Goal: Information Seeking & Learning: Learn about a topic

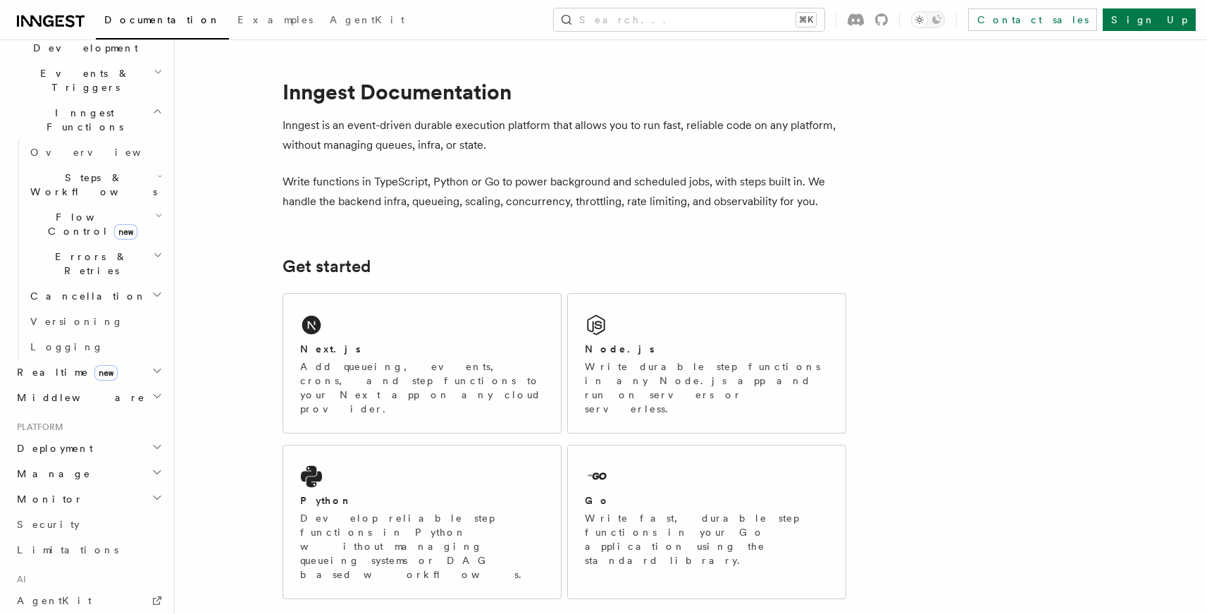
scroll to position [361, 0]
click at [114, 214] on span "new" at bounding box center [125, 222] width 23 height 16
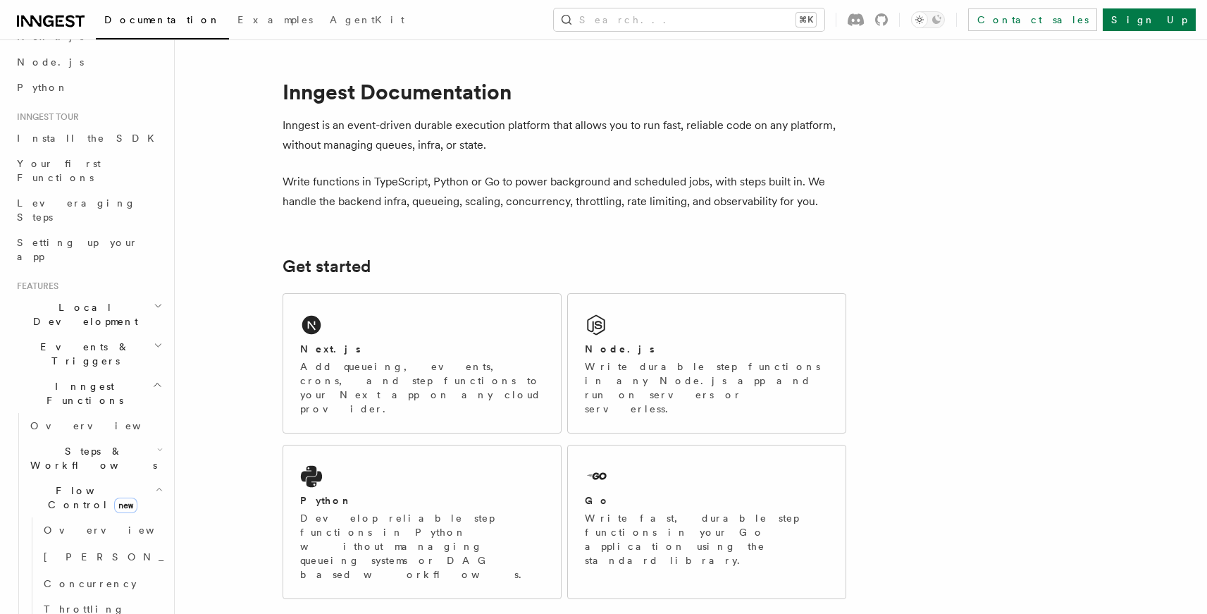
scroll to position [34, 0]
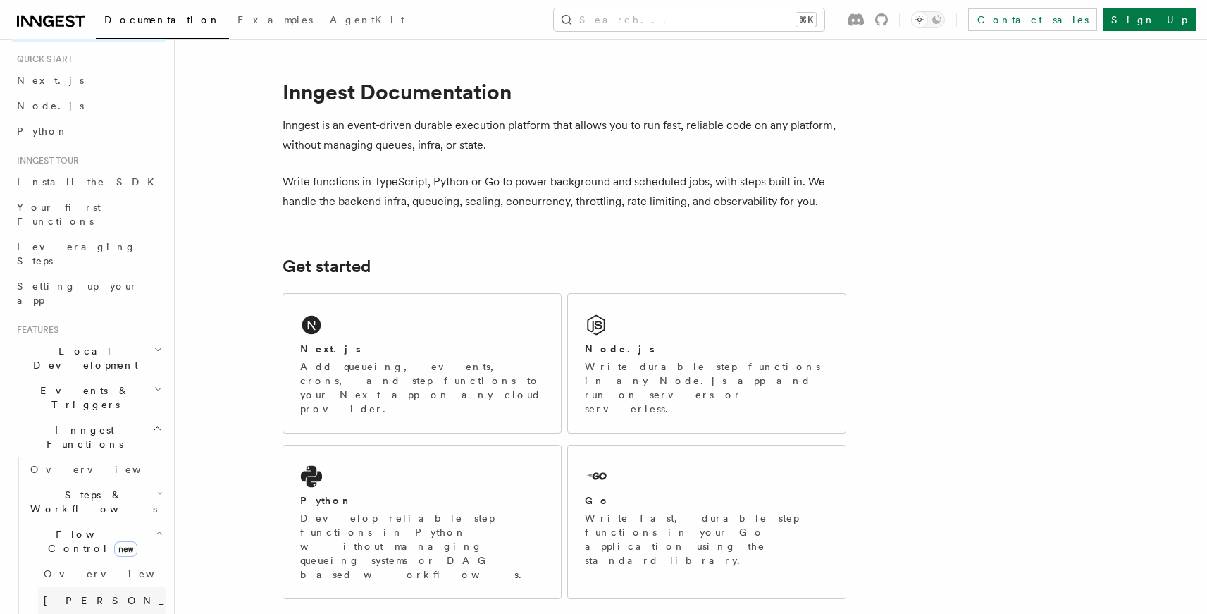
click at [61, 595] on span "Singleton" at bounding box center [147, 600] width 207 height 11
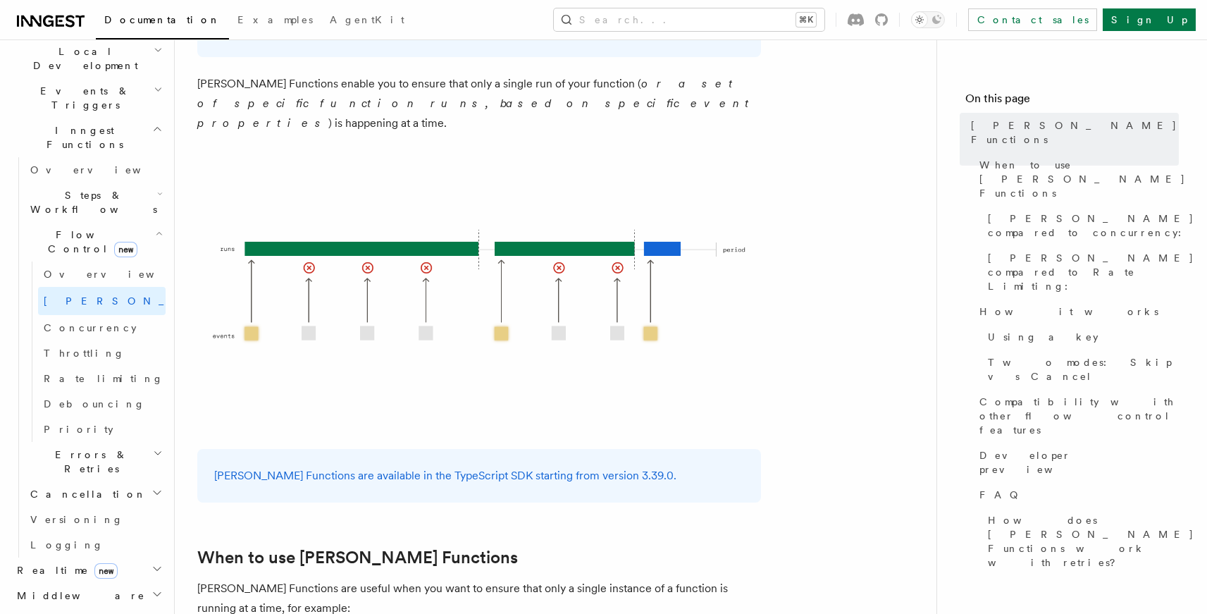
scroll to position [8, 0]
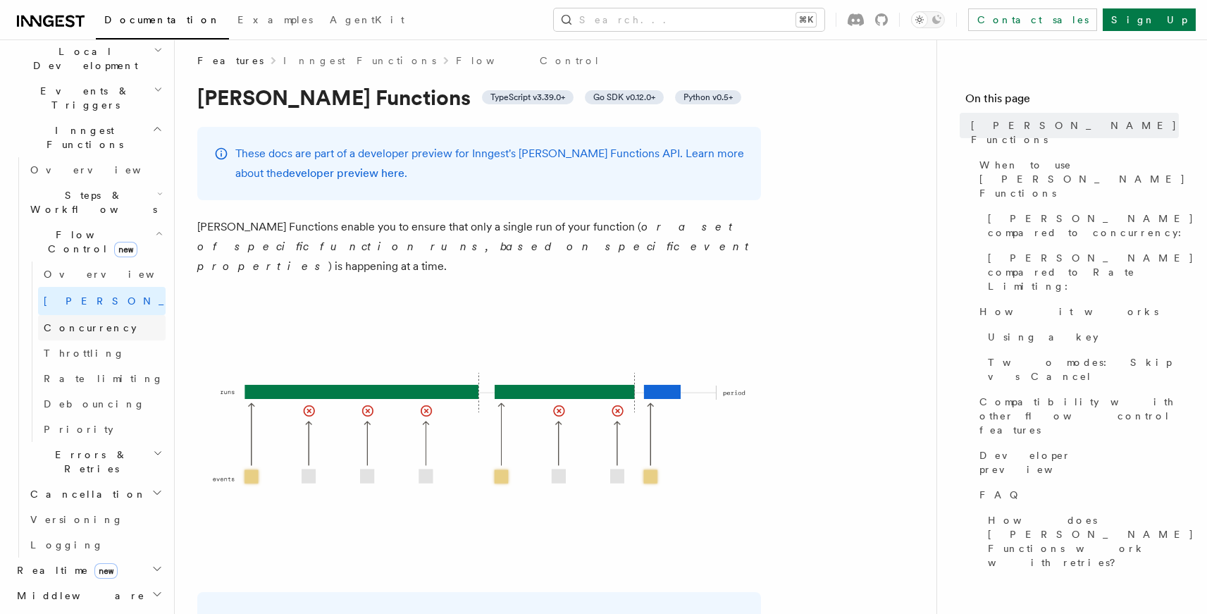
click at [83, 322] on span "Concurrency" at bounding box center [90, 327] width 93 height 11
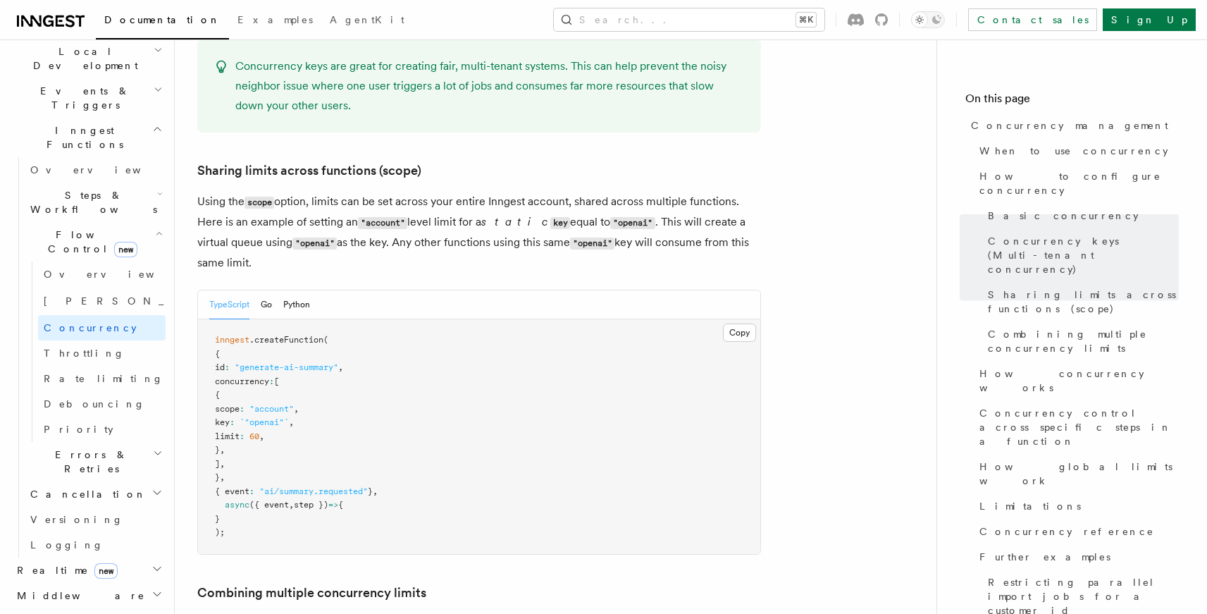
scroll to position [1670, 0]
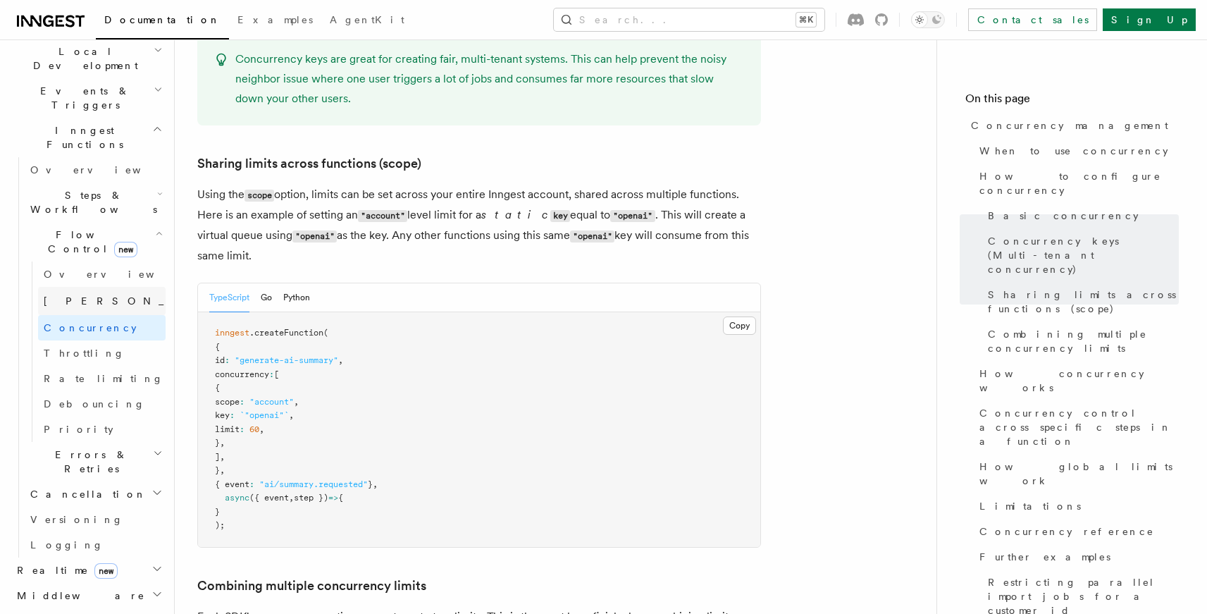
click at [92, 287] on link "Singleton new" at bounding box center [102, 301] width 128 height 28
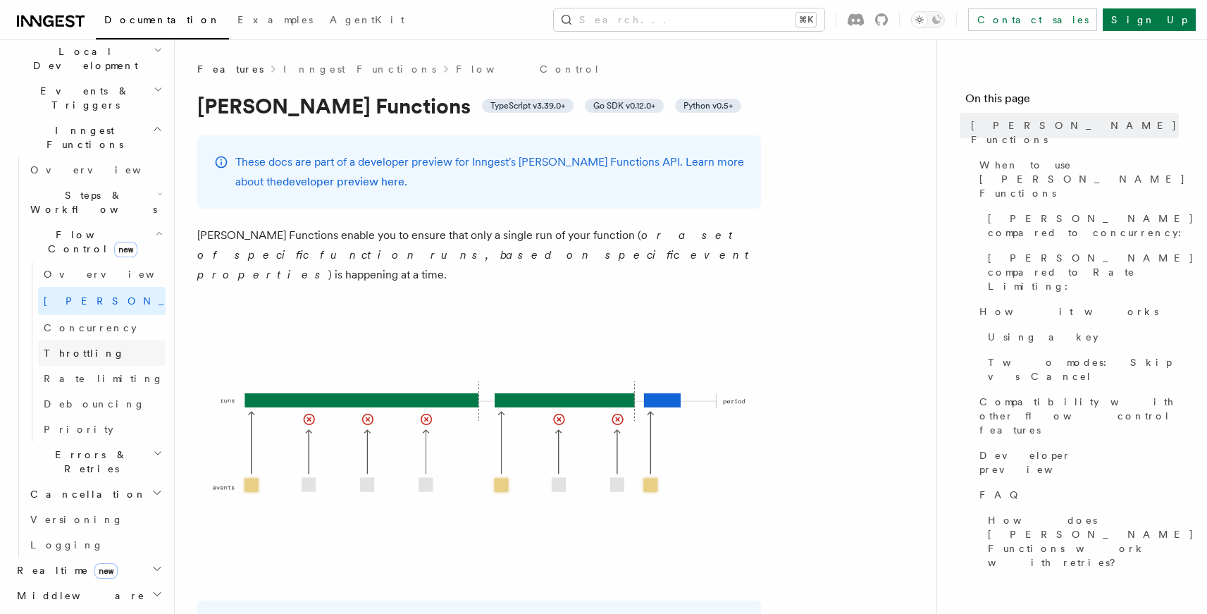
click at [78, 347] on span "Throttling" at bounding box center [84, 352] width 81 height 11
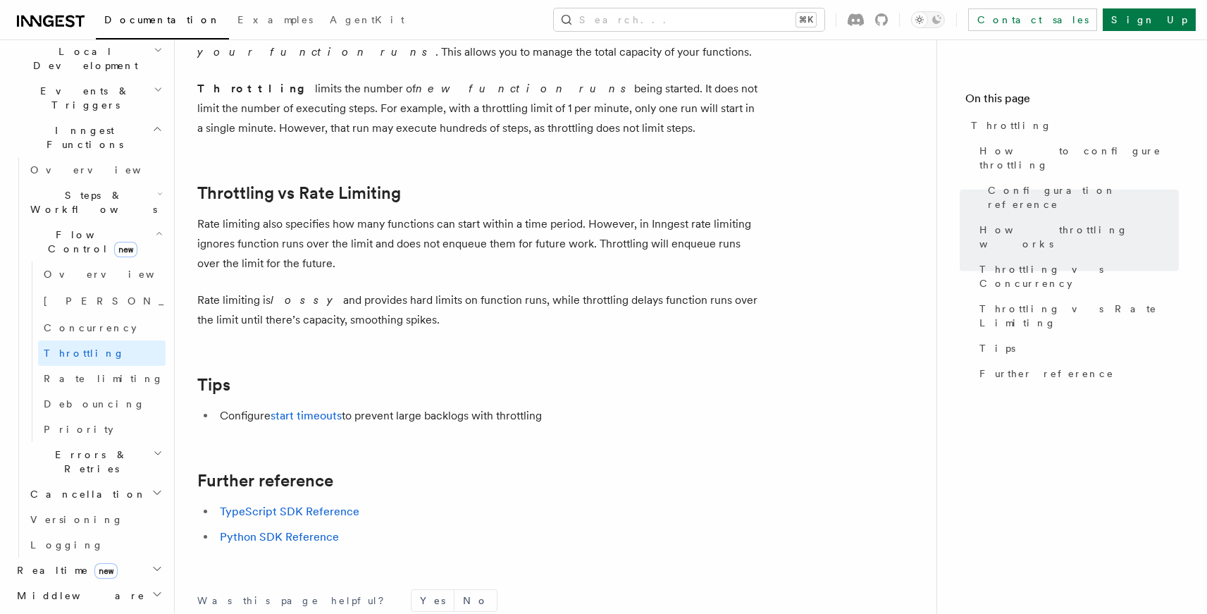
scroll to position [1489, 0]
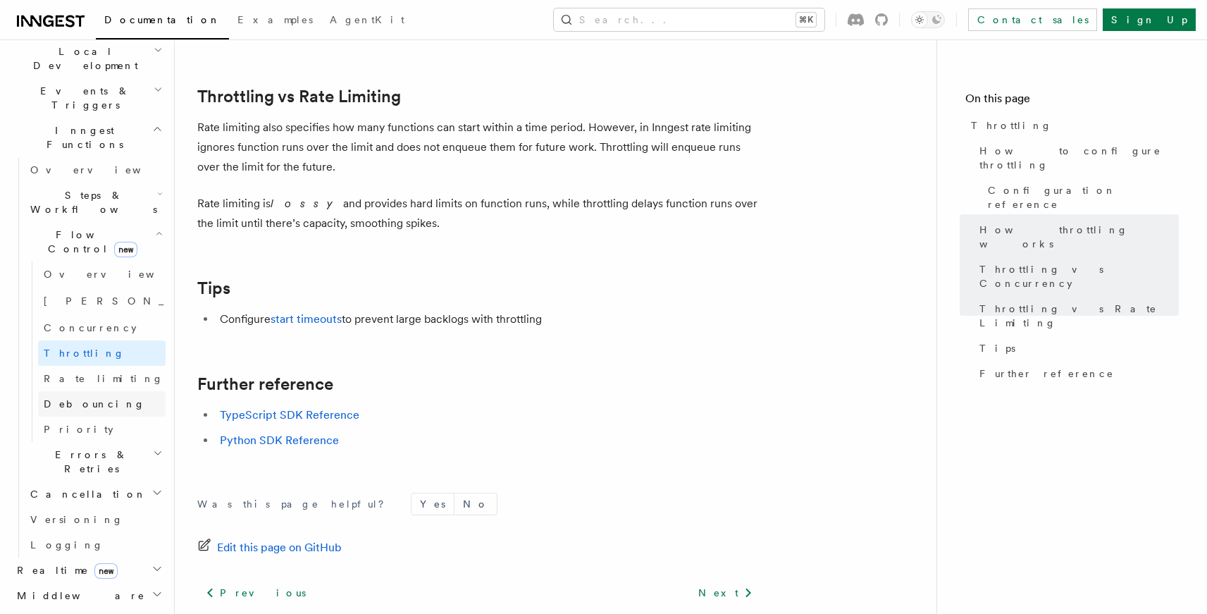
click at [97, 398] on span "Debouncing" at bounding box center [94, 403] width 101 height 11
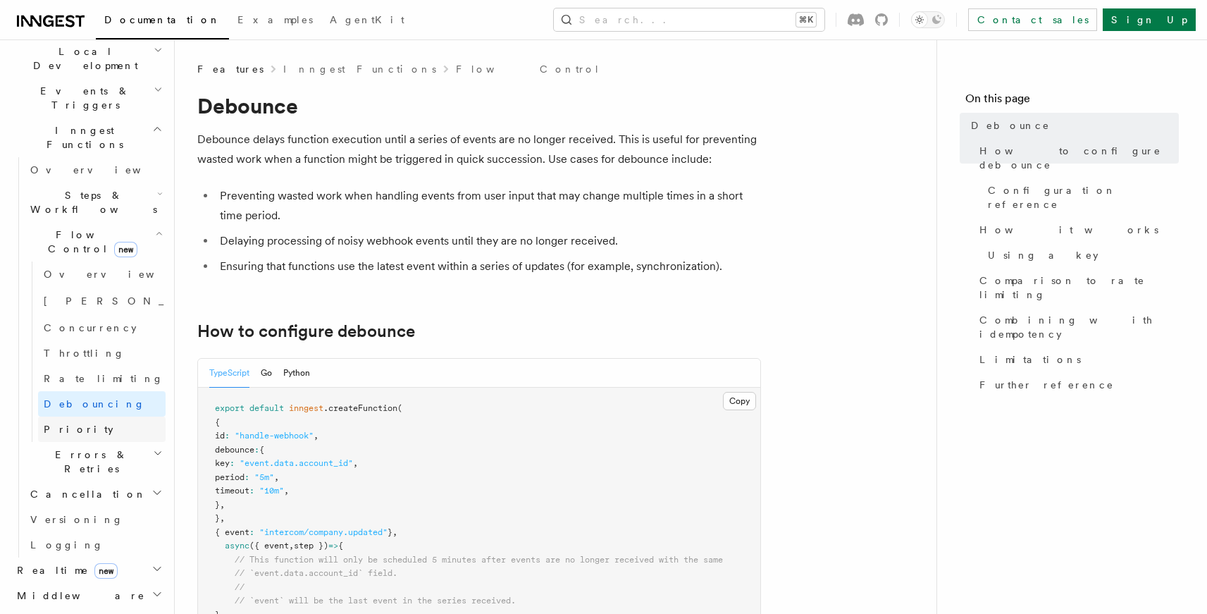
click at [86, 417] on link "Priority" at bounding box center [102, 429] width 128 height 25
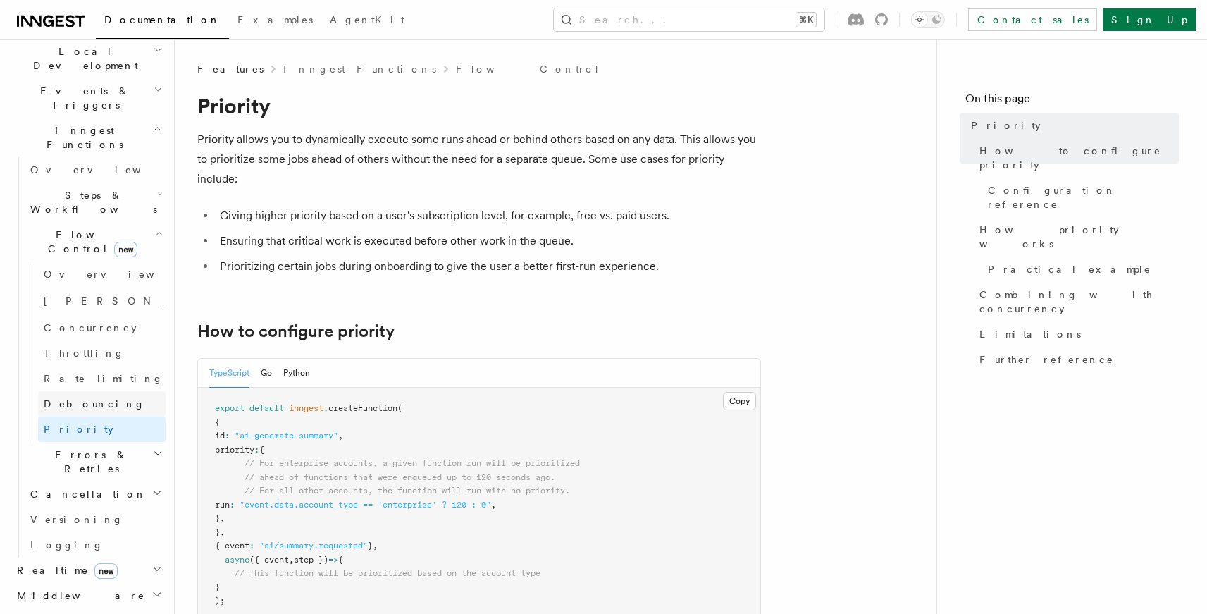
click at [80, 398] on span "Debouncing" at bounding box center [94, 403] width 101 height 11
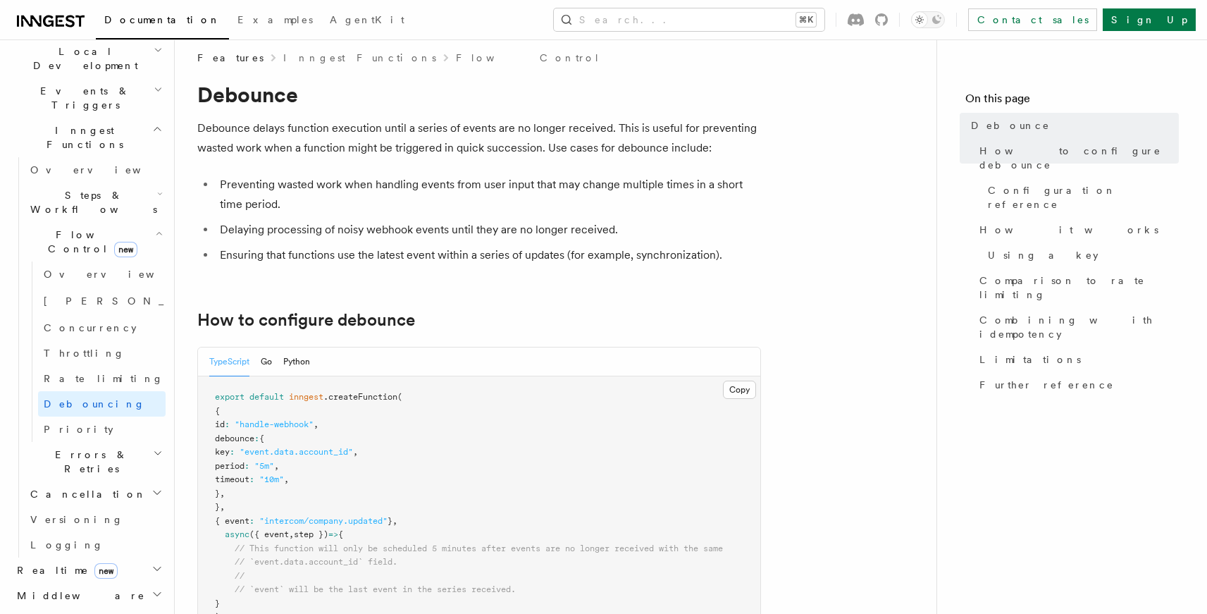
scroll to position [18, 0]
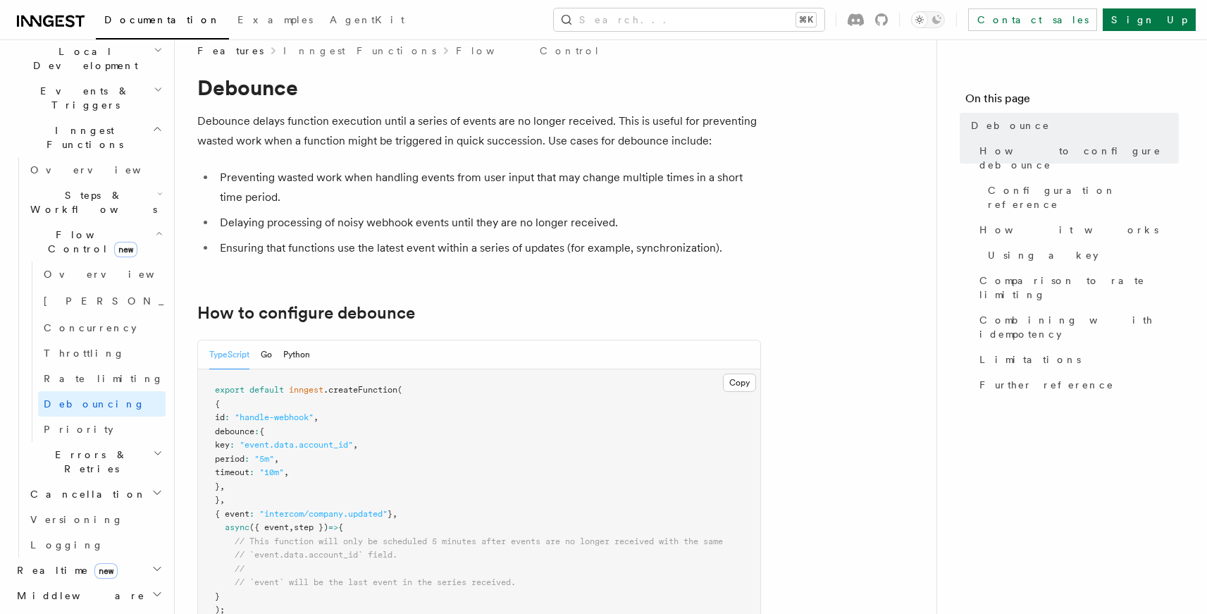
click at [85, 448] on span "Errors & Retries" at bounding box center [89, 462] width 128 height 28
click at [76, 507] on link "Retries" at bounding box center [102, 519] width 128 height 25
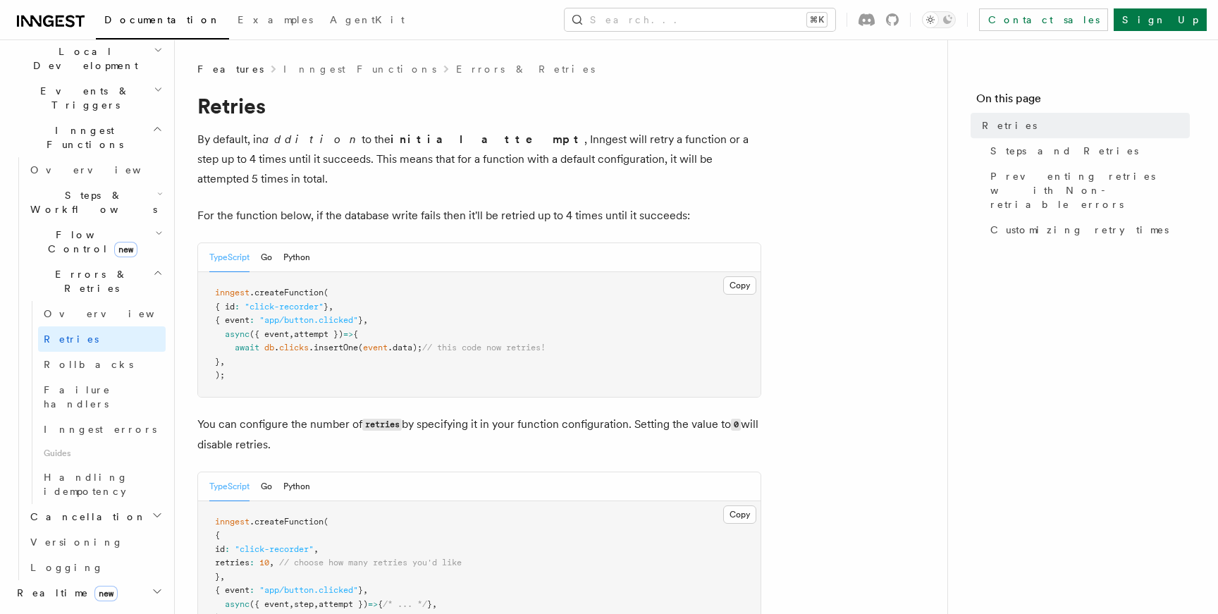
click at [340, 245] on div "TypeScript Go Python" at bounding box center [479, 257] width 562 height 29
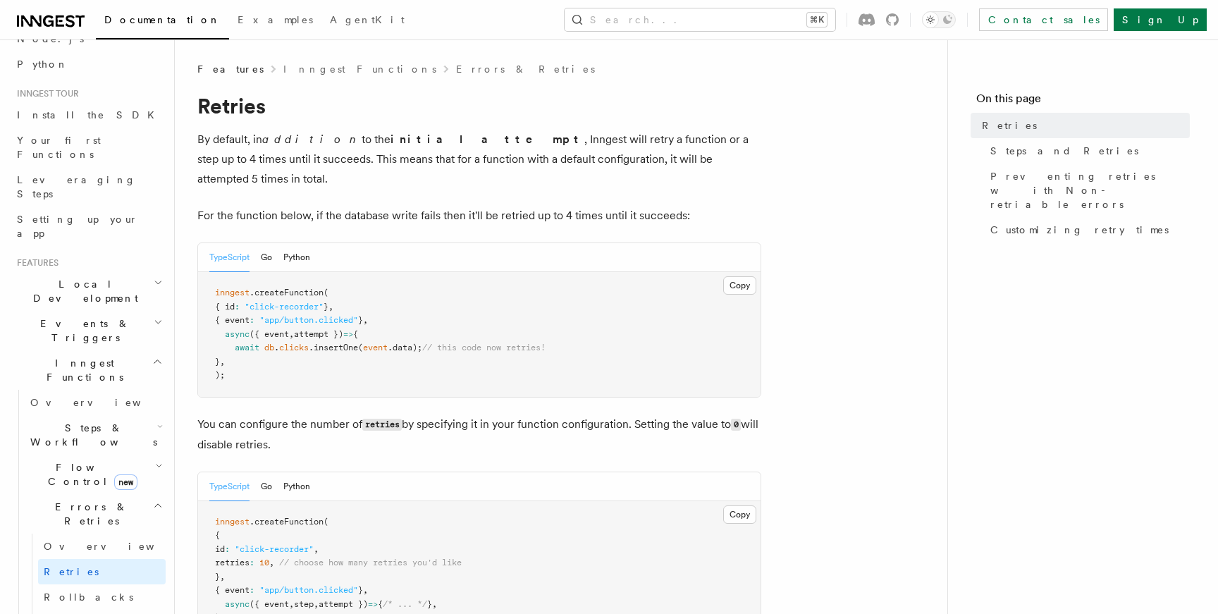
scroll to position [185, 0]
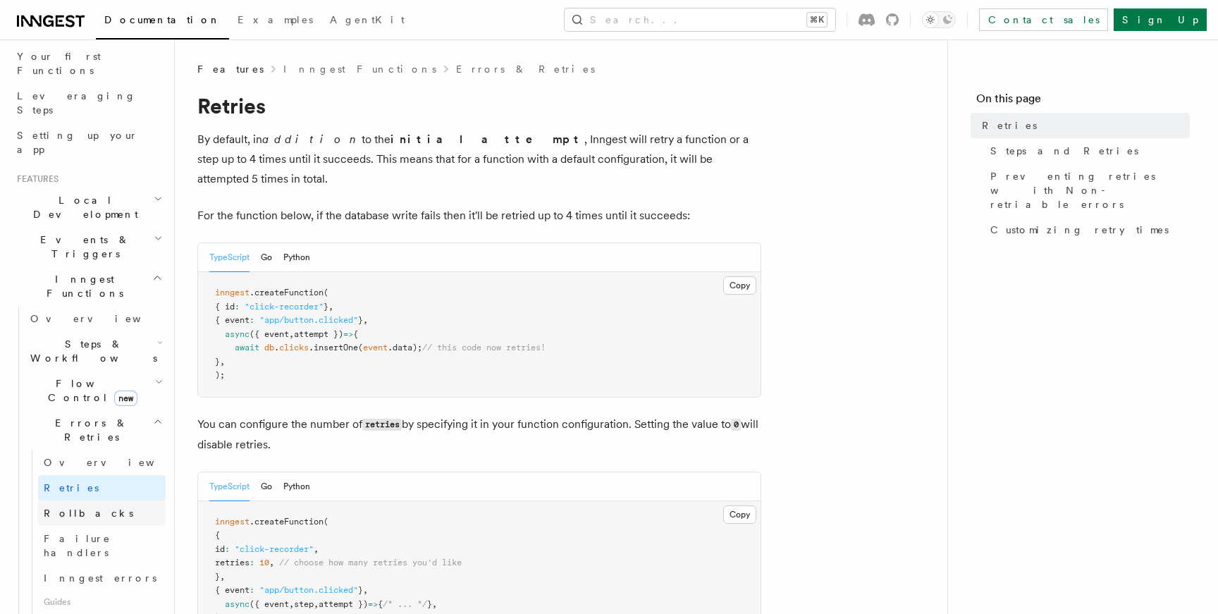
click at [85, 500] on link "Rollbacks" at bounding box center [102, 512] width 128 height 25
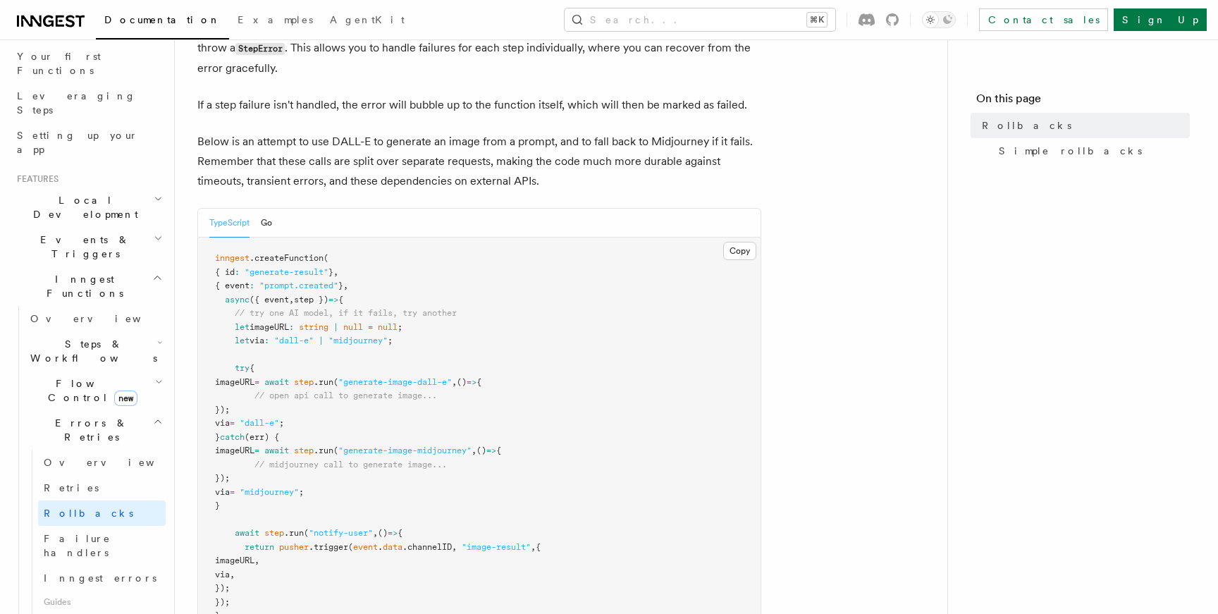
scroll to position [112, 0]
click at [100, 533] on span "Failure handlers" at bounding box center [77, 545] width 67 height 25
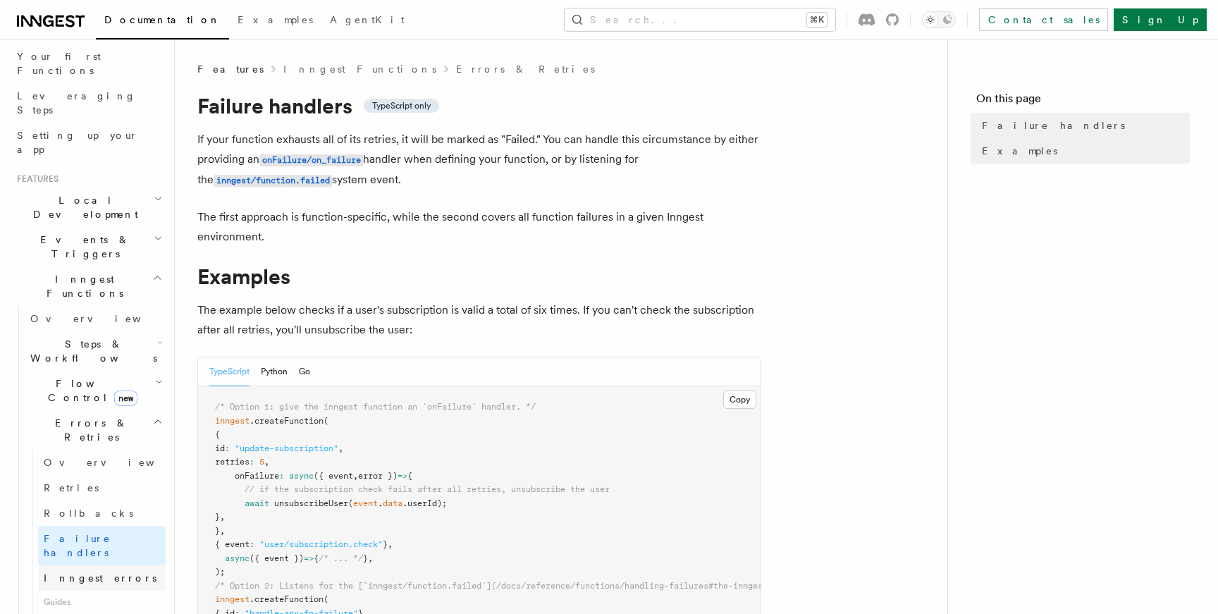
click at [103, 572] on span "Inngest errors" at bounding box center [100, 577] width 113 height 11
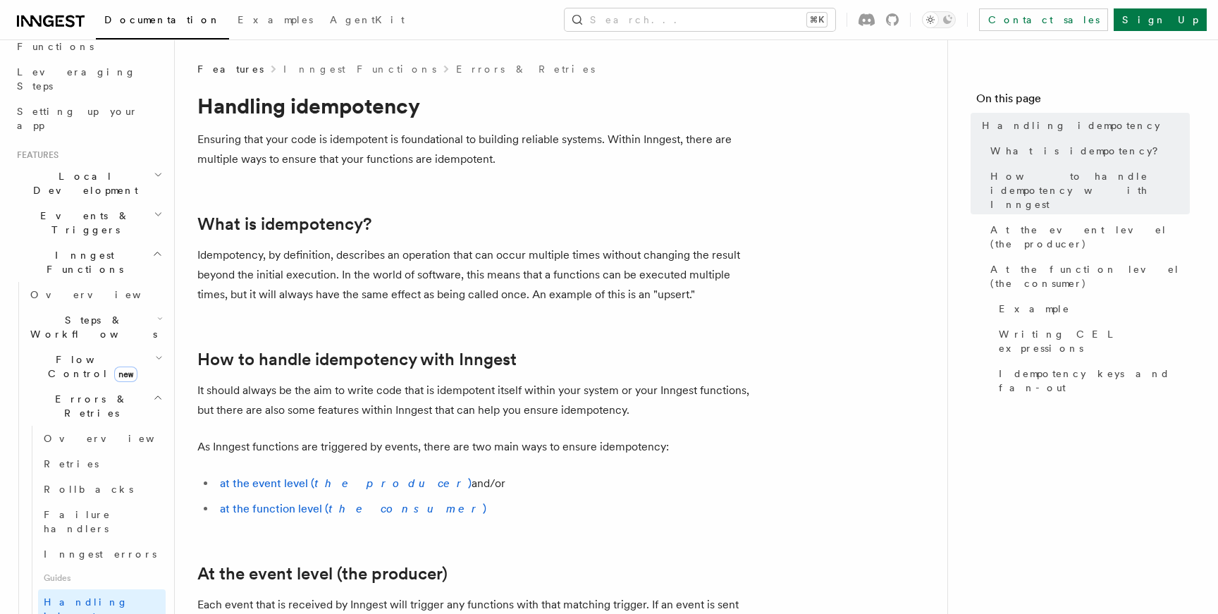
click at [351, 116] on h1 "Handling idempotency" at bounding box center [479, 105] width 564 height 25
copy h1 "idempotency"
click at [94, 509] on span "Failure handlers" at bounding box center [77, 521] width 67 height 25
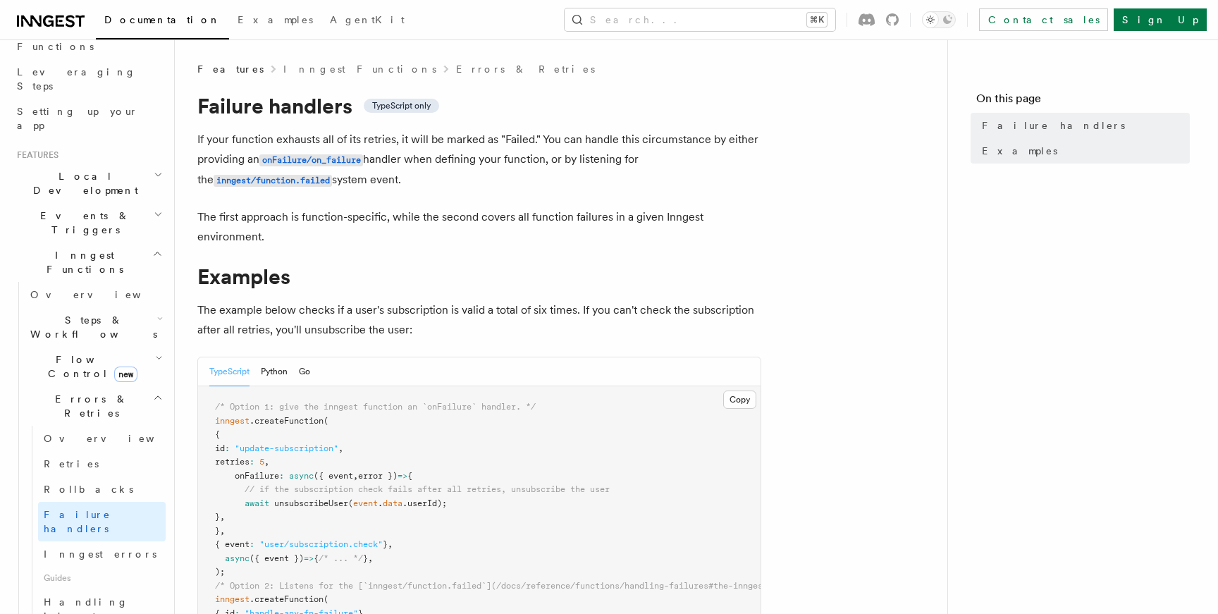
click at [97, 392] on span "Errors & Retries" at bounding box center [89, 406] width 128 height 28
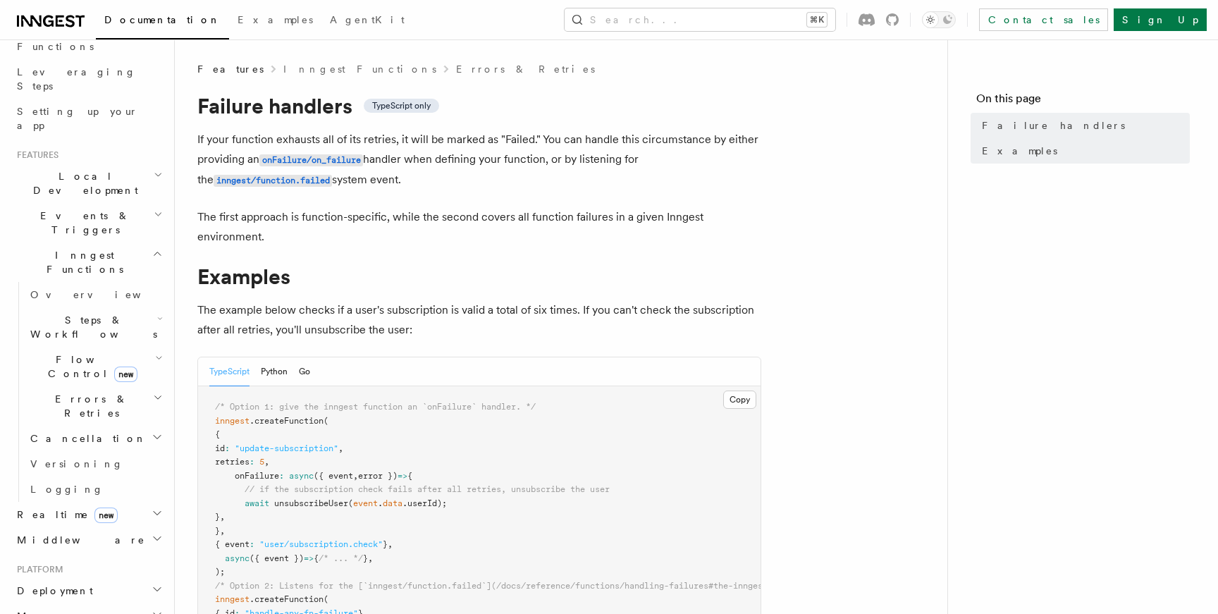
click at [84, 431] on span "Cancellation" at bounding box center [86, 438] width 122 height 14
click at [92, 523] on span "Cancel on events" at bounding box center [90, 535] width 92 height 25
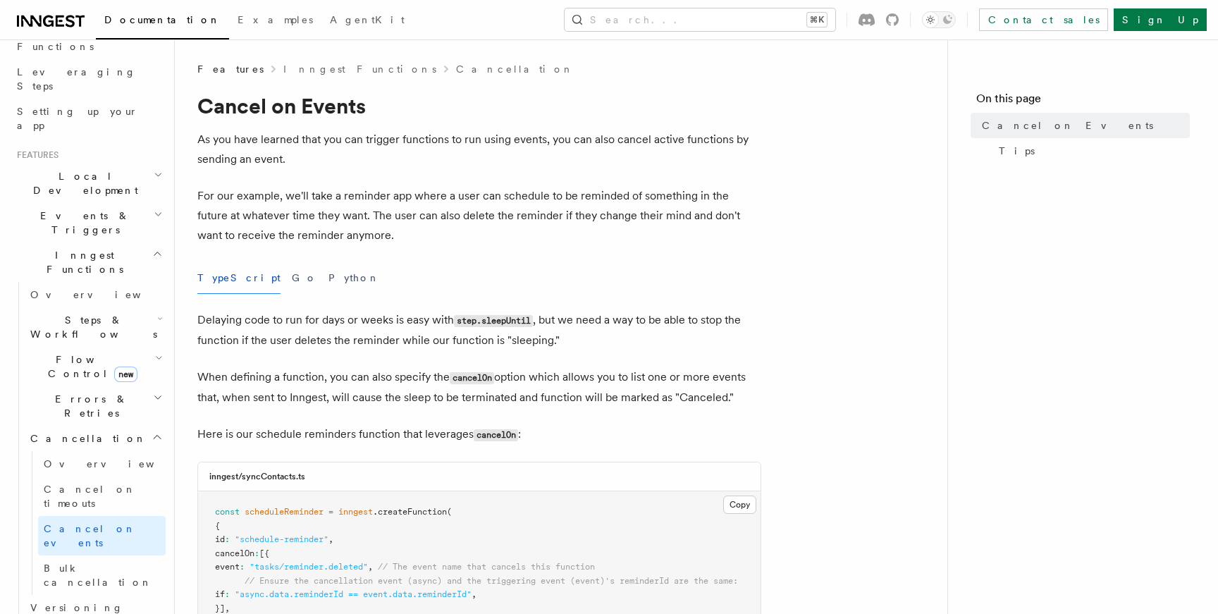
click at [70, 431] on span "Cancellation" at bounding box center [86, 438] width 122 height 14
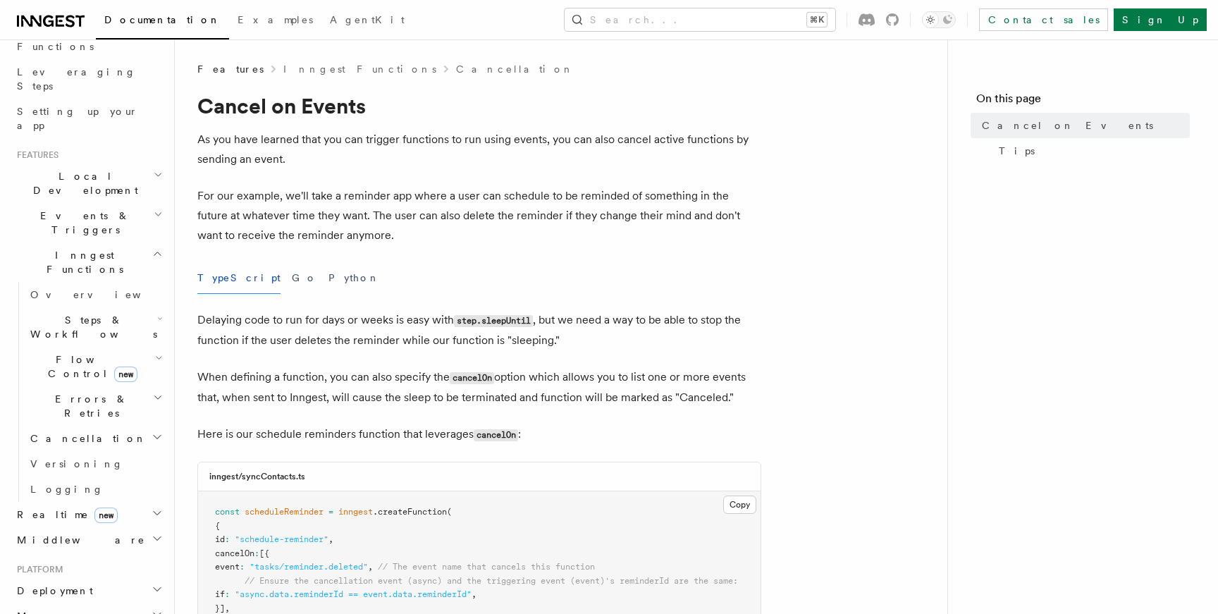
click at [76, 431] on span "Cancellation" at bounding box center [86, 438] width 122 height 14
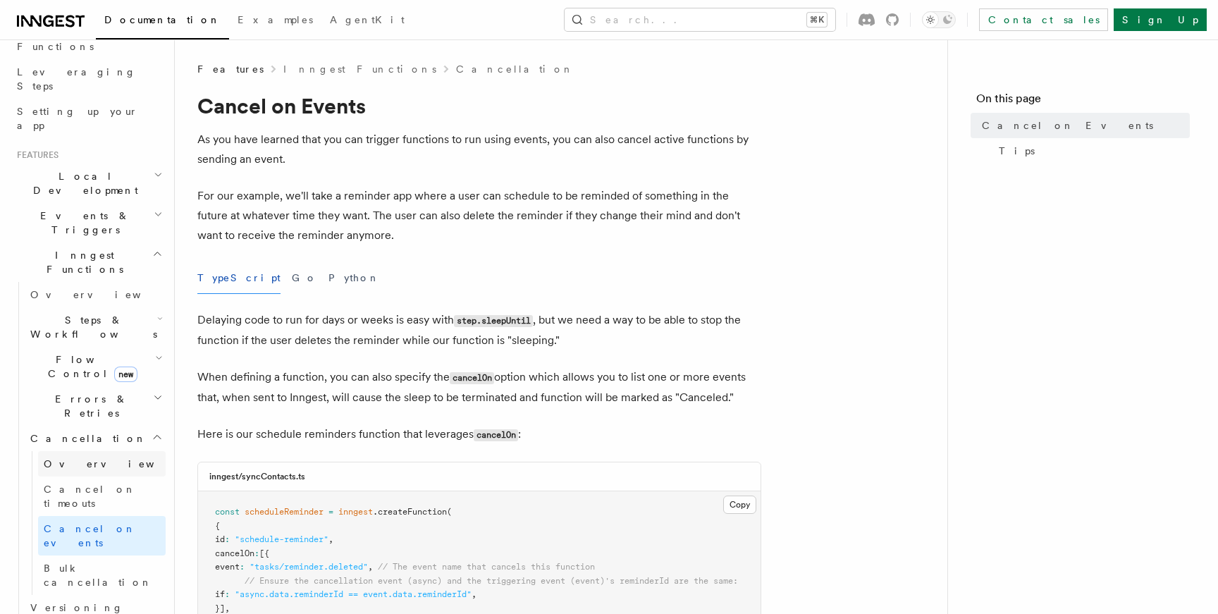
click at [80, 458] on span "Overview" at bounding box center [116, 463] width 145 height 11
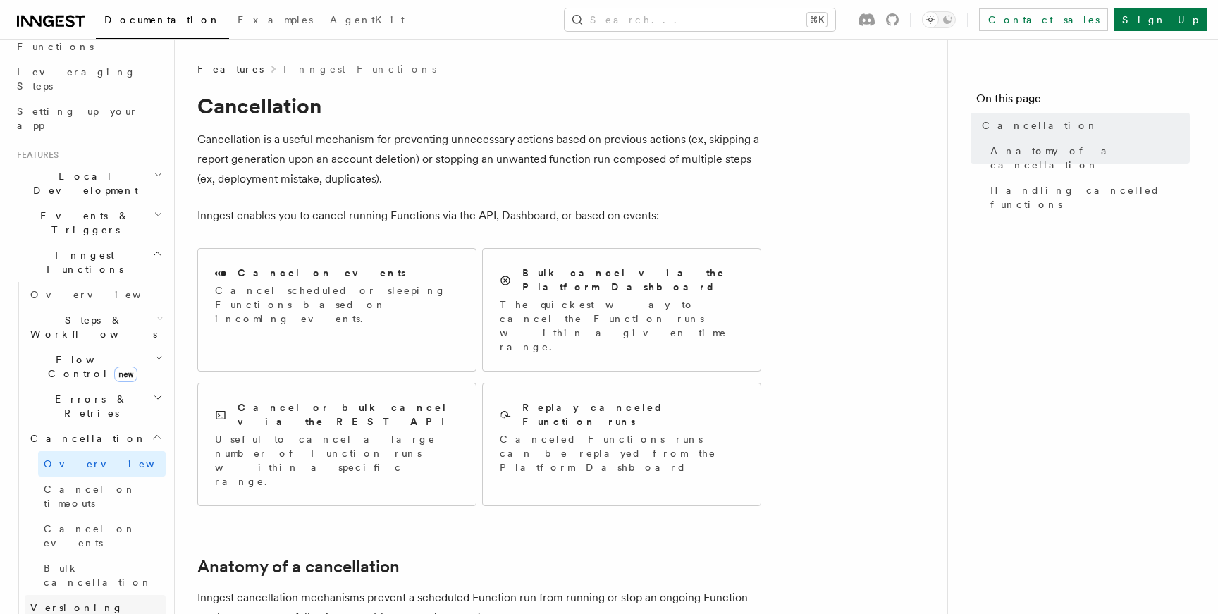
click at [61, 602] on span "Versioning" at bounding box center [76, 607] width 93 height 11
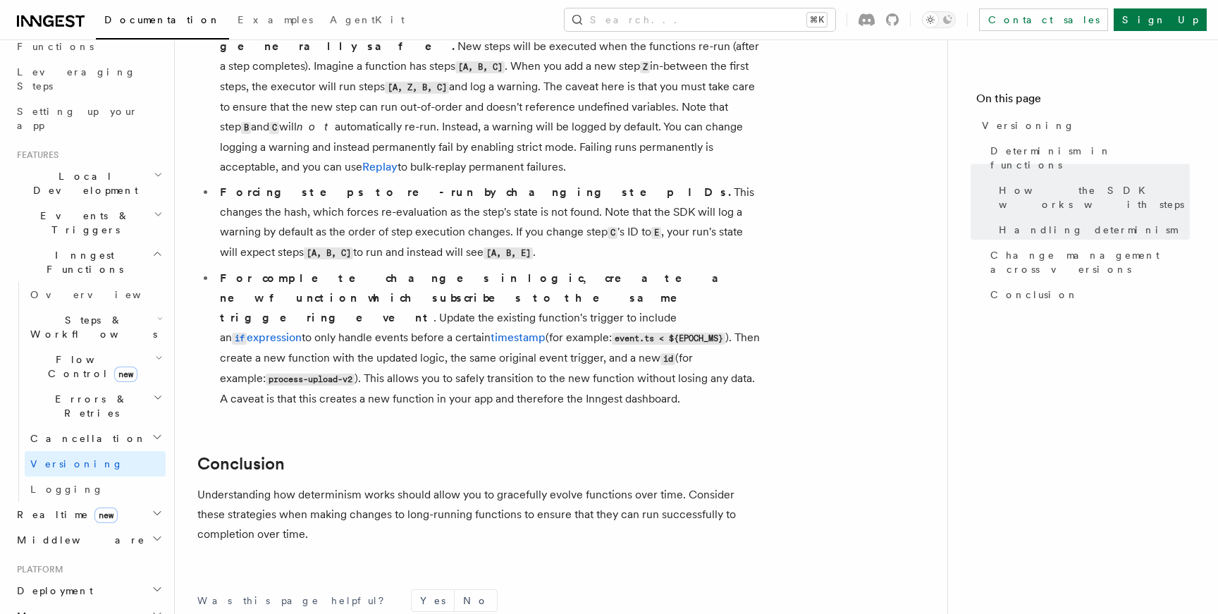
scroll to position [1143, 0]
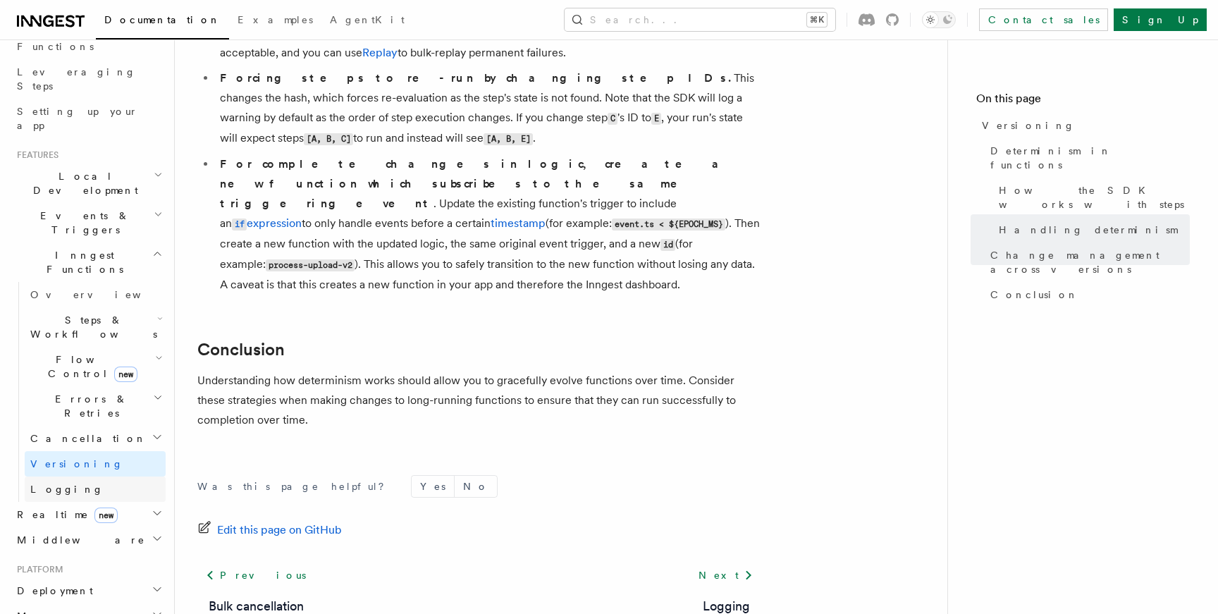
click at [71, 476] on link "Logging" at bounding box center [95, 488] width 141 height 25
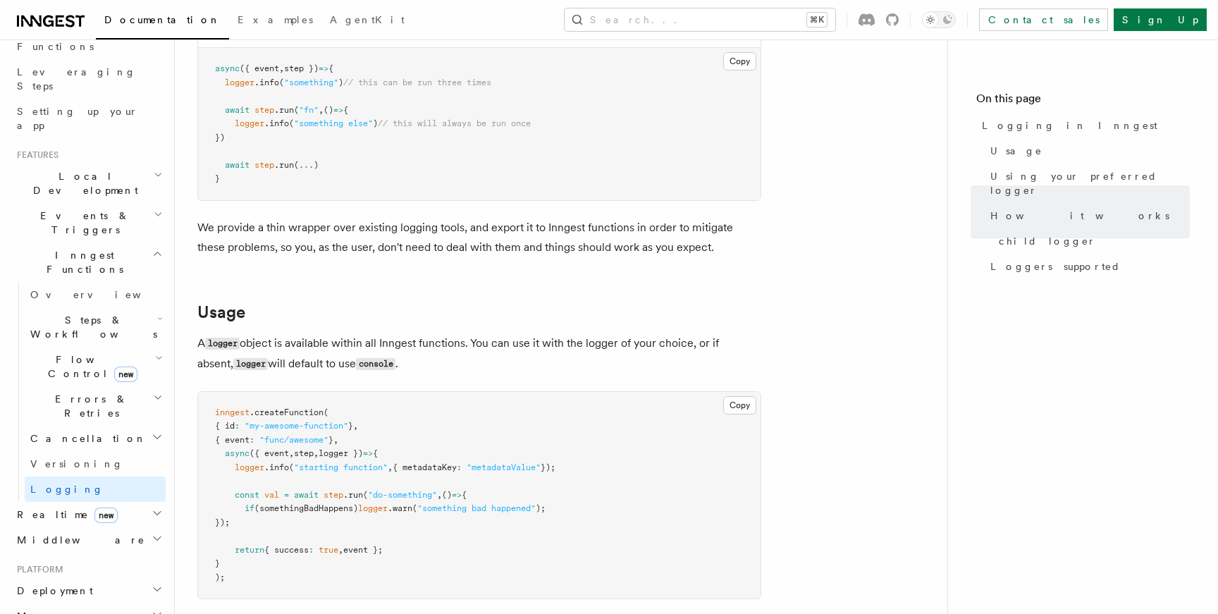
scroll to position [204, 0]
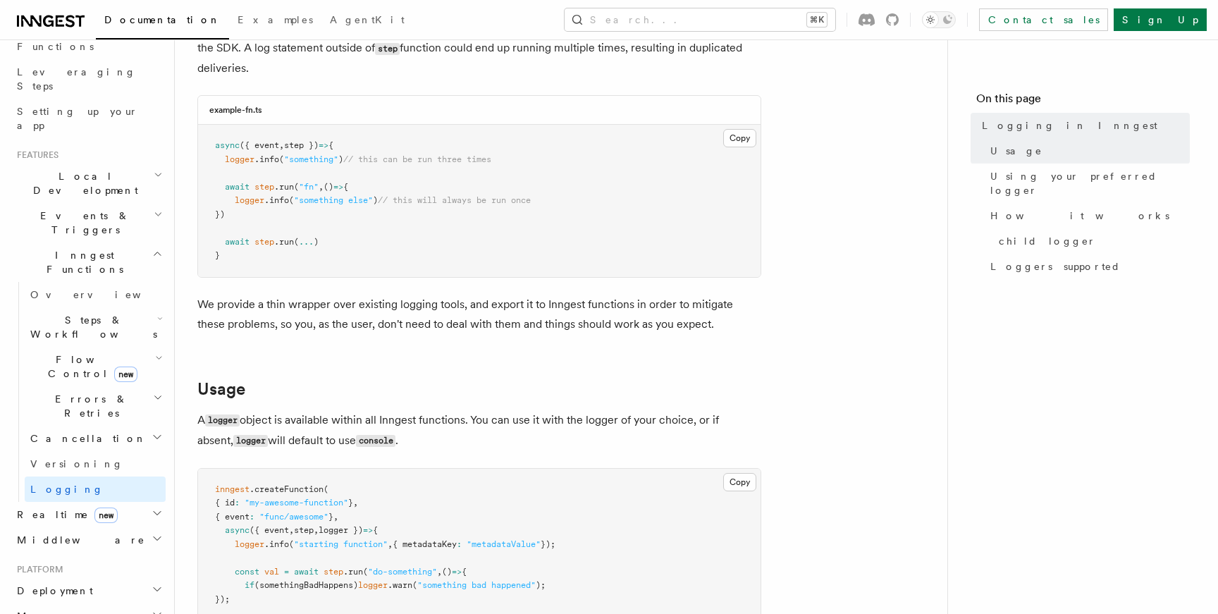
click at [123, 242] on h2 "Inngest Functions" at bounding box center [88, 261] width 154 height 39
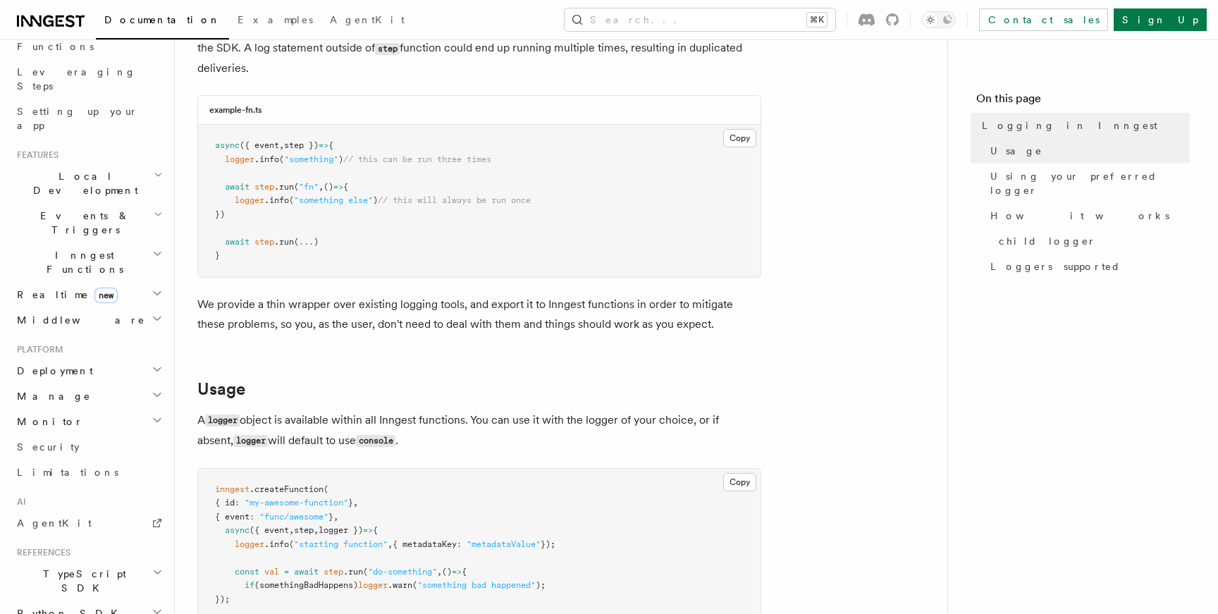
click at [104, 203] on h2 "Events & Triggers" at bounding box center [88, 222] width 154 height 39
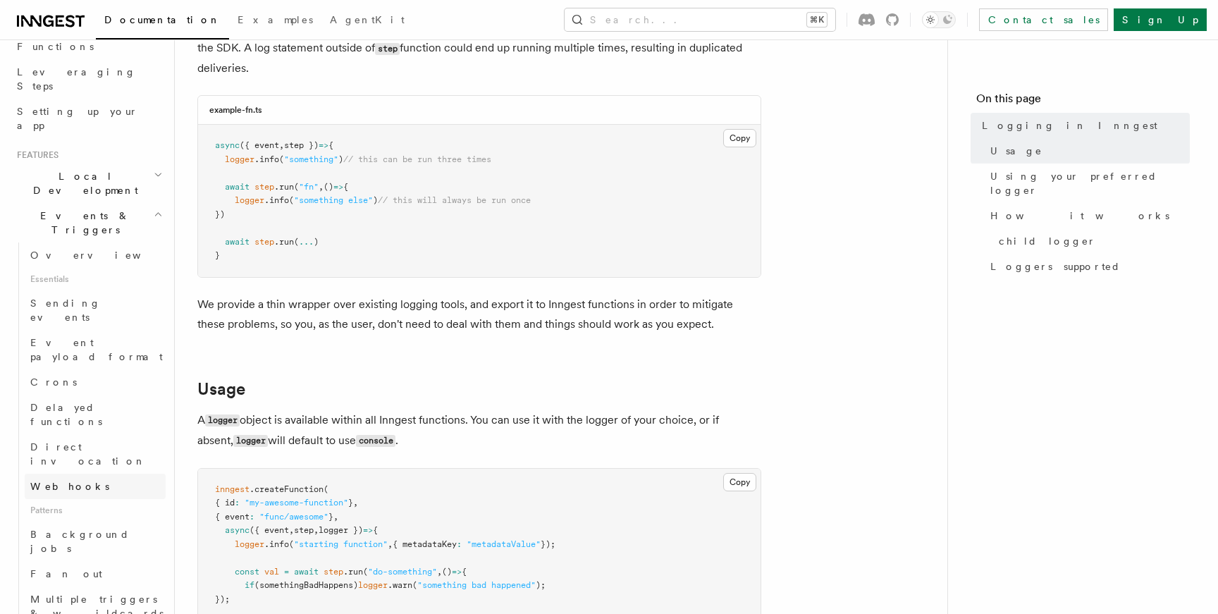
click at [48, 481] on span "Webhooks" at bounding box center [69, 486] width 79 height 11
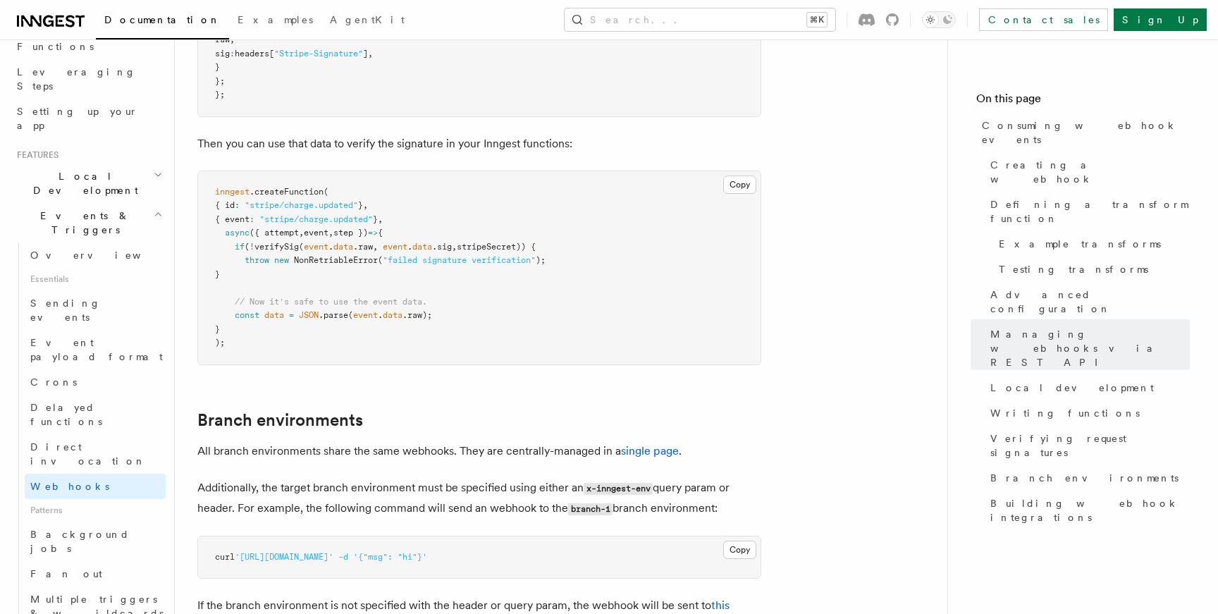
scroll to position [4785, 0]
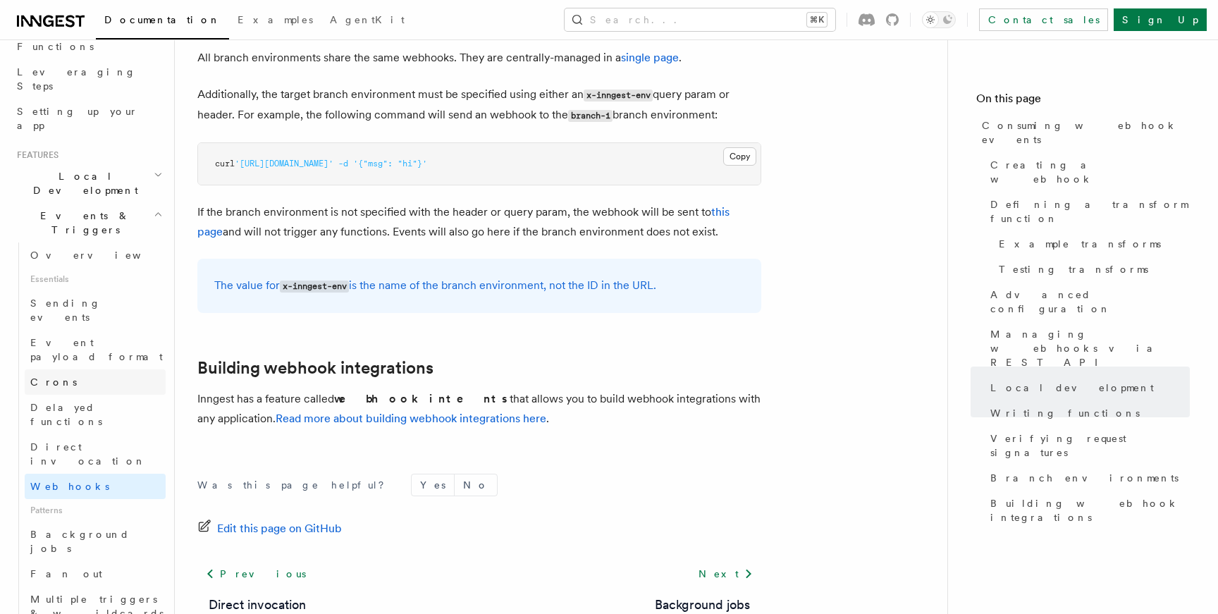
click at [78, 369] on link "Crons" at bounding box center [95, 381] width 141 height 25
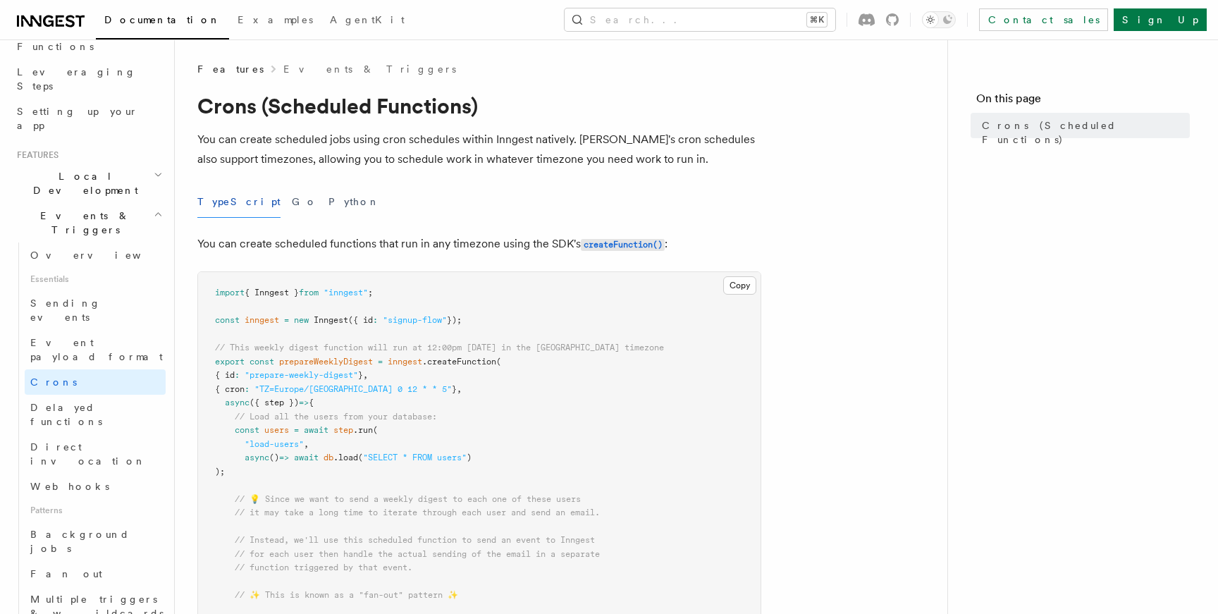
click at [421, 320] on span ""signup-flow"" at bounding box center [415, 320] width 64 height 10
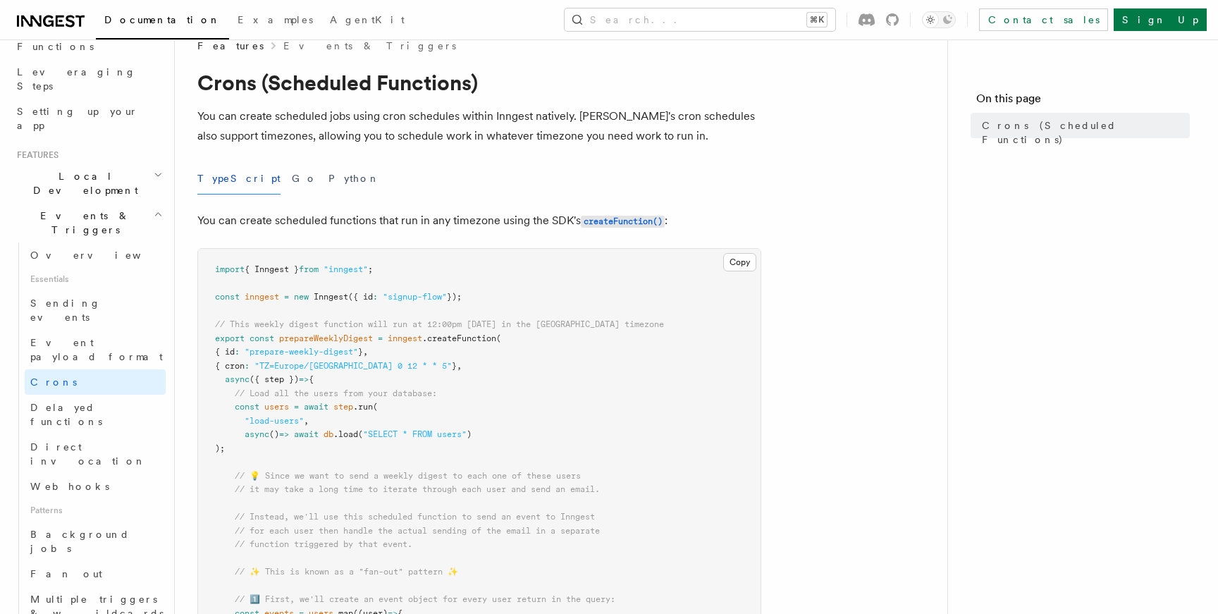
scroll to position [28, 0]
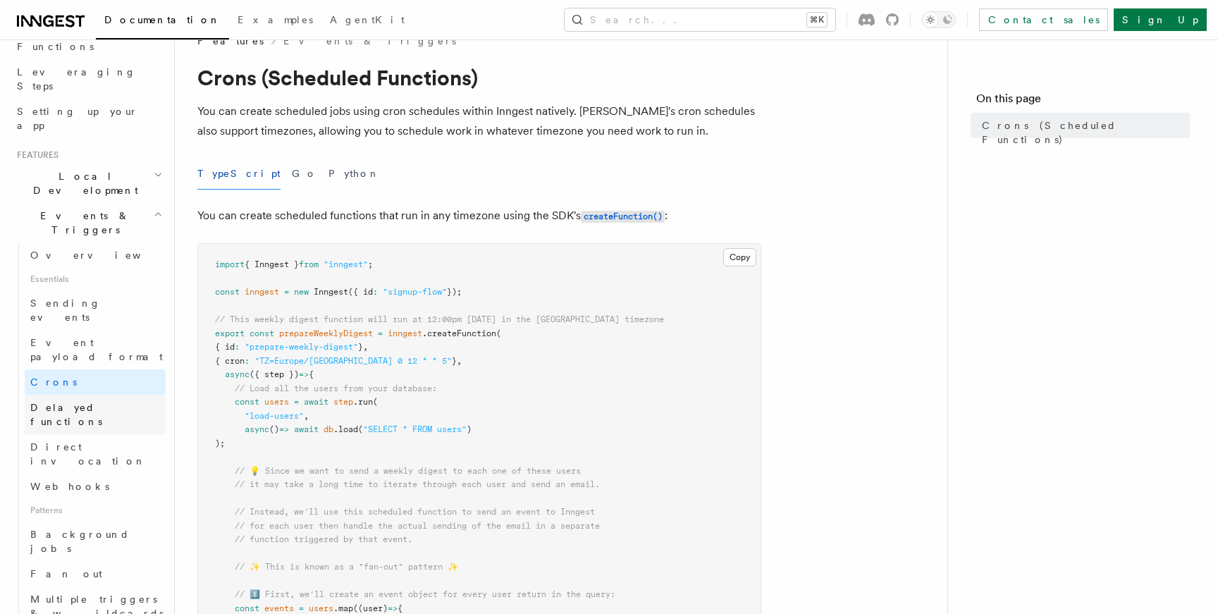
click at [87, 402] on span "Delayed functions" at bounding box center [66, 414] width 72 height 25
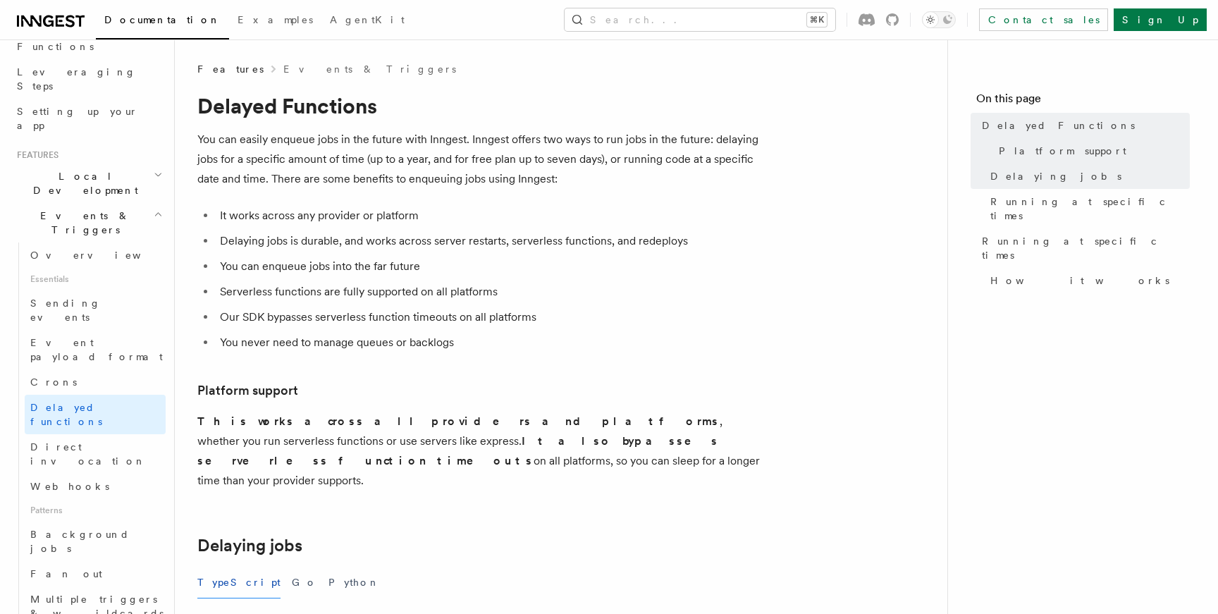
click at [438, 261] on li "You can enqueue jobs into the far future" at bounding box center [489, 267] width 546 height 20
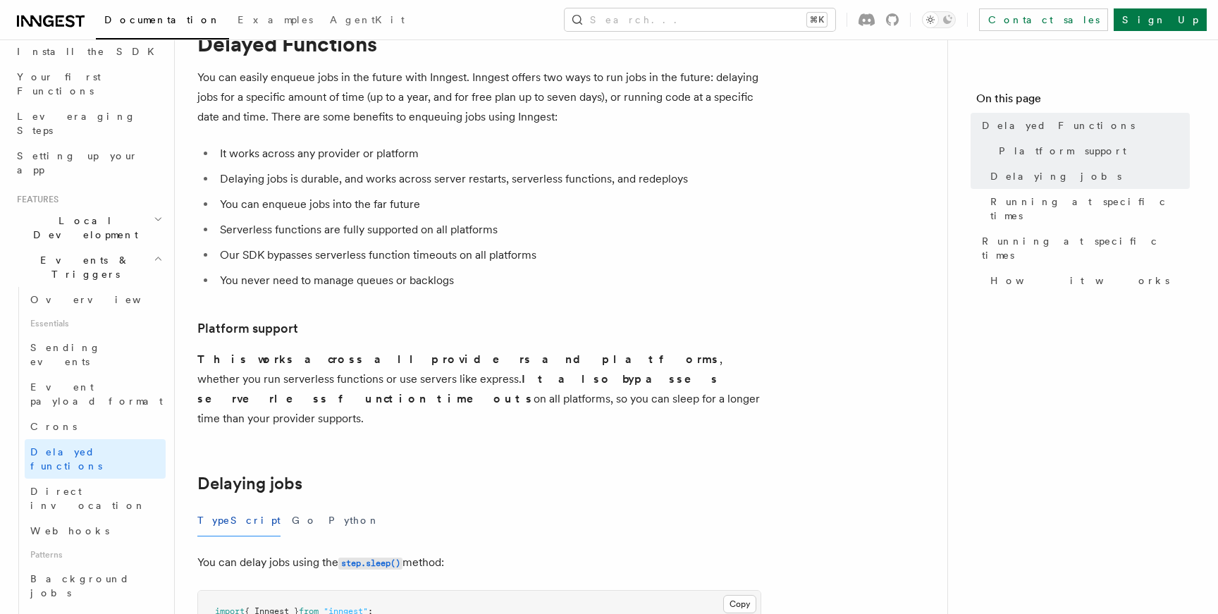
scroll to position [151, 0]
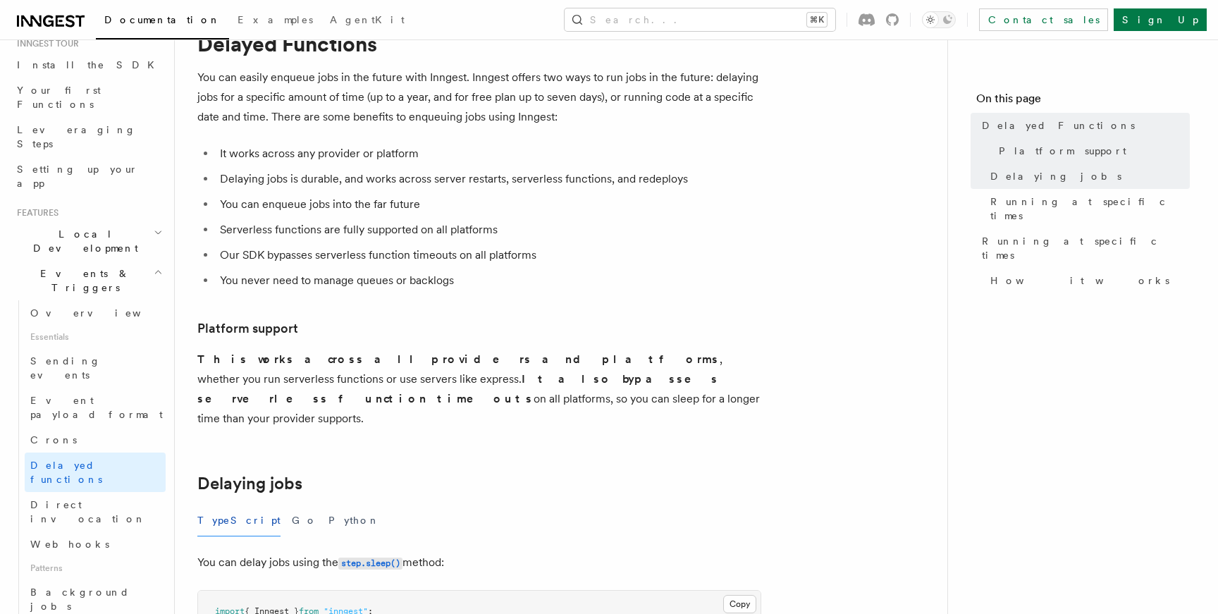
click at [112, 261] on h2 "Events & Triggers" at bounding box center [88, 280] width 154 height 39
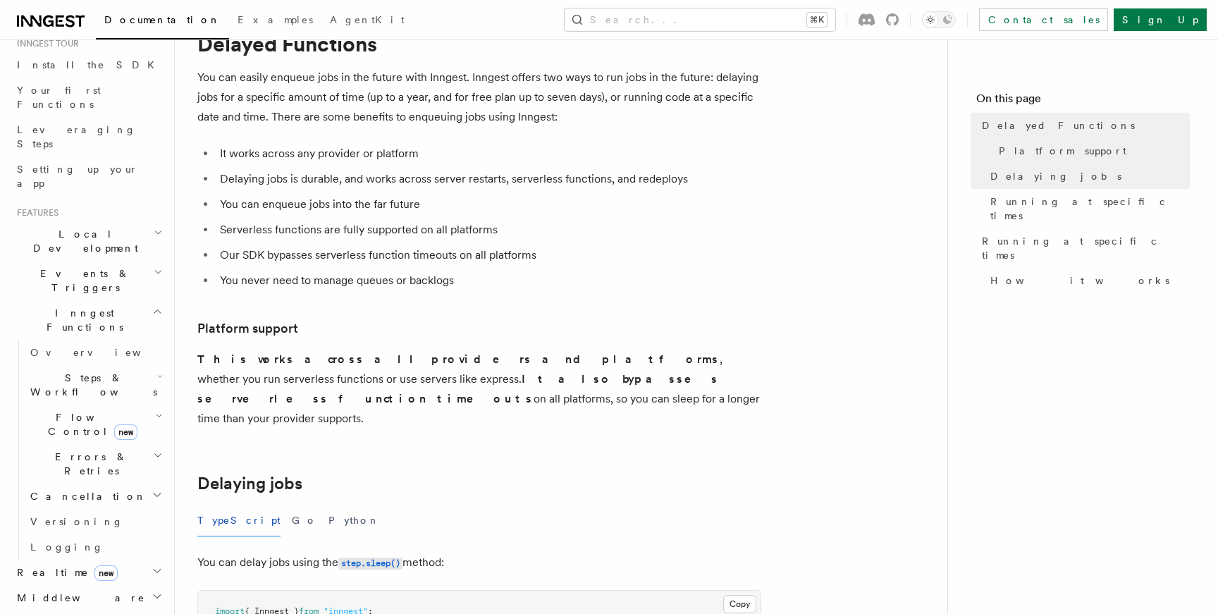
click at [135, 405] on h2 "Flow Control new" at bounding box center [95, 424] width 141 height 39
click at [114, 371] on span "Steps & Workflows" at bounding box center [91, 385] width 132 height 28
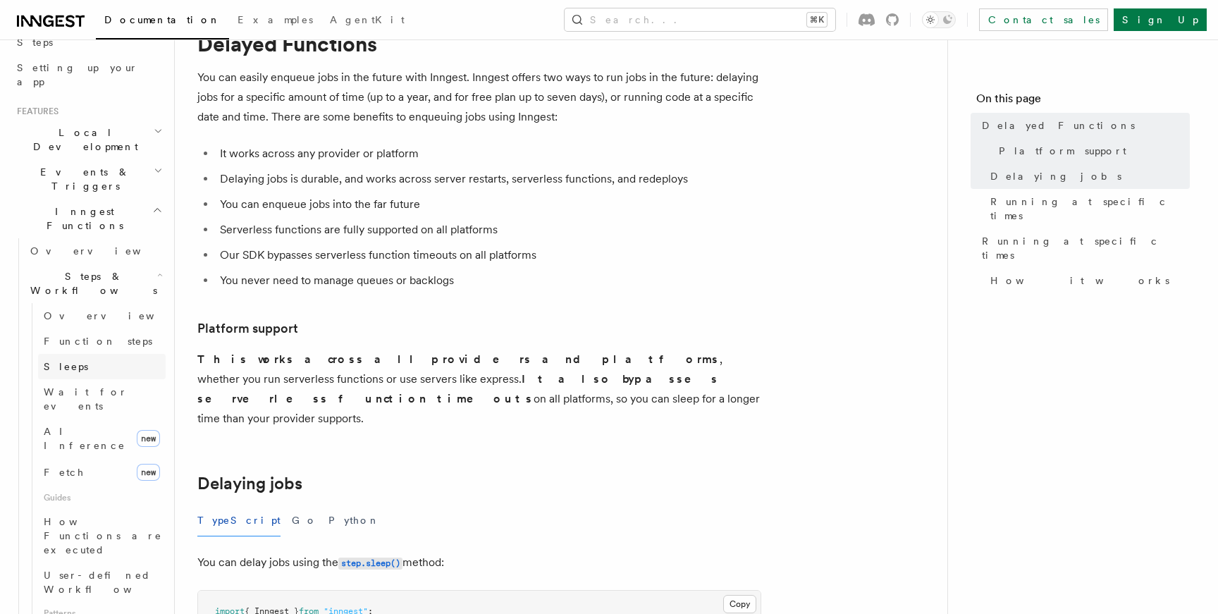
scroll to position [259, 0]
click at [77, 347] on link "Sleeps" at bounding box center [102, 359] width 128 height 25
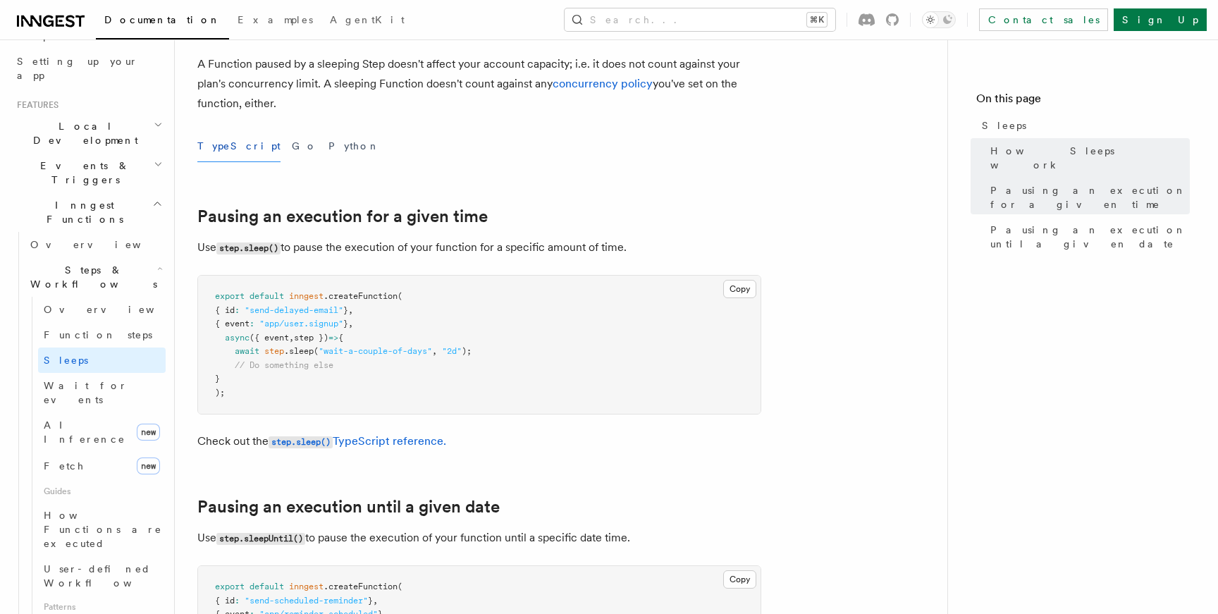
scroll to position [374, 0]
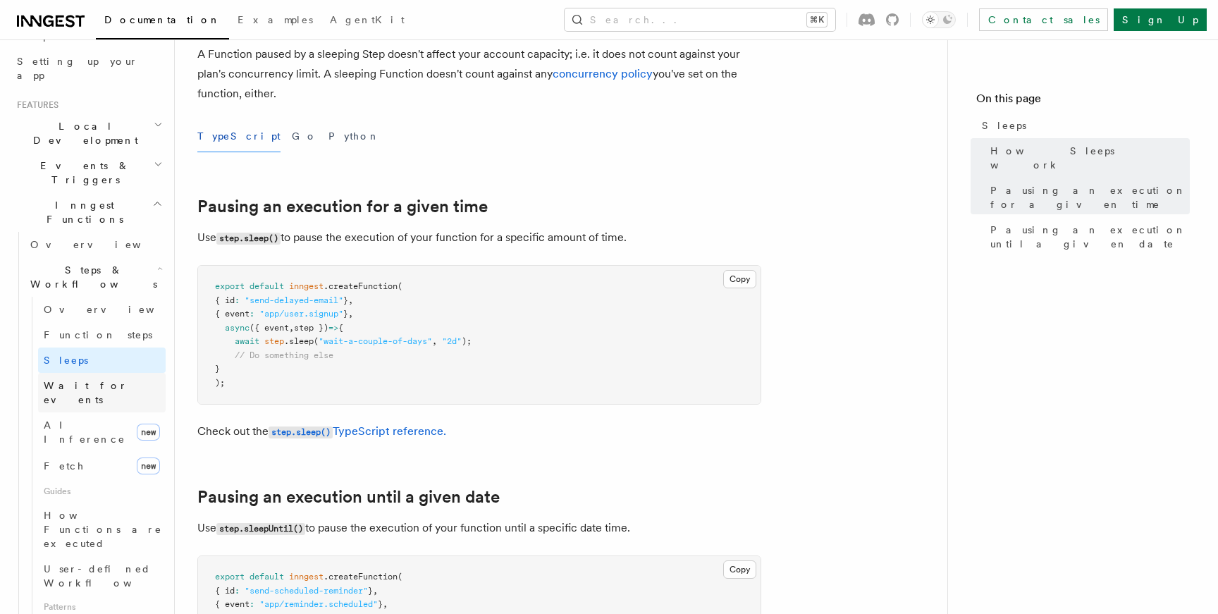
click at [99, 380] on span "Wait for events" at bounding box center [86, 392] width 84 height 25
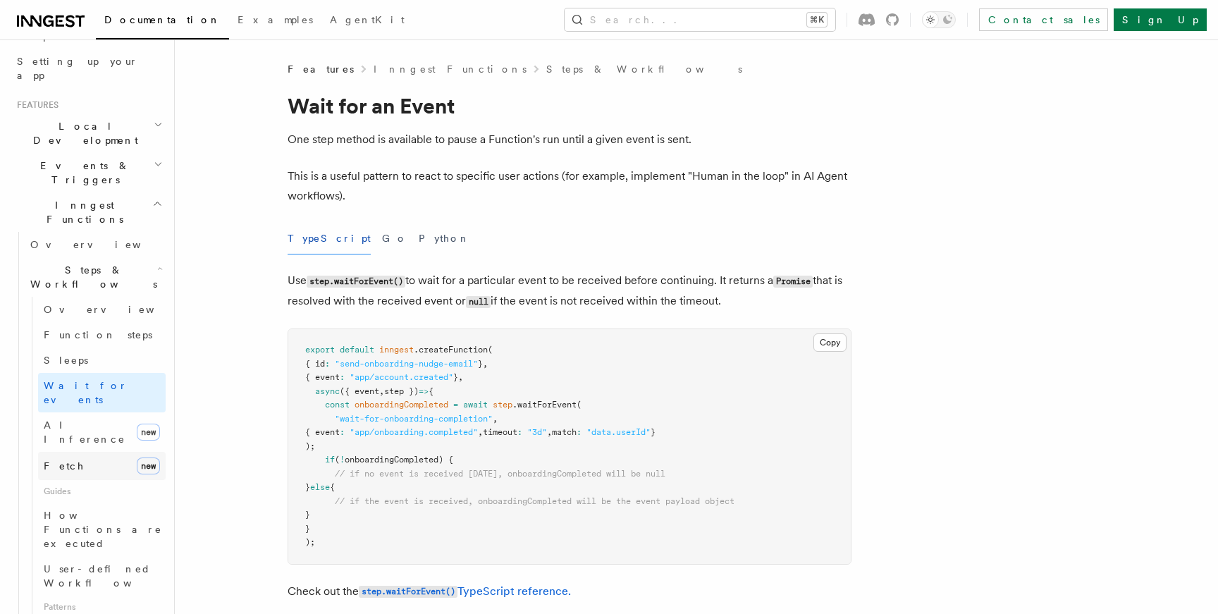
click at [76, 452] on link "Fetch new" at bounding box center [102, 466] width 128 height 28
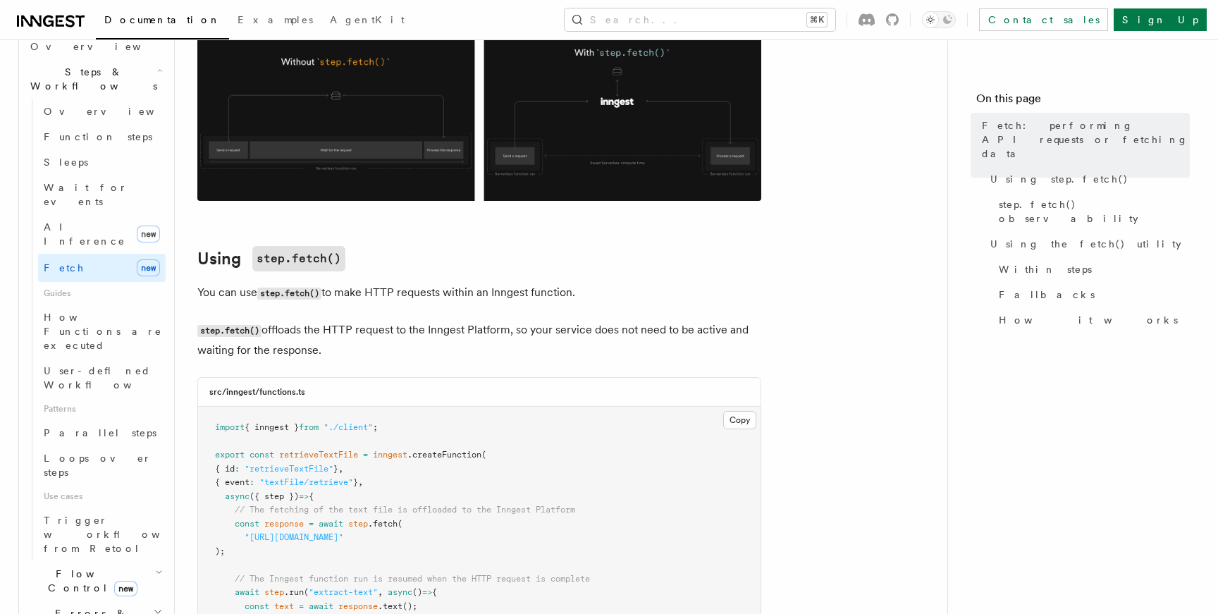
scroll to position [168, 0]
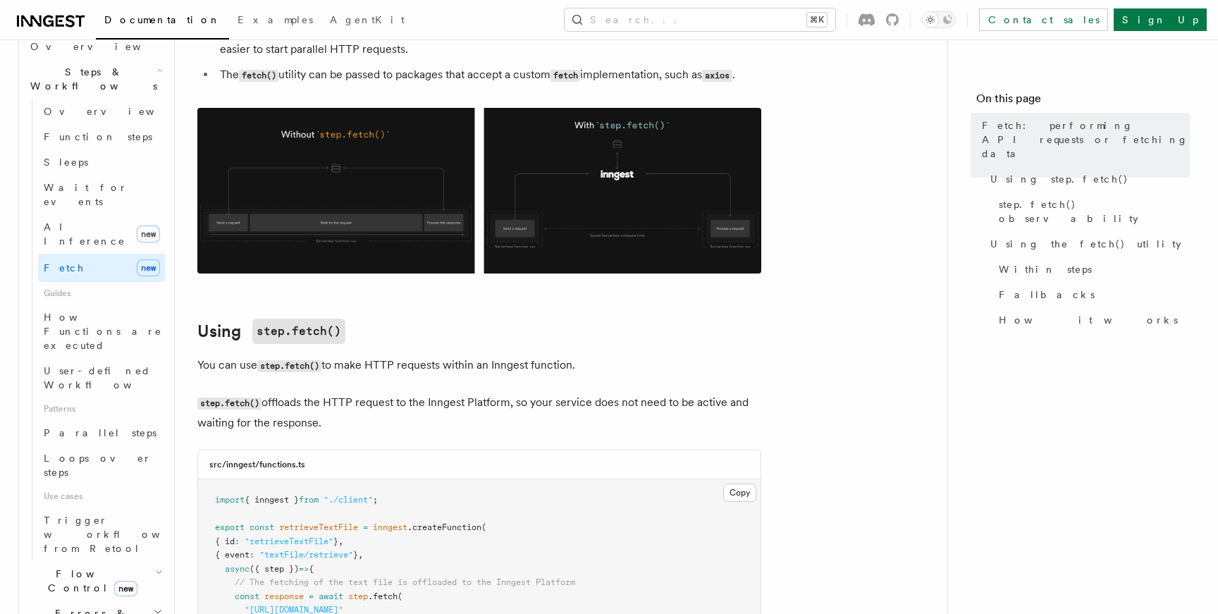
click at [349, 255] on img at bounding box center [479, 191] width 564 height 166
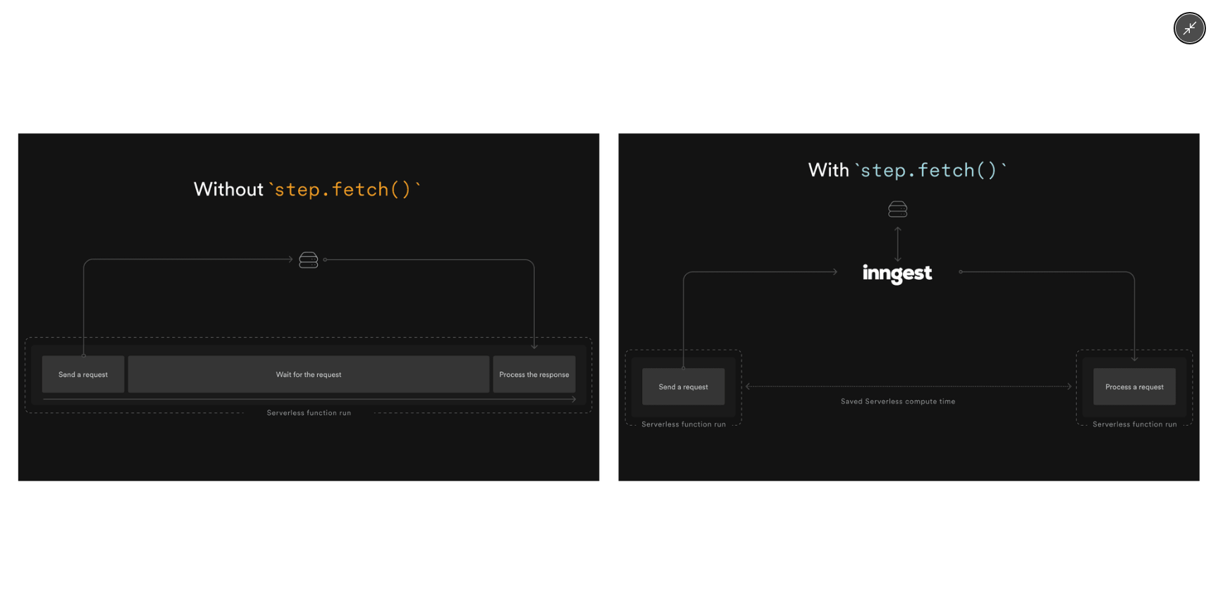
click at [522, 497] on div at bounding box center [609, 307] width 1218 height 614
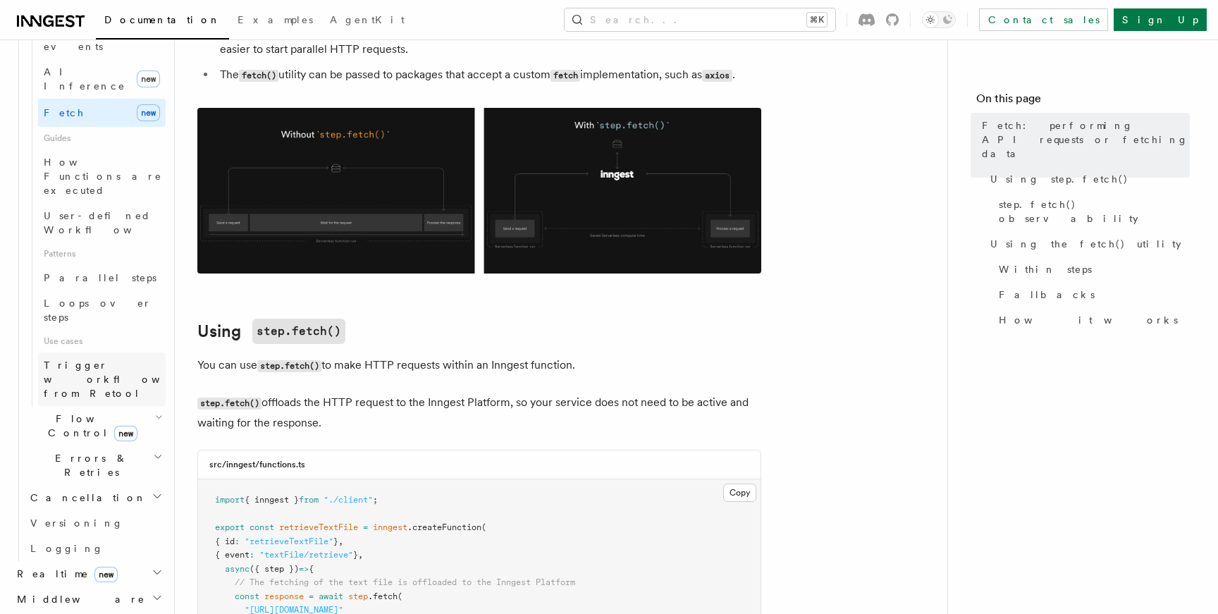
scroll to position [620, 0]
click at [96, 553] on h2 "Realtime new" at bounding box center [88, 565] width 154 height 25
click at [80, 579] on h2 "Middleware" at bounding box center [88, 591] width 154 height 25
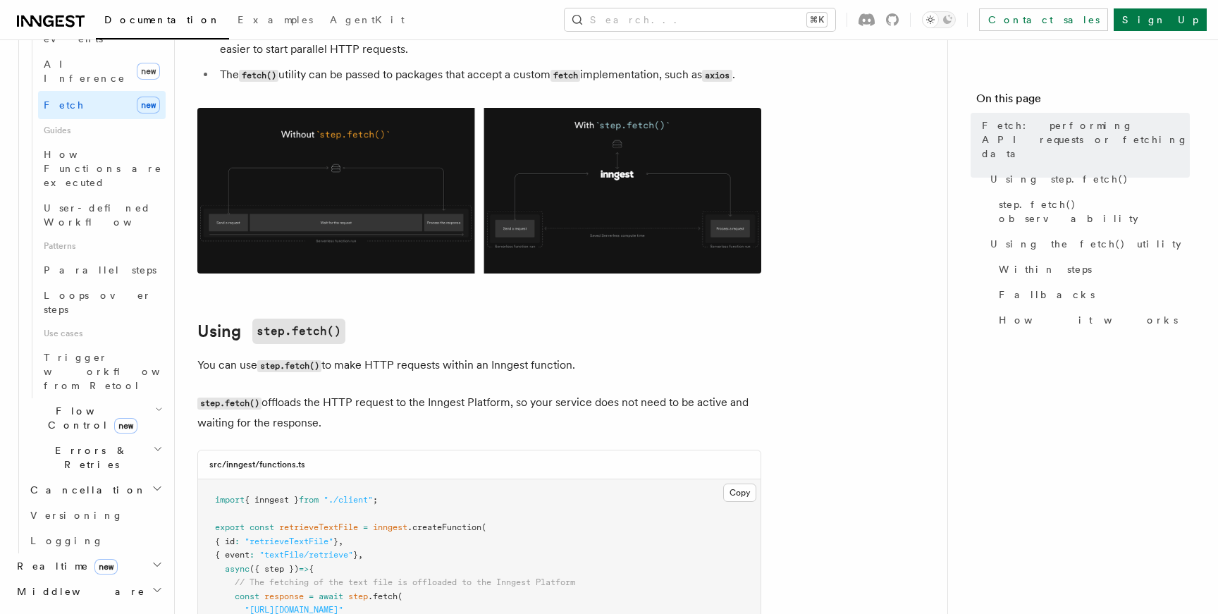
click at [80, 579] on h2 "Middleware" at bounding box center [88, 591] width 154 height 25
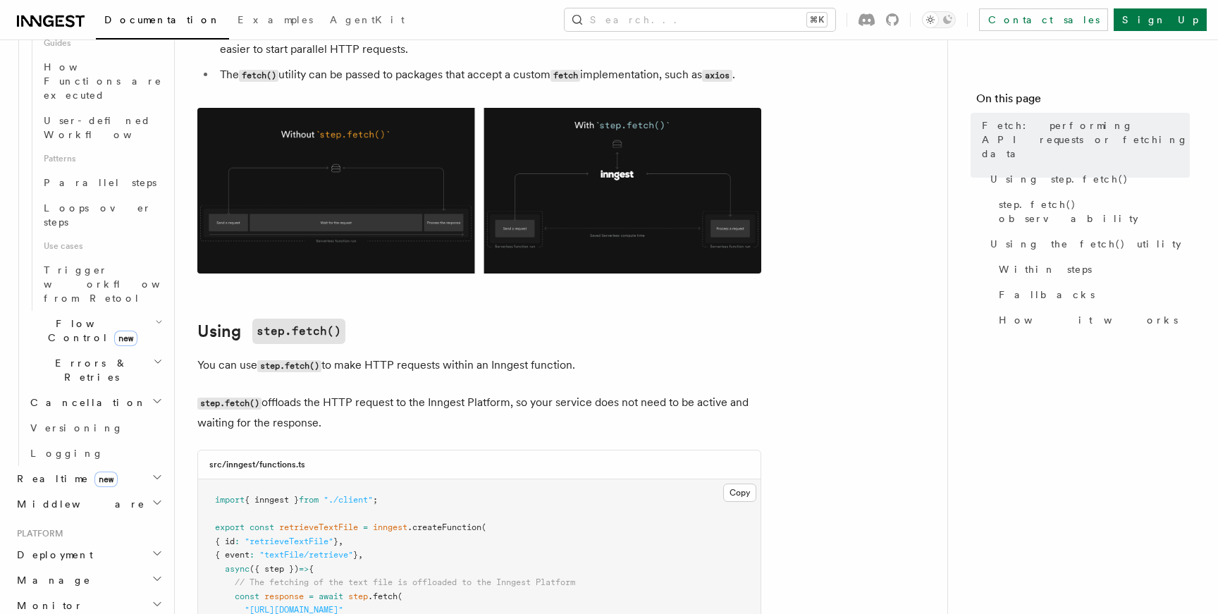
scroll to position [724, 0]
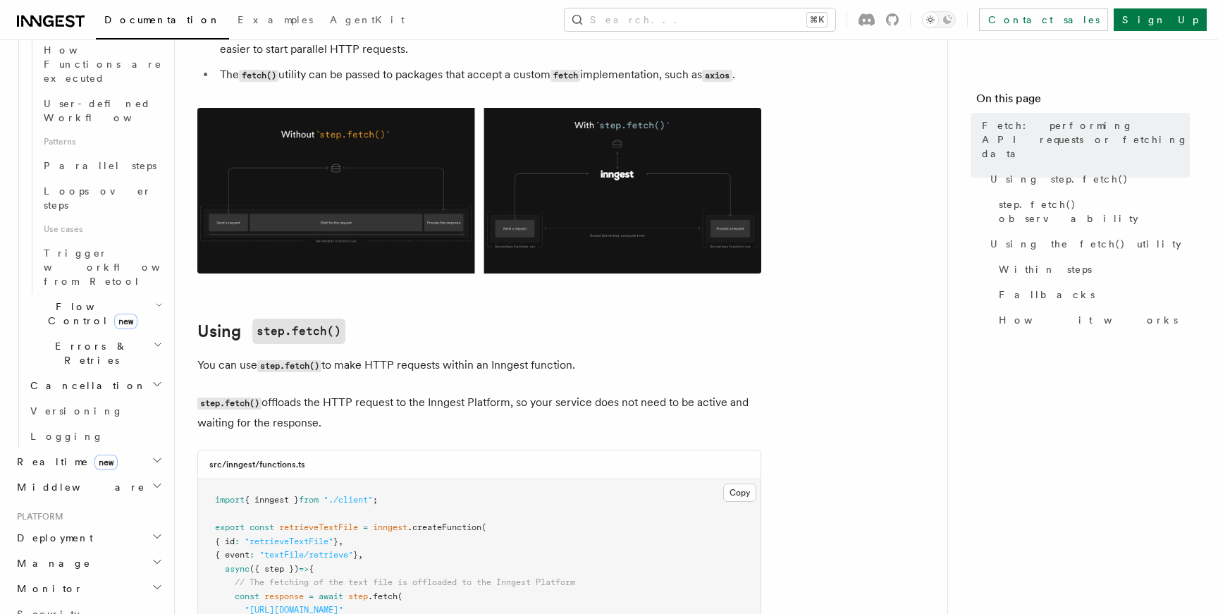
click at [54, 449] on h2 "Realtime new" at bounding box center [88, 461] width 154 height 25
click at [94, 455] on span "new" at bounding box center [105, 463] width 23 height 16
click at [68, 480] on span "Middleware" at bounding box center [78, 487] width 134 height 14
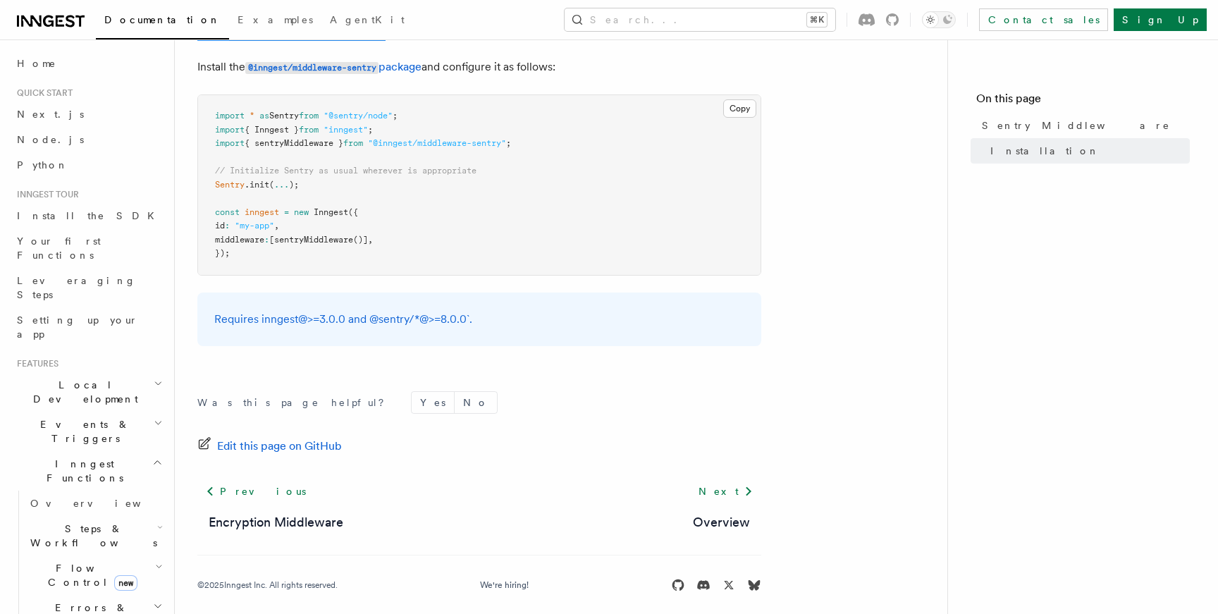
scroll to position [302, 0]
click at [78, 457] on span "Inngest Functions" at bounding box center [81, 471] width 141 height 28
click at [68, 522] on span "Middleware" at bounding box center [78, 529] width 134 height 14
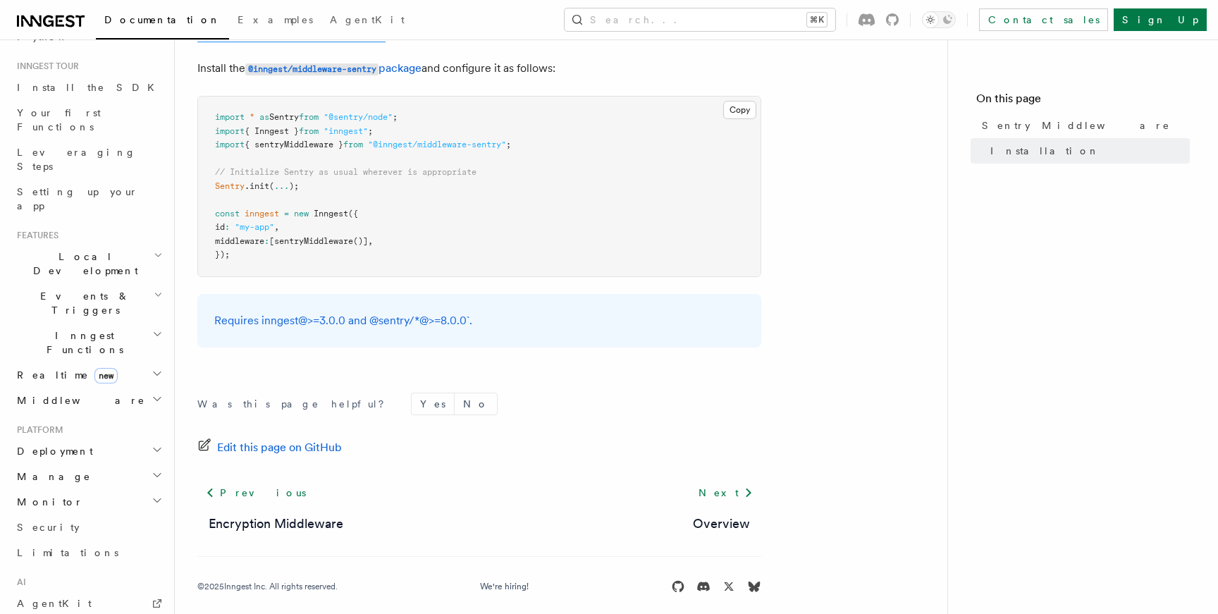
scroll to position [153, 0]
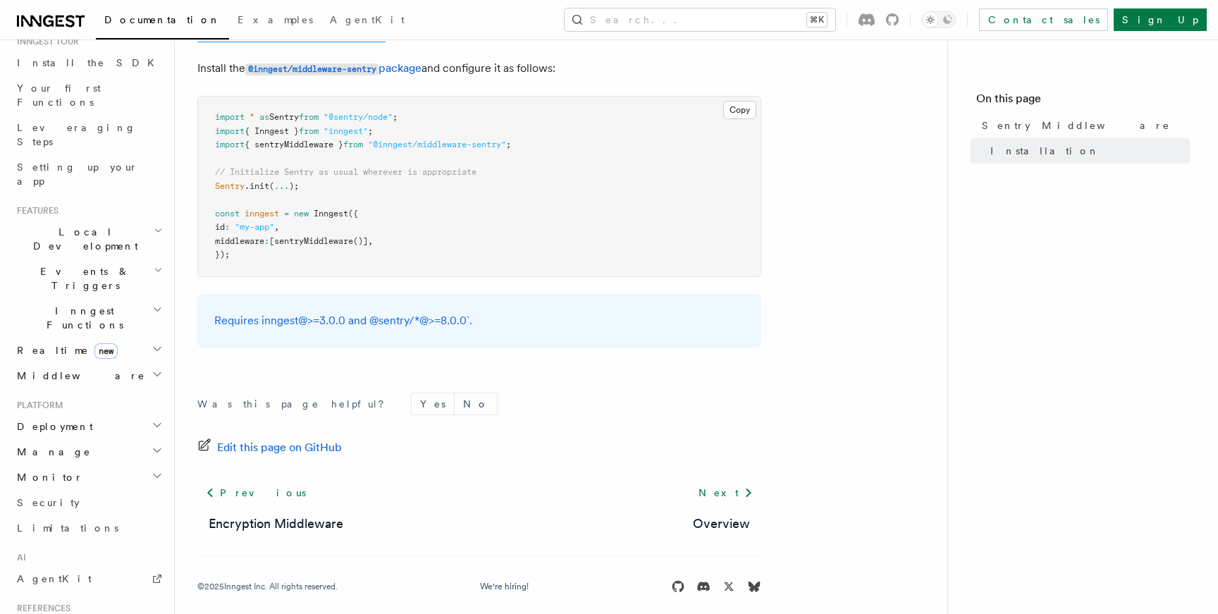
click at [78, 439] on h2 "Manage" at bounding box center [88, 451] width 154 height 25
click at [76, 522] on span "Function Replay" at bounding box center [66, 534] width 73 height 25
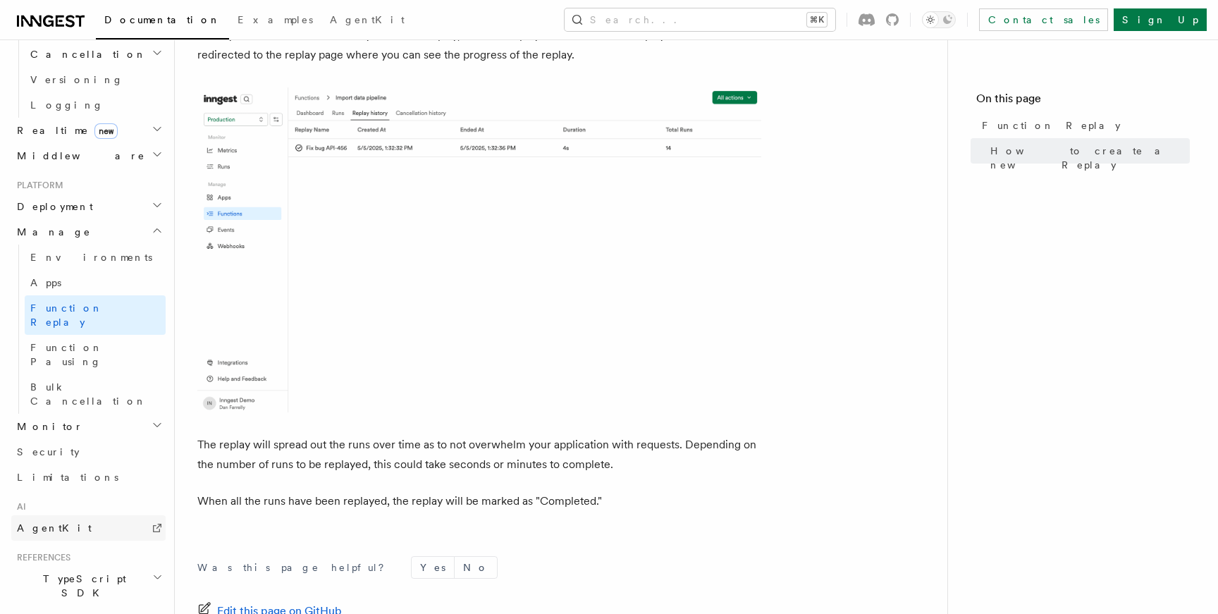
scroll to position [580, 0]
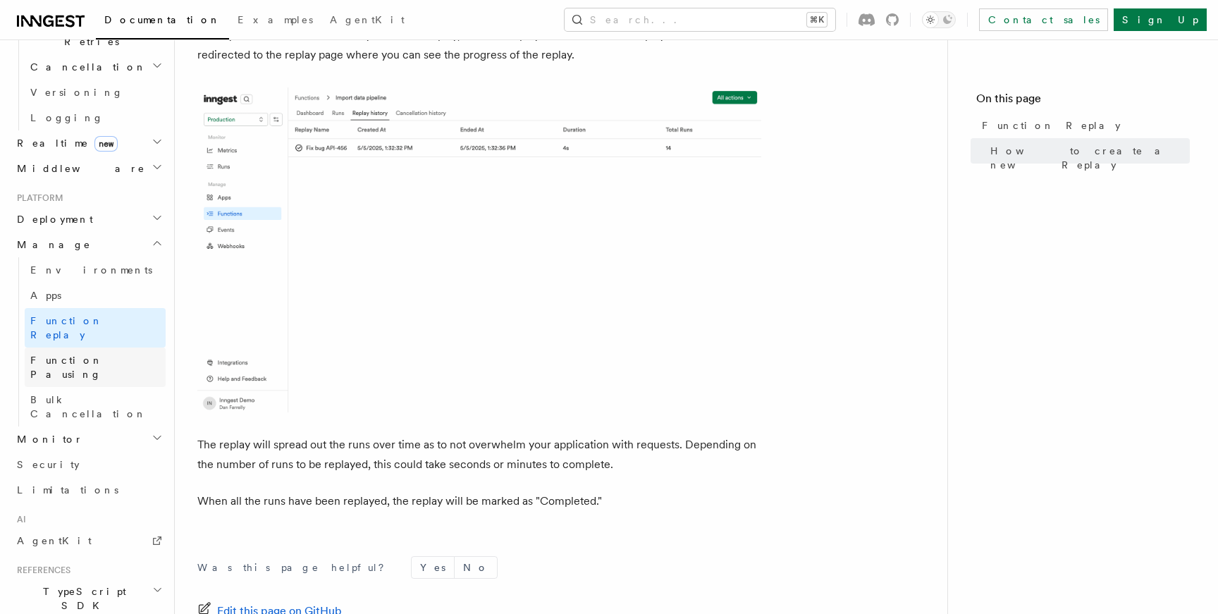
click at [95, 355] on span "Function Pausing" at bounding box center [66, 367] width 73 height 25
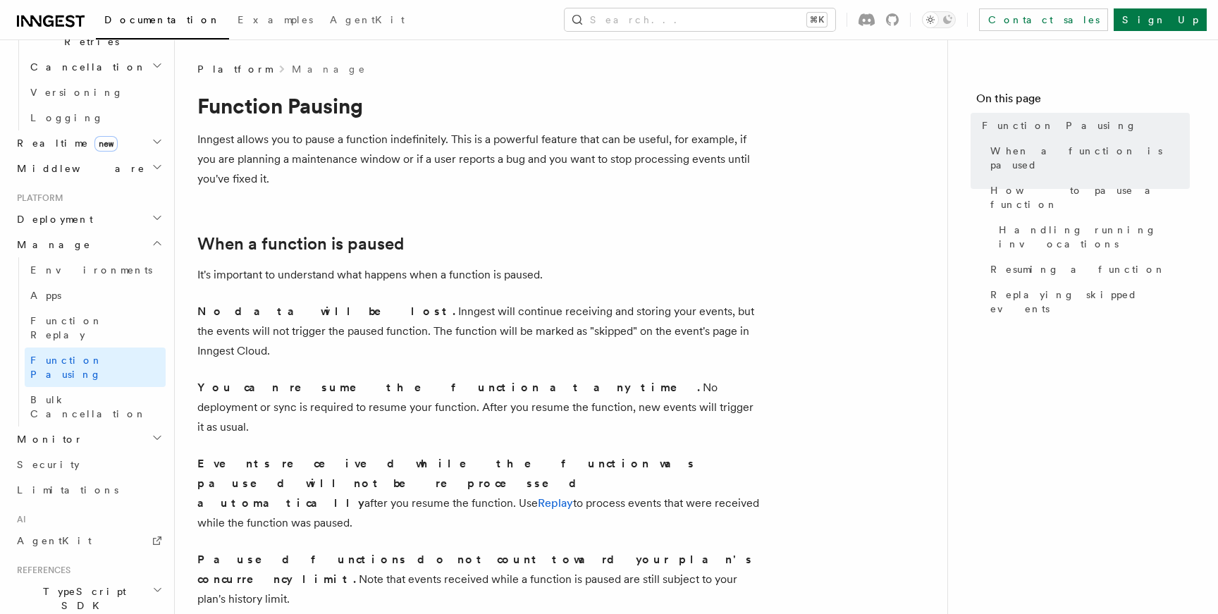
click at [83, 426] on h2 "Monitor" at bounding box center [88, 438] width 154 height 25
click at [83, 283] on link "Apps" at bounding box center [95, 295] width 141 height 25
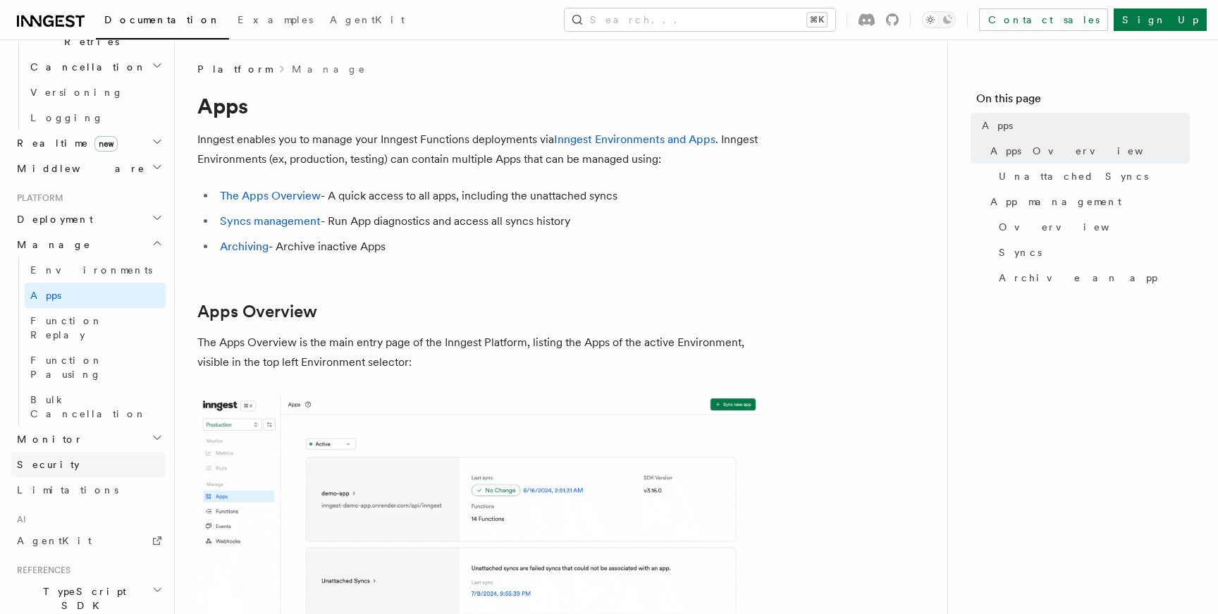
click at [87, 452] on link "Security" at bounding box center [88, 464] width 154 height 25
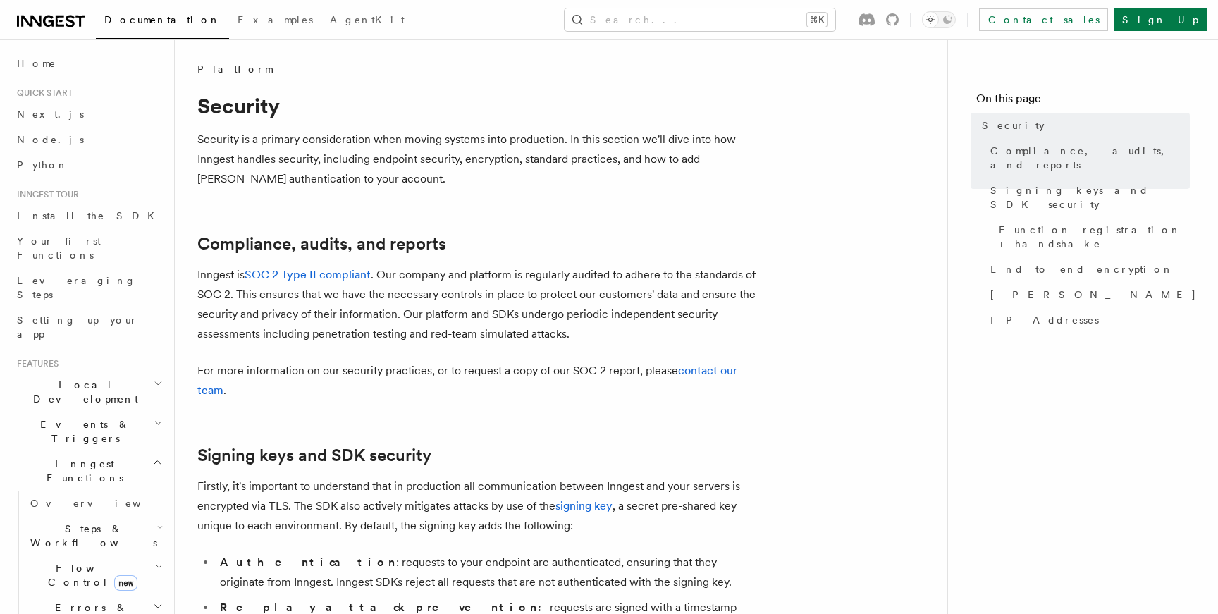
click at [106, 372] on h2 "Local Development" at bounding box center [88, 391] width 154 height 39
click at [121, 372] on h2 "Local Development" at bounding box center [88, 391] width 154 height 39
click at [92, 417] on span "Events & Triggers" at bounding box center [82, 431] width 142 height 28
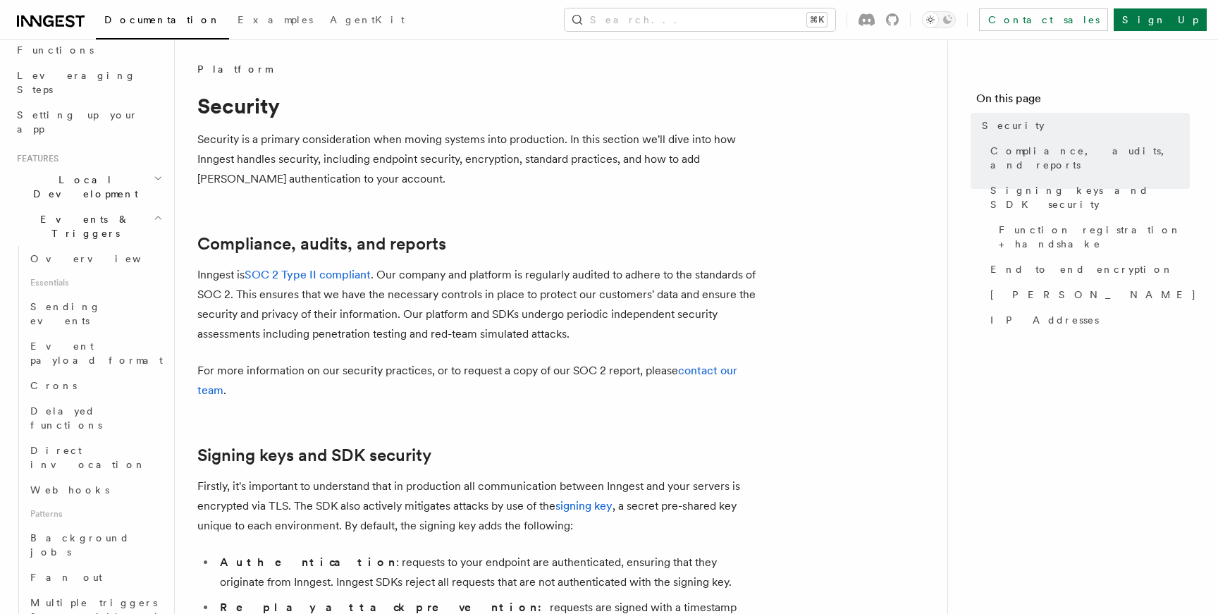
scroll to position [233, 0]
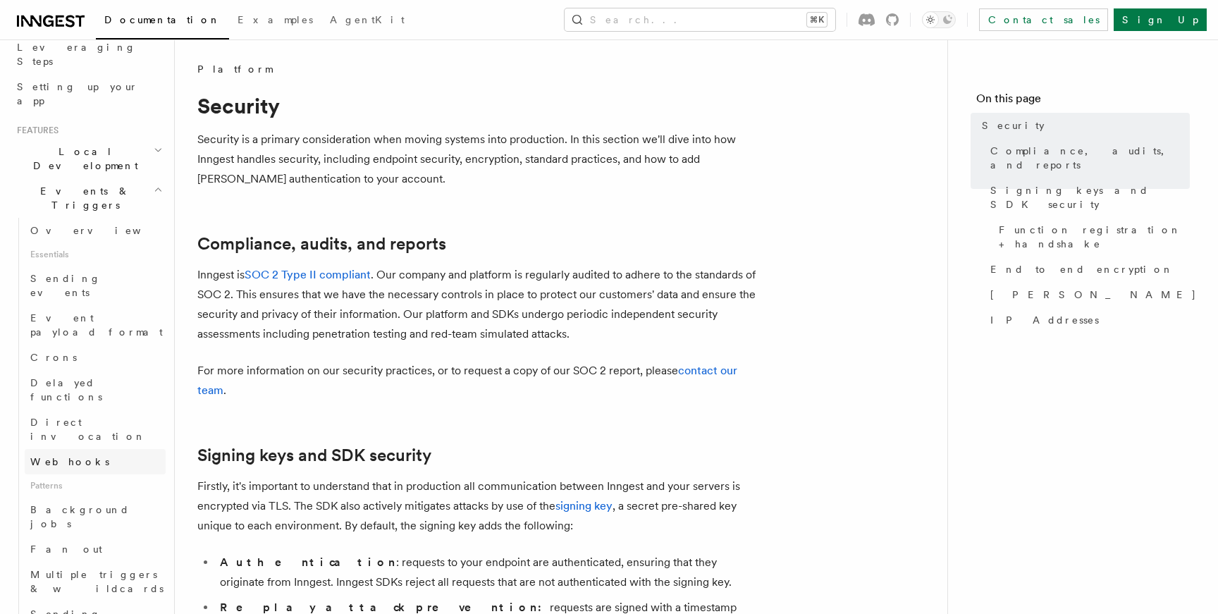
click at [83, 449] on link "Webhooks" at bounding box center [95, 461] width 141 height 25
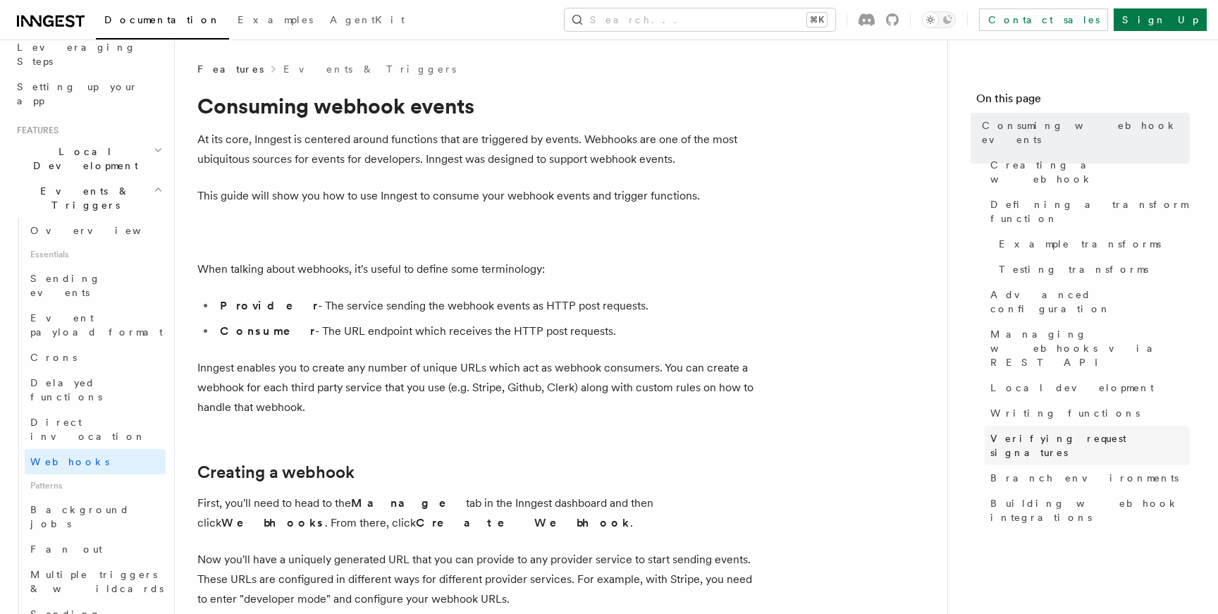
click at [1044, 426] on link "Verifying request signatures" at bounding box center [1087, 445] width 205 height 39
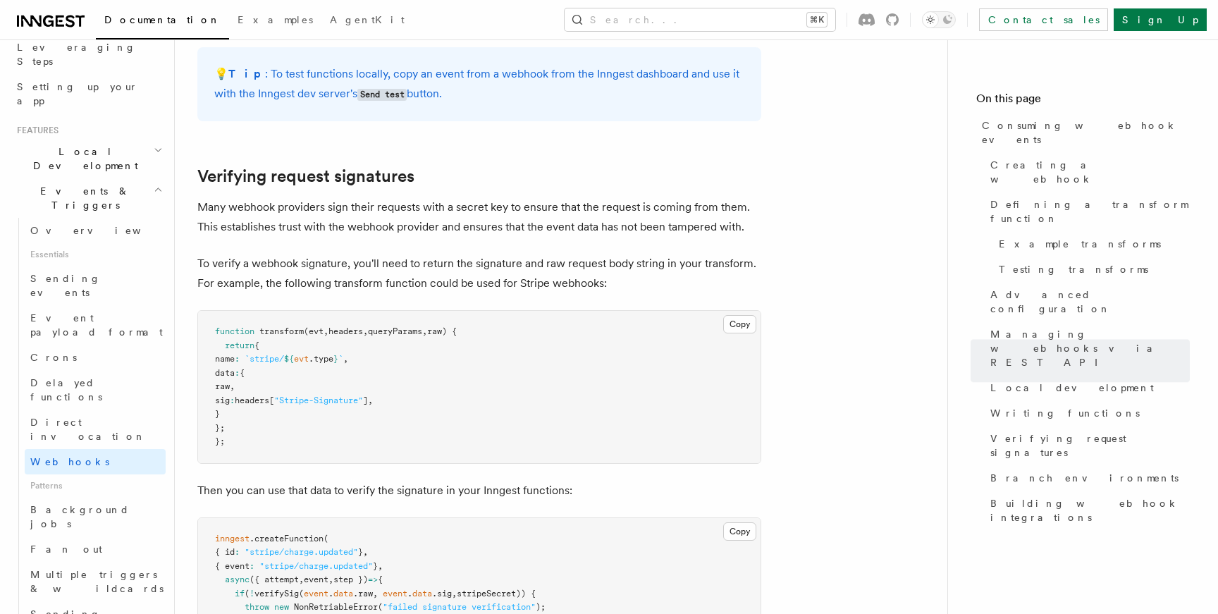
scroll to position [4005, 0]
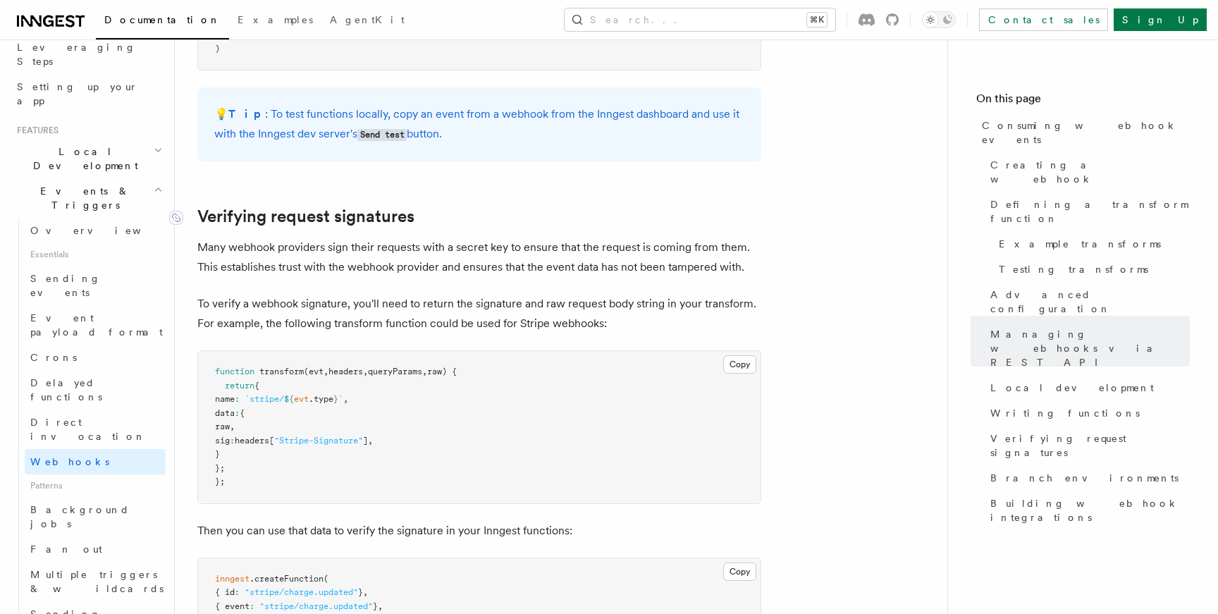
click at [404, 207] on link "Verifying request signatures" at bounding box center [305, 217] width 217 height 20
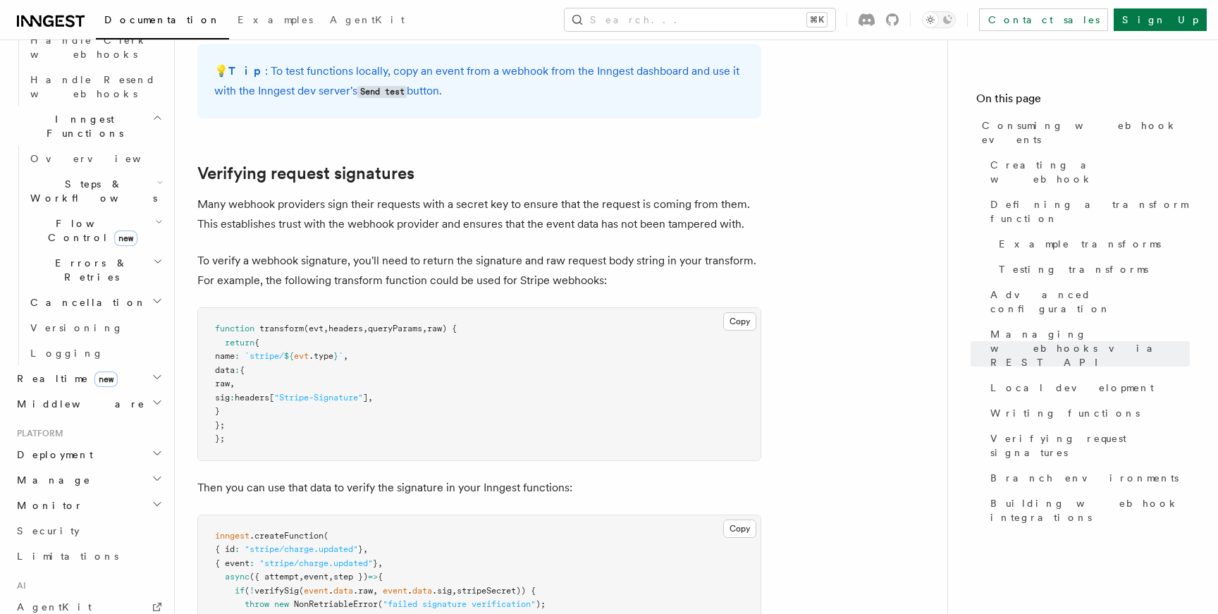
scroll to position [1011, 0]
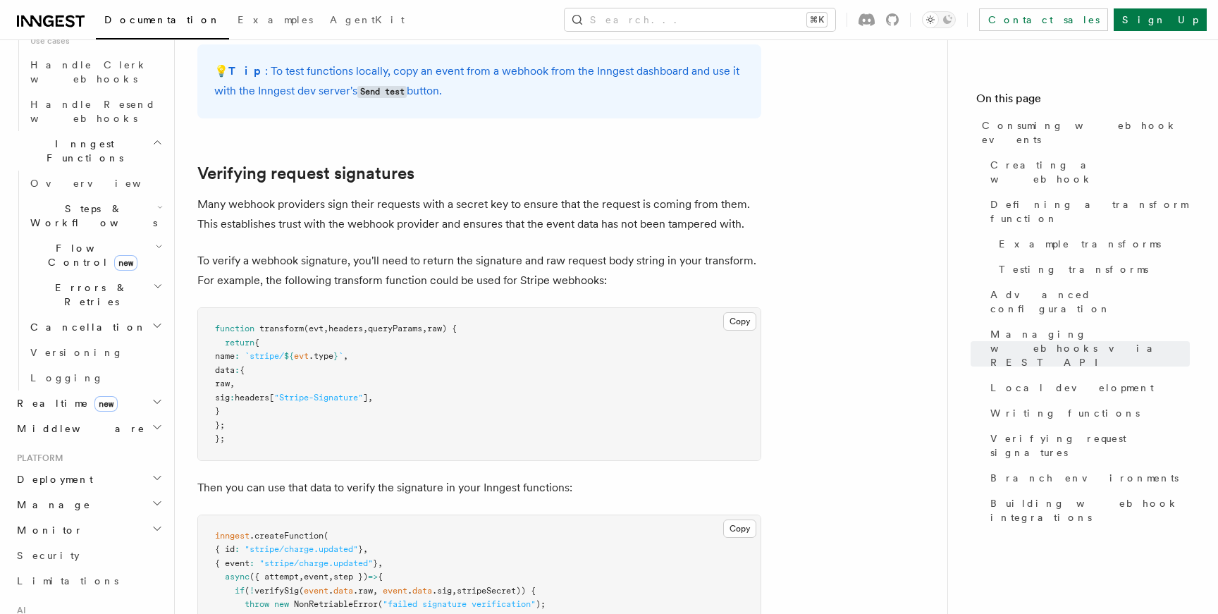
click at [78, 467] on h2 "Deployment" at bounding box center [88, 479] width 154 height 25
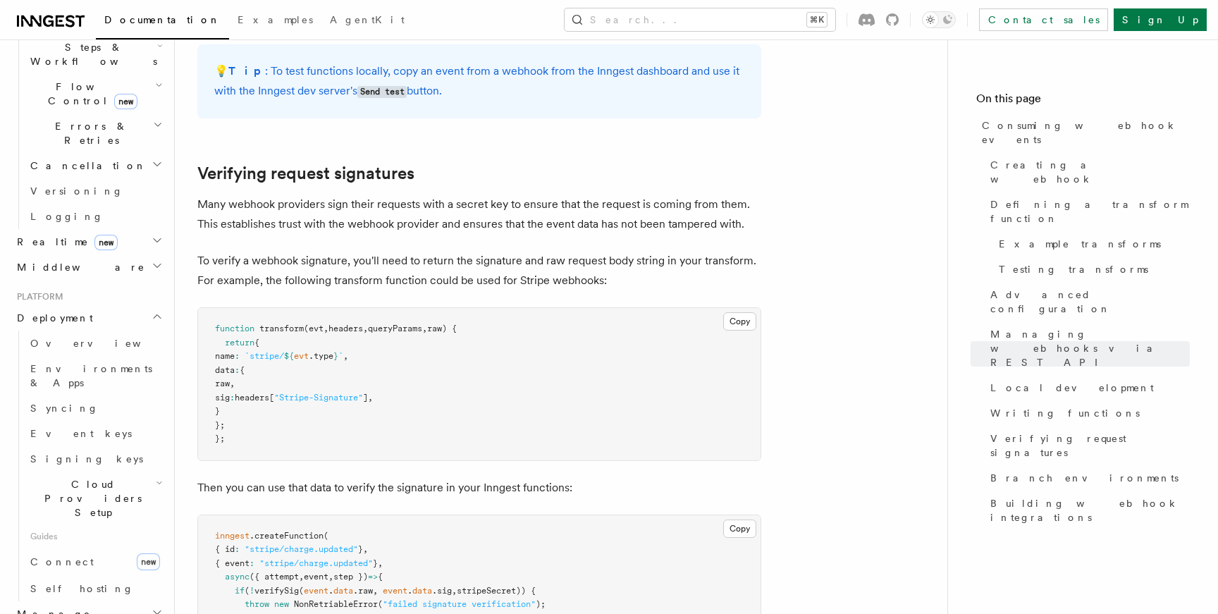
scroll to position [1188, 0]
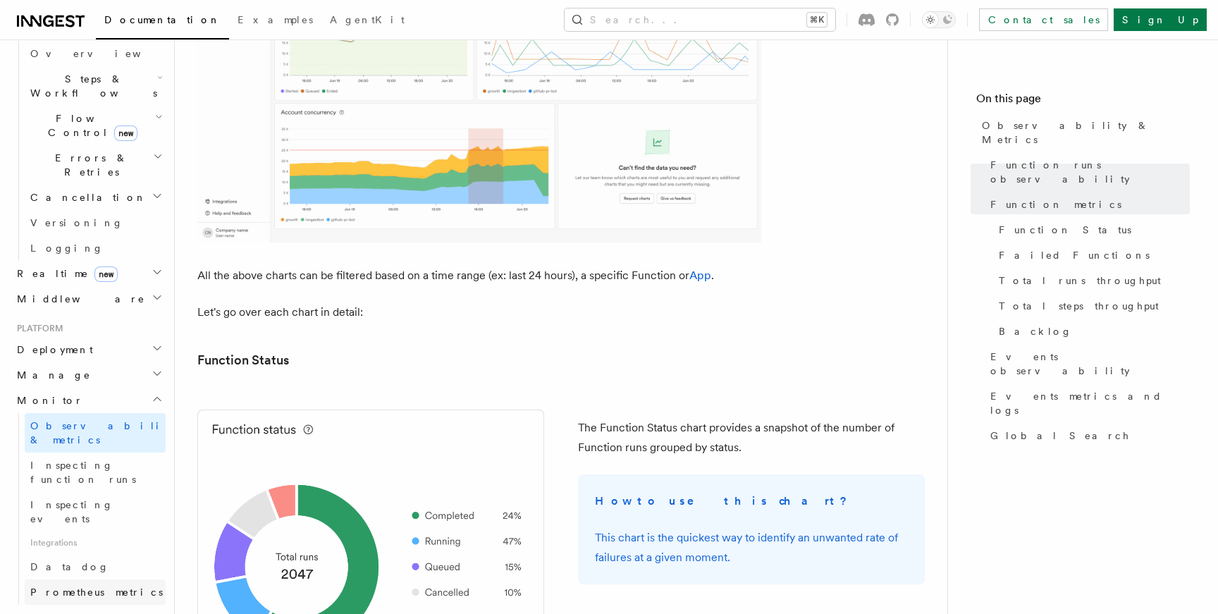
scroll to position [443, 0]
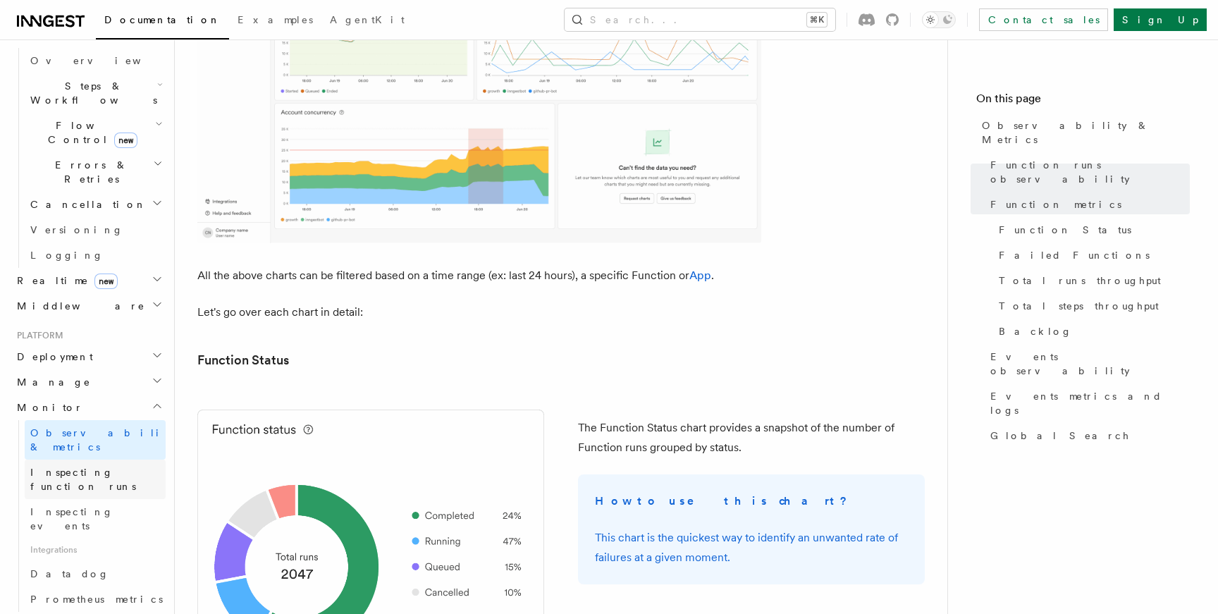
click at [111, 467] on span "Inspecting function runs" at bounding box center [83, 479] width 106 height 25
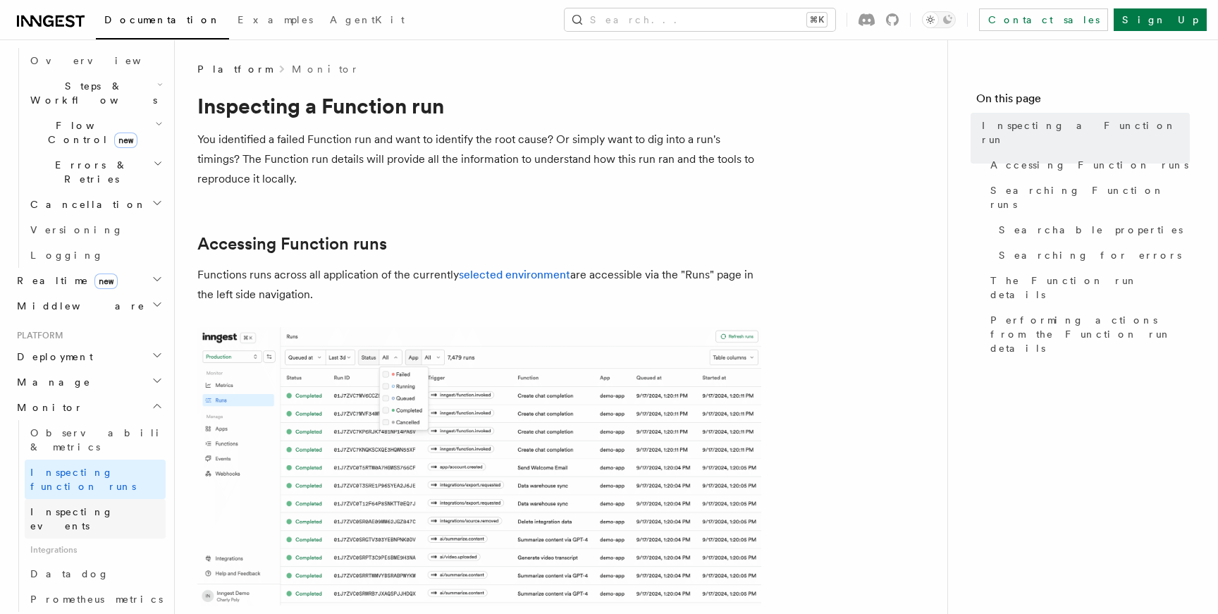
click at [99, 506] on span "Inspecting events" at bounding box center [71, 518] width 83 height 25
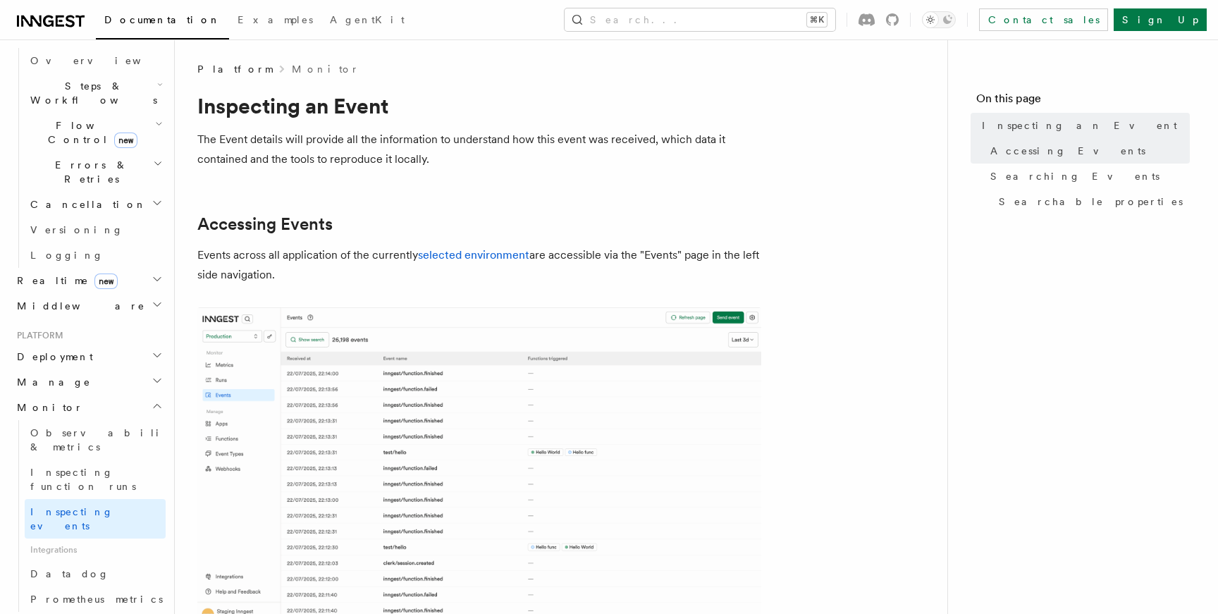
click at [86, 369] on h2 "Manage" at bounding box center [88, 381] width 154 height 25
click at [82, 344] on h2 "Deployment" at bounding box center [88, 356] width 154 height 25
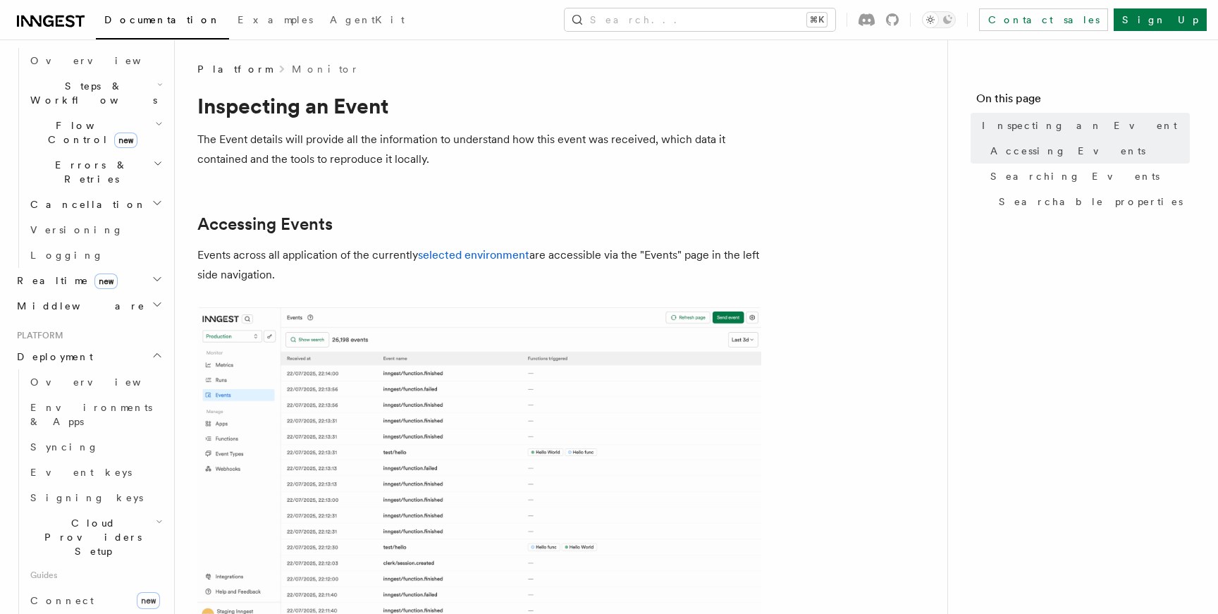
click at [82, 344] on h2 "Deployment" at bounding box center [88, 356] width 154 height 25
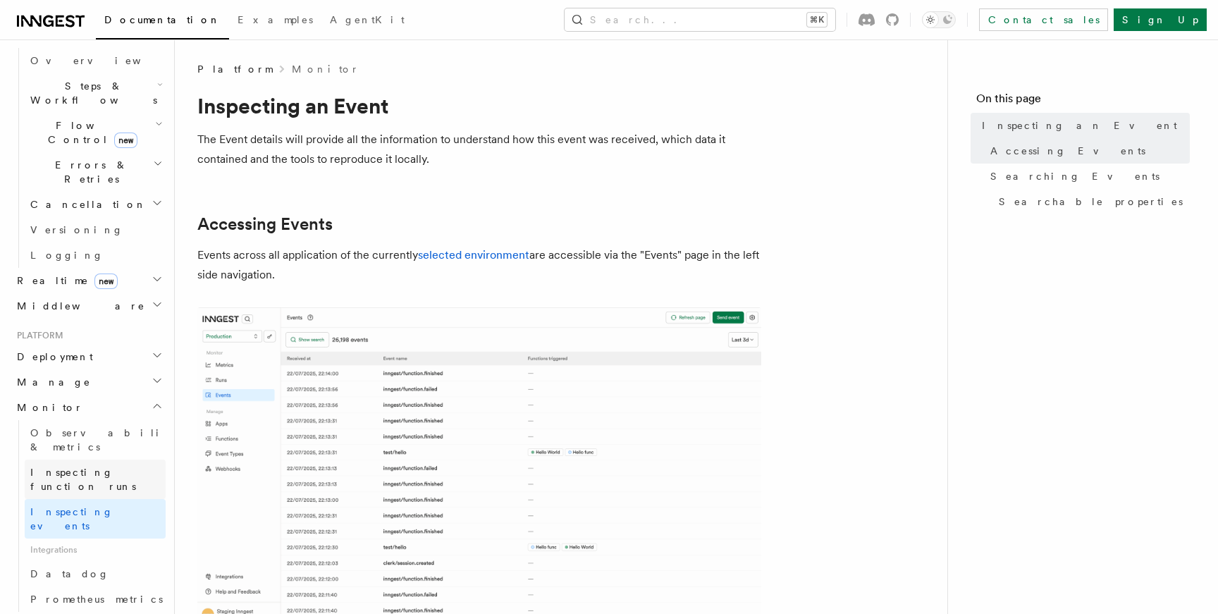
click at [100, 467] on span "Inspecting function runs" at bounding box center [83, 479] width 106 height 25
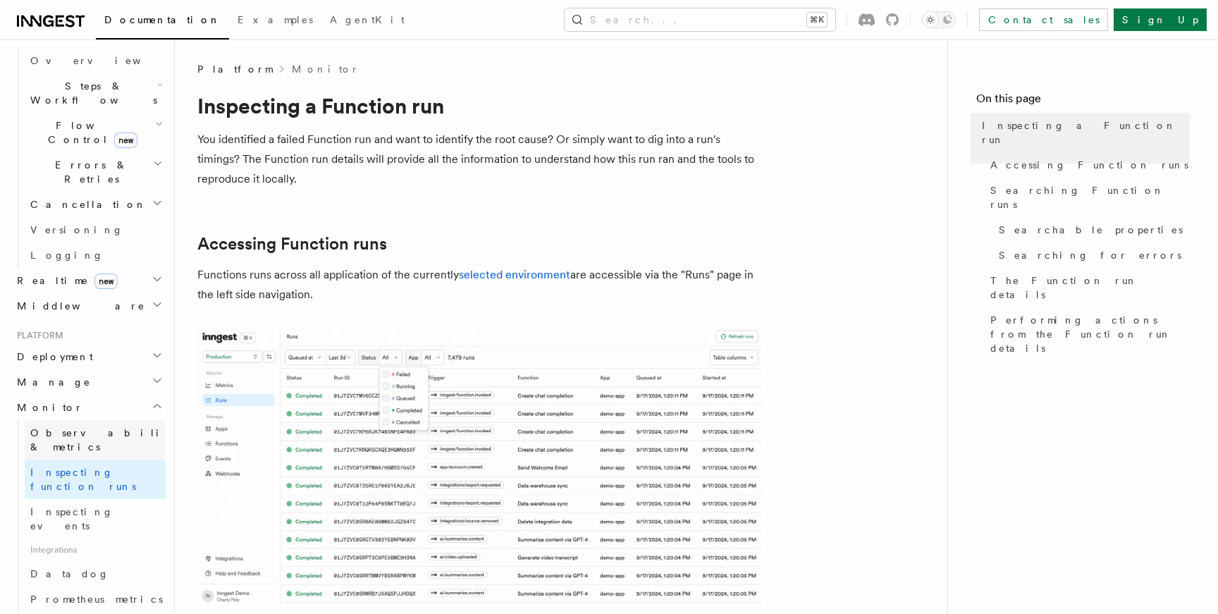
click at [97, 427] on span "Observability & metrics" at bounding box center [102, 439] width 145 height 25
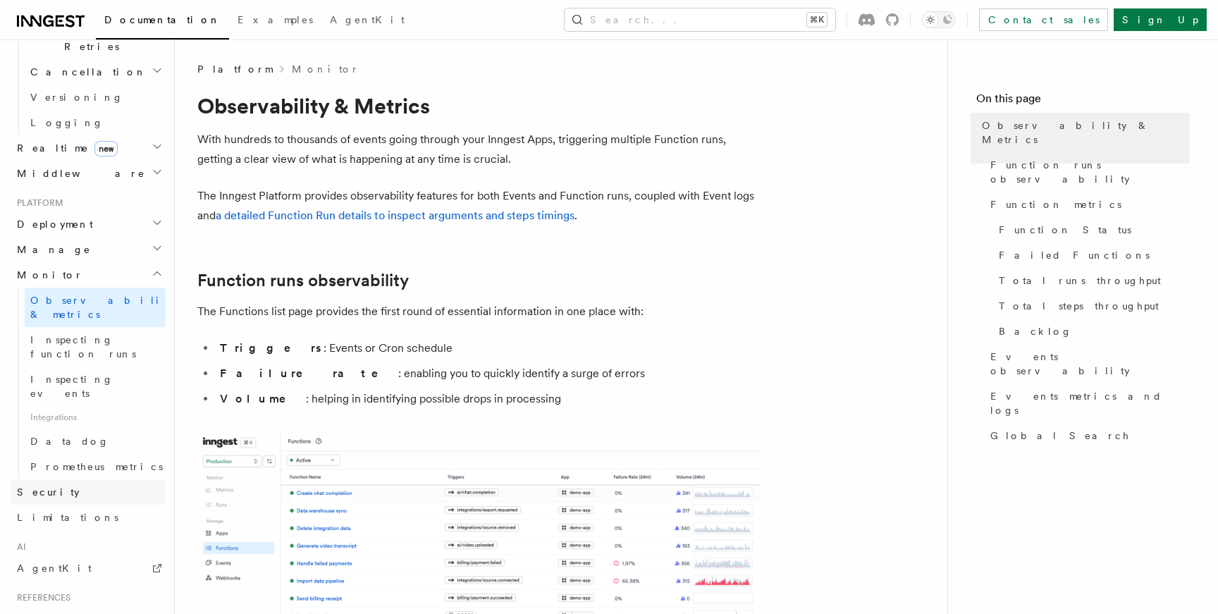
click at [43, 486] on span "Security" at bounding box center [48, 491] width 63 height 11
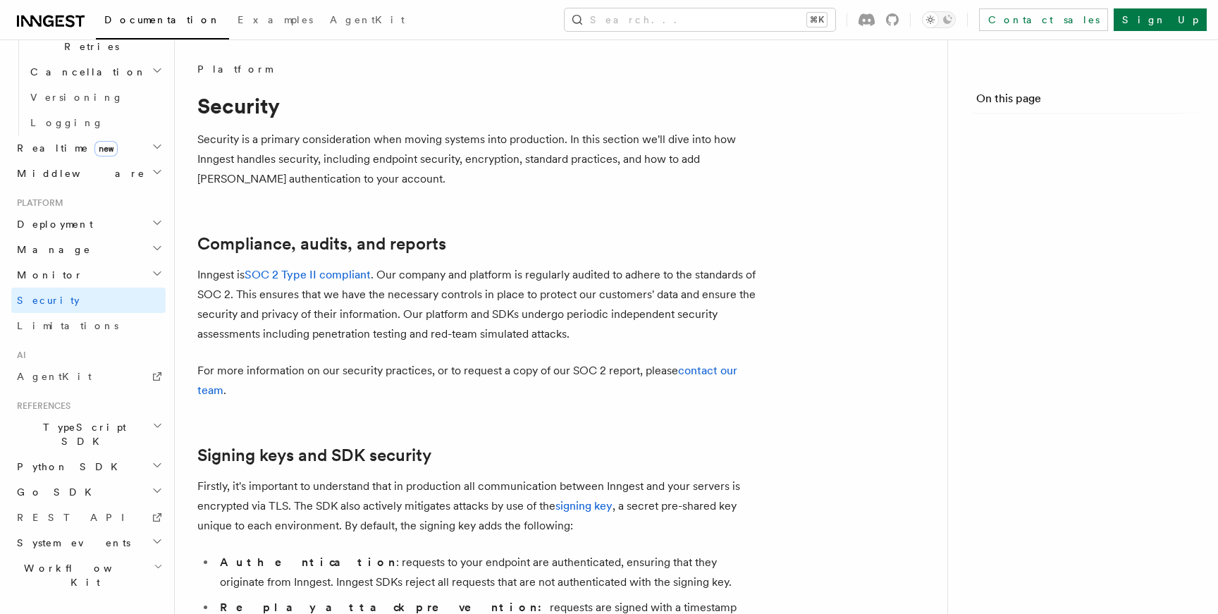
scroll to position [514, 0]
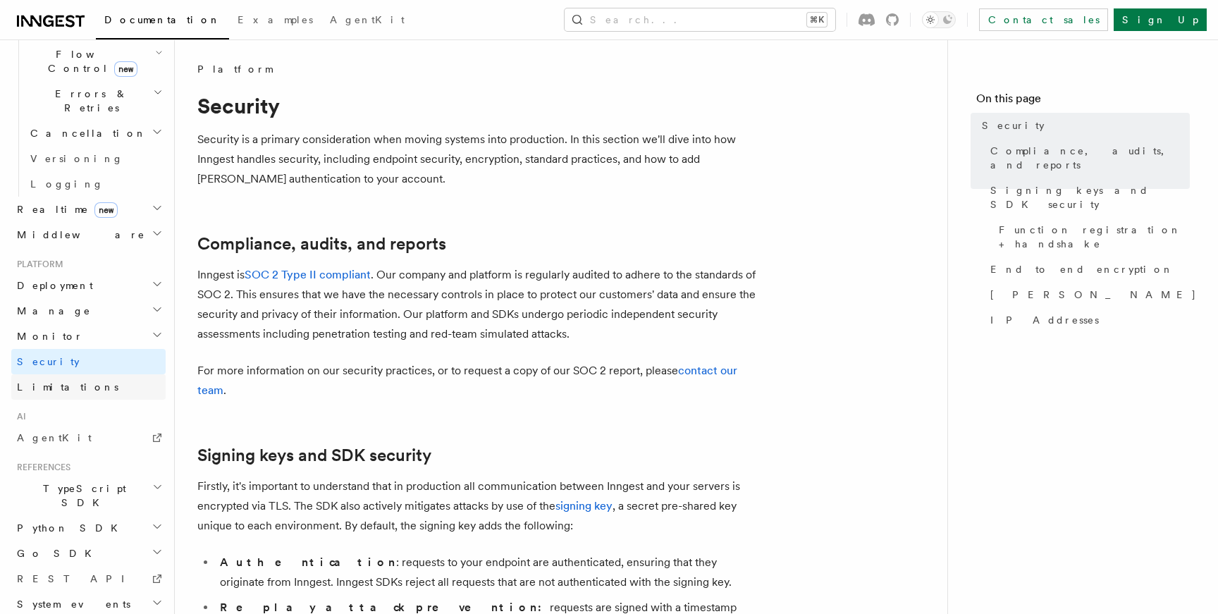
click at [65, 381] on span "Limitations" at bounding box center [67, 386] width 101 height 11
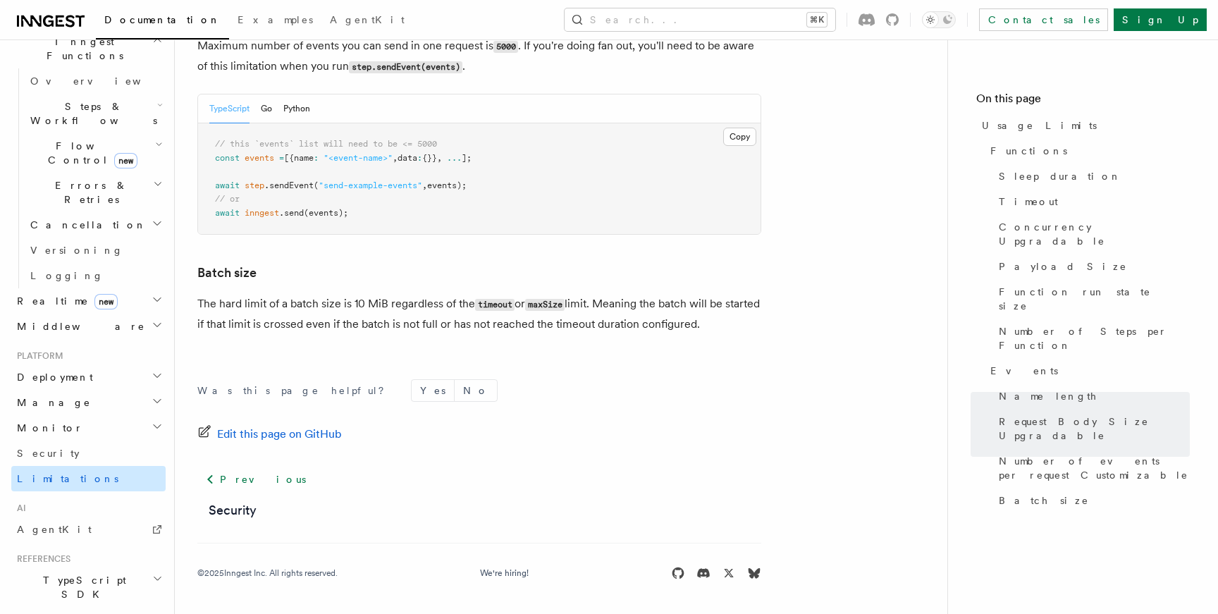
scroll to position [407, 0]
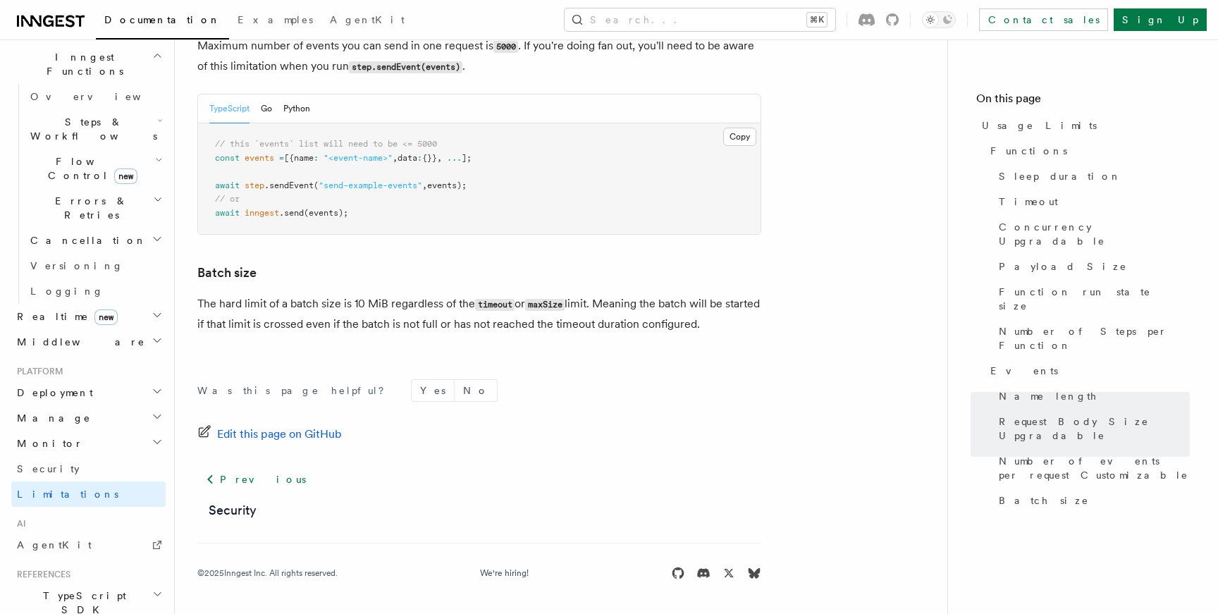
click at [55, 386] on span "Deployment" at bounding box center [52, 393] width 82 height 14
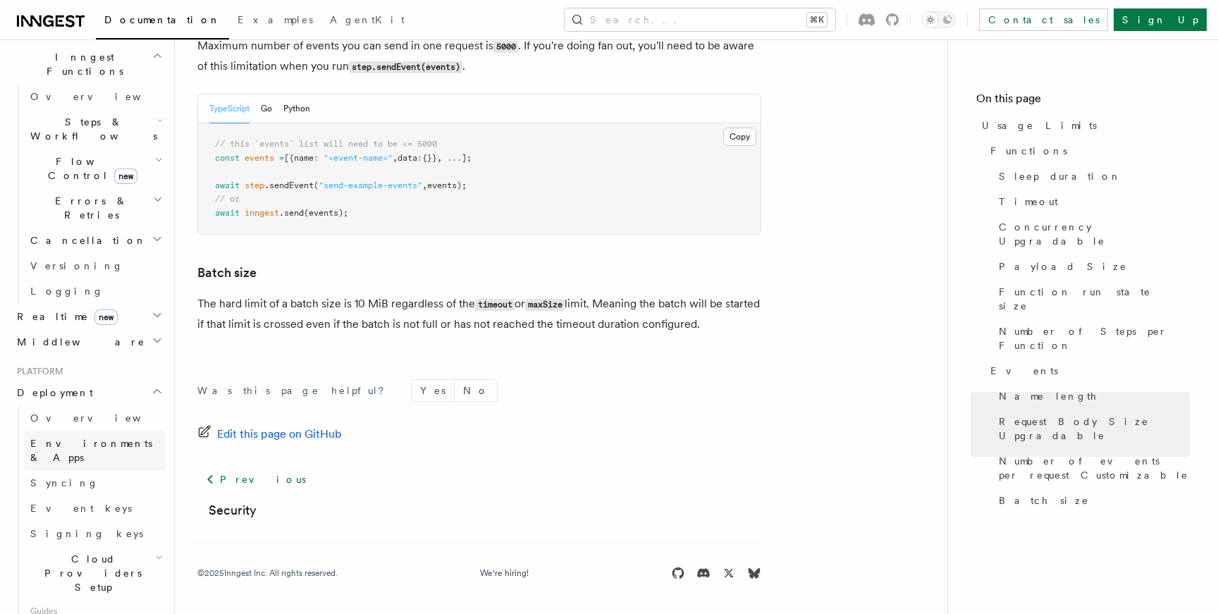
click at [73, 438] on span "Environments & Apps" at bounding box center [91, 450] width 122 height 25
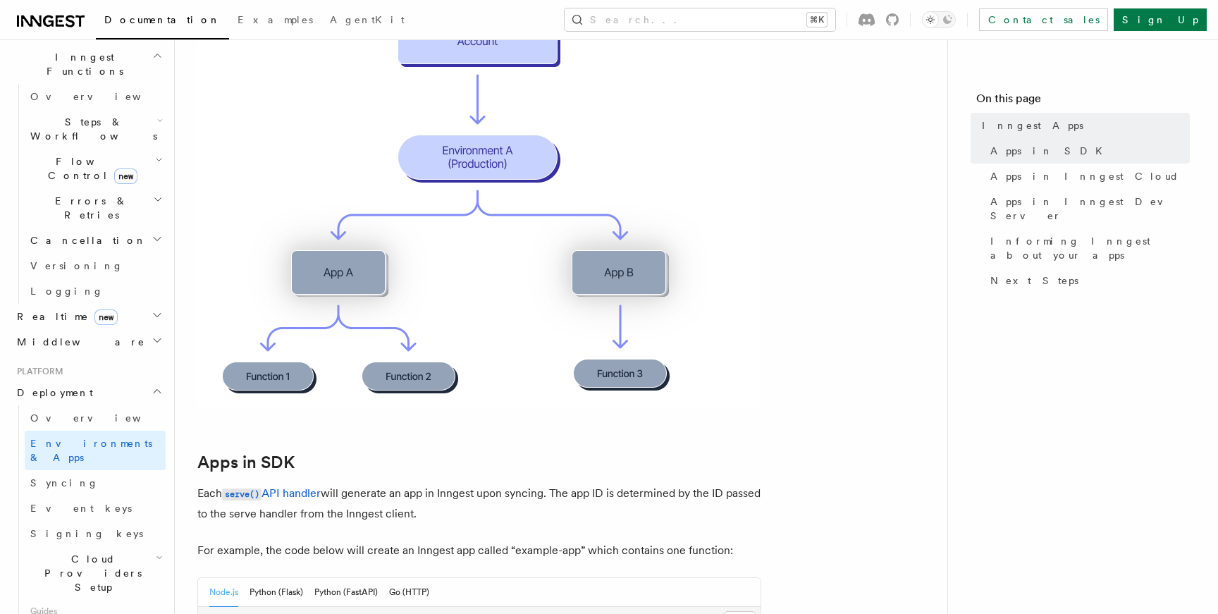
scroll to position [324, 0]
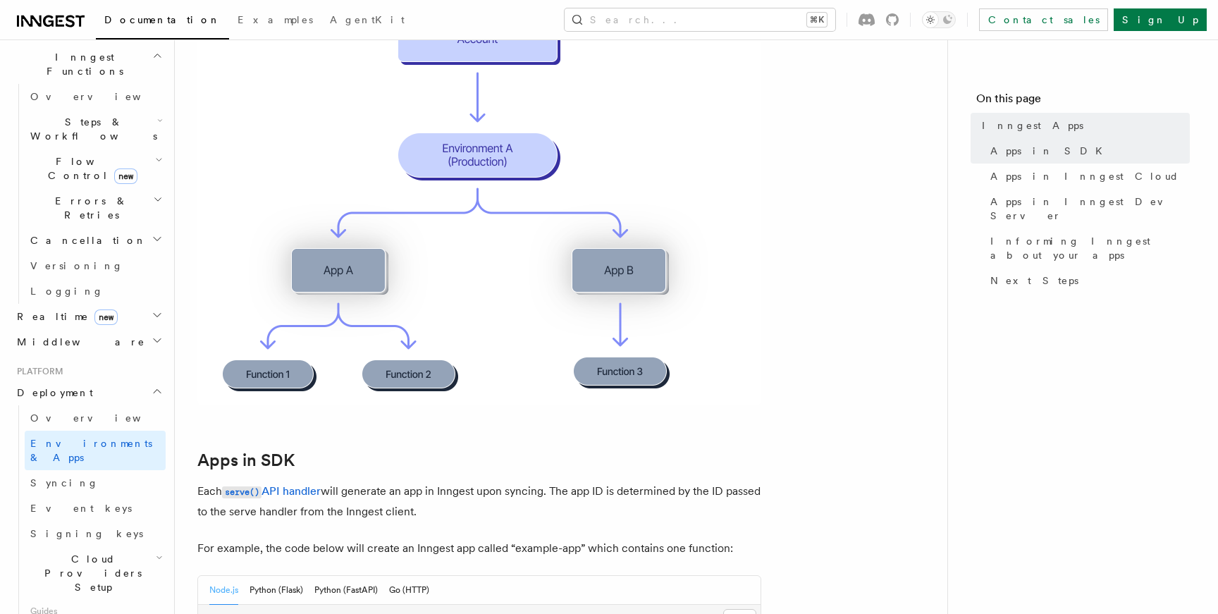
click at [309, 181] on img at bounding box center [479, 202] width 564 height 405
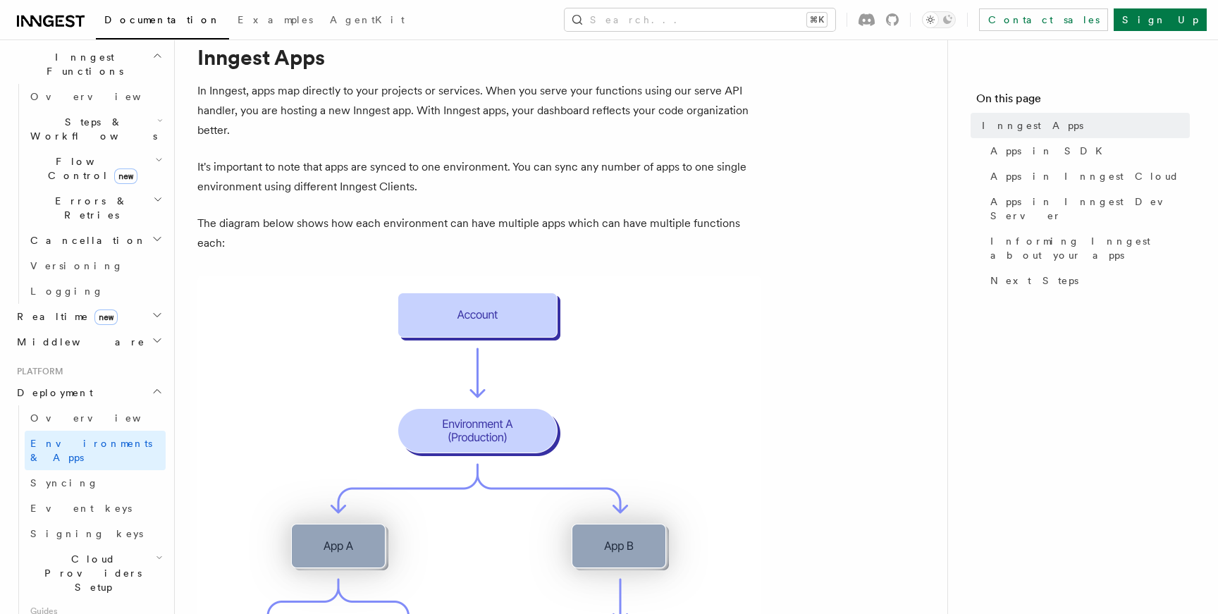
scroll to position [44, 0]
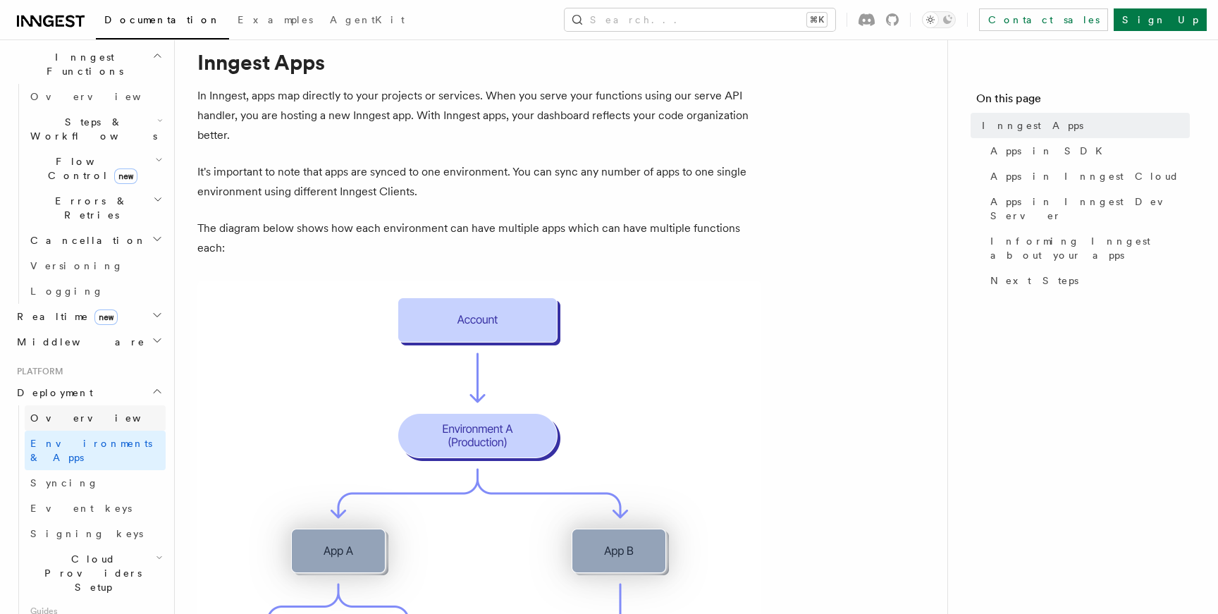
click at [68, 412] on span "Overview" at bounding box center [102, 417] width 145 height 11
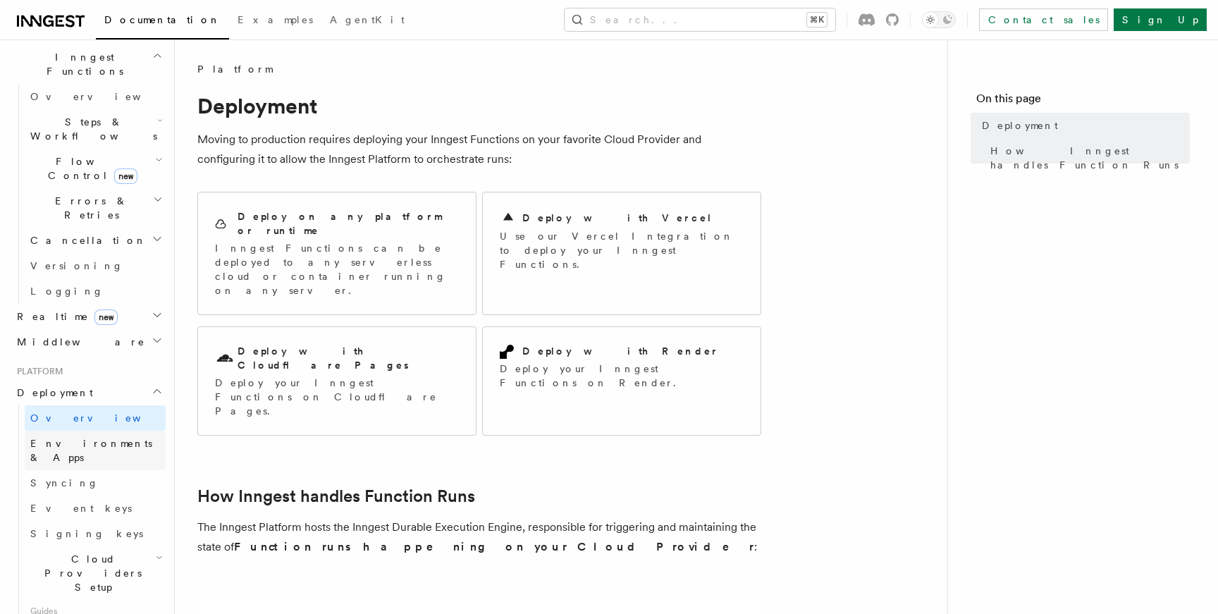
click at [64, 438] on span "Environments & Apps" at bounding box center [91, 450] width 122 height 25
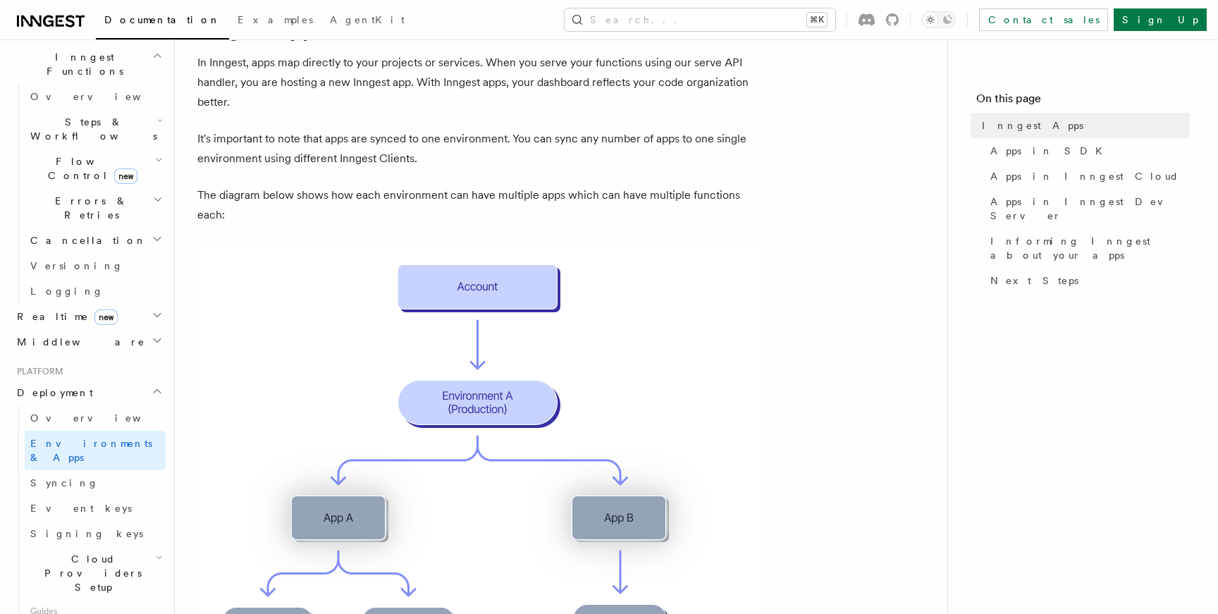
scroll to position [81, 0]
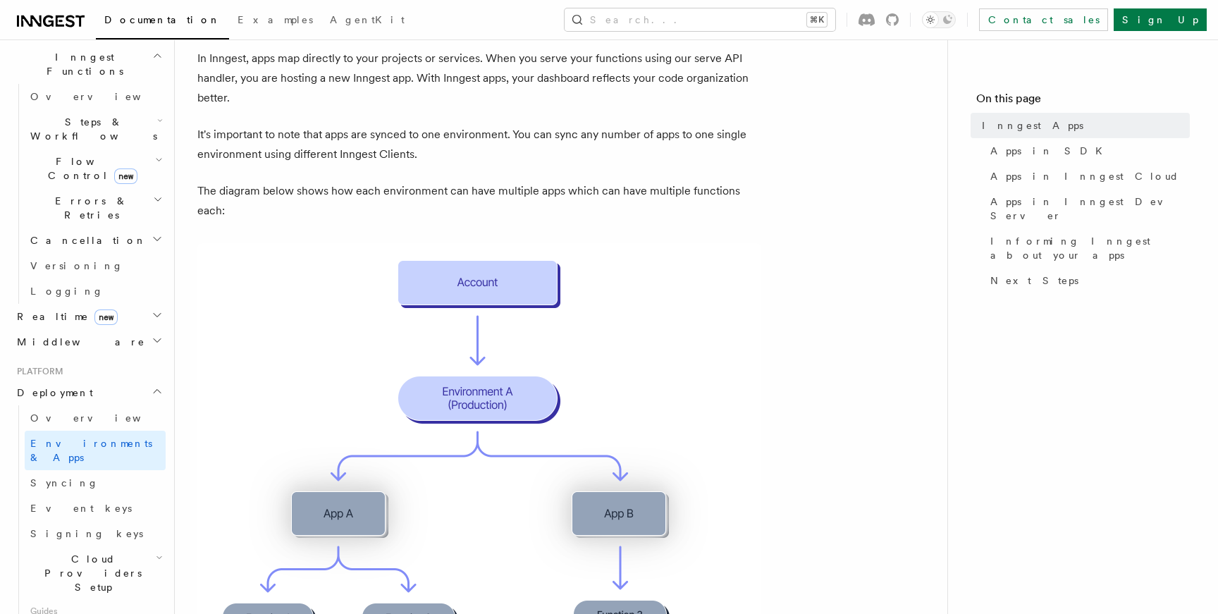
click at [303, 262] on img at bounding box center [479, 445] width 564 height 405
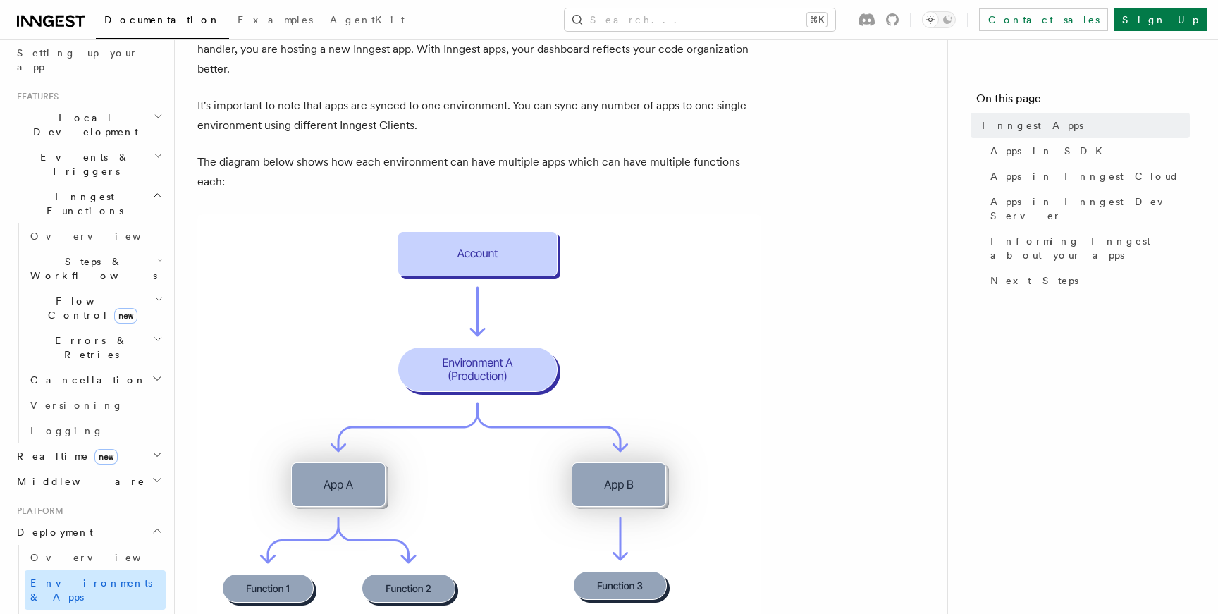
scroll to position [335, 0]
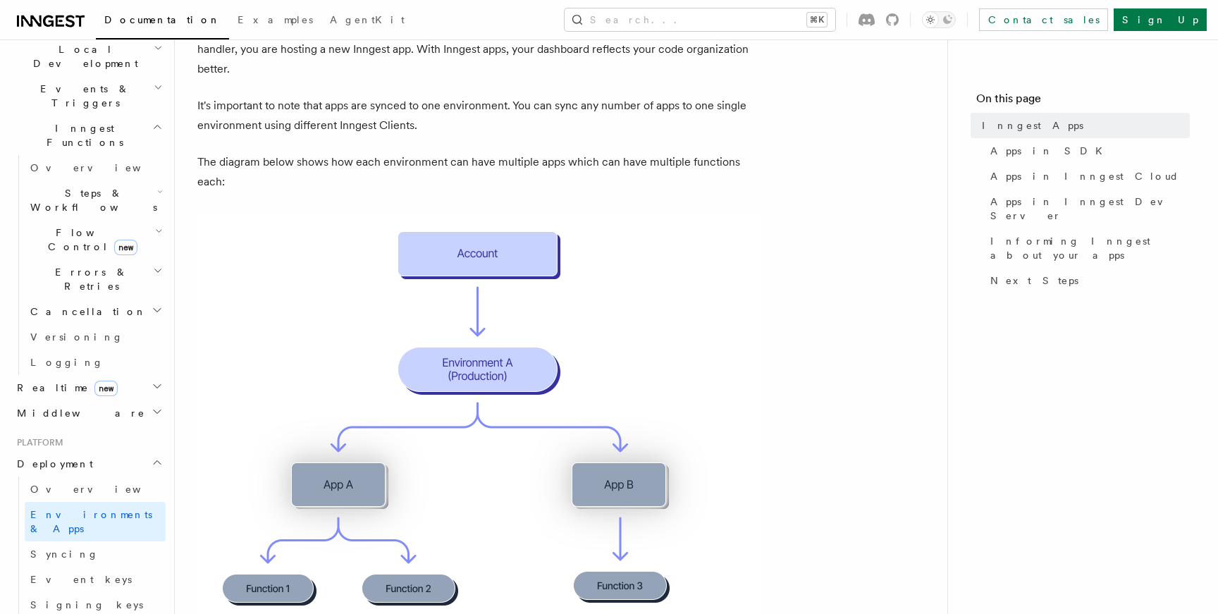
click at [123, 400] on h2 "Middleware" at bounding box center [88, 412] width 154 height 25
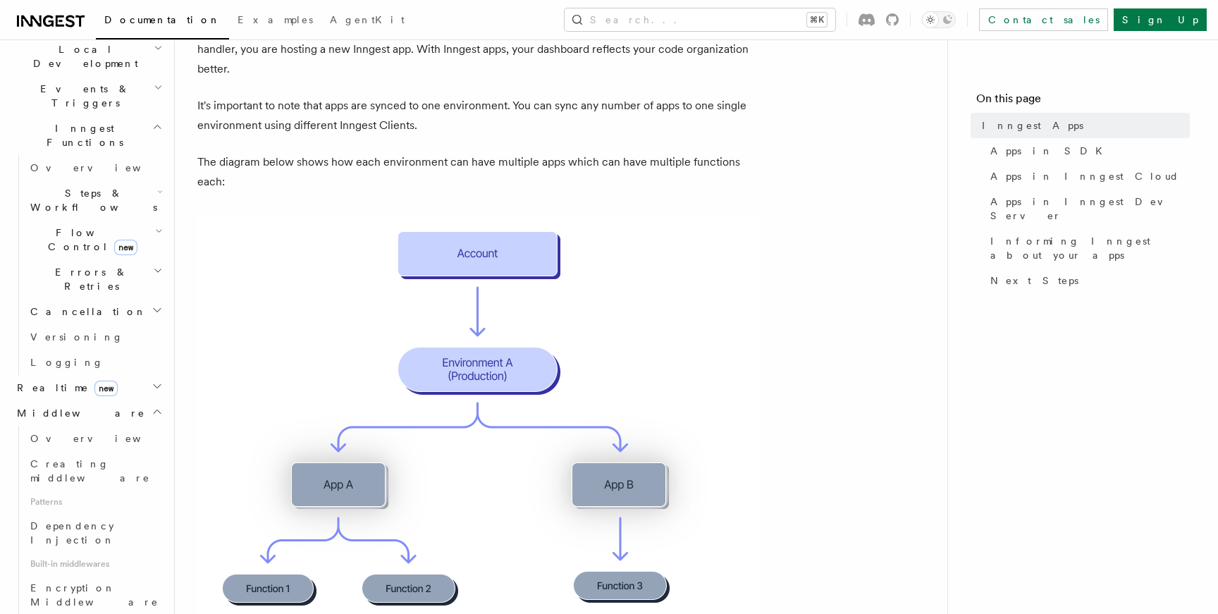
click at [126, 375] on h2 "Realtime new" at bounding box center [88, 387] width 154 height 25
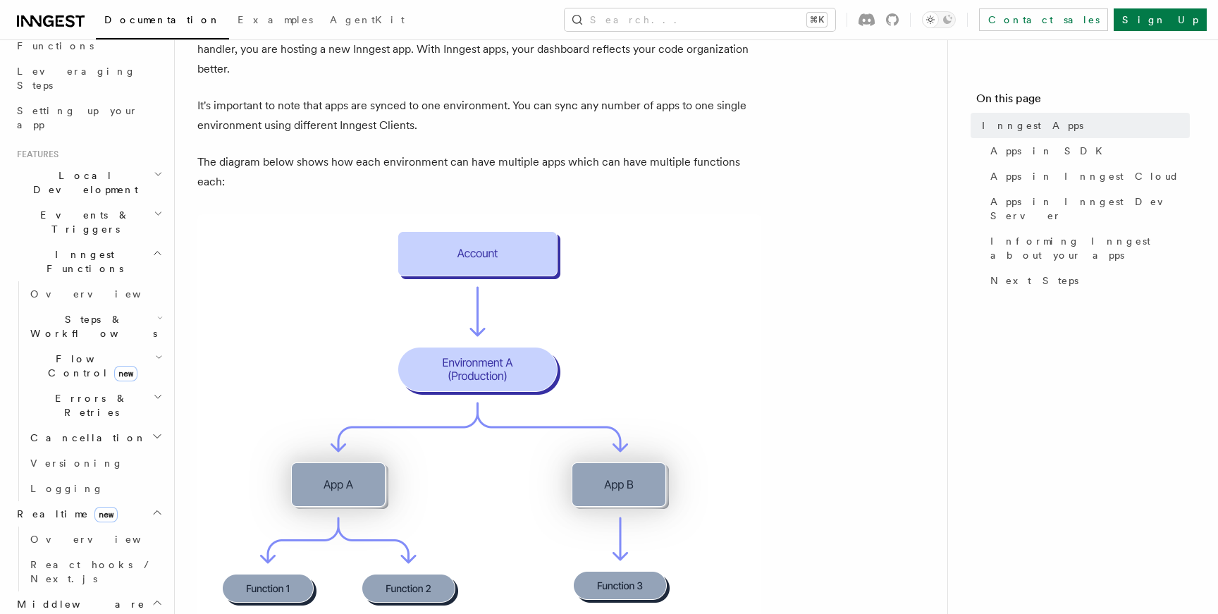
scroll to position [195, 0]
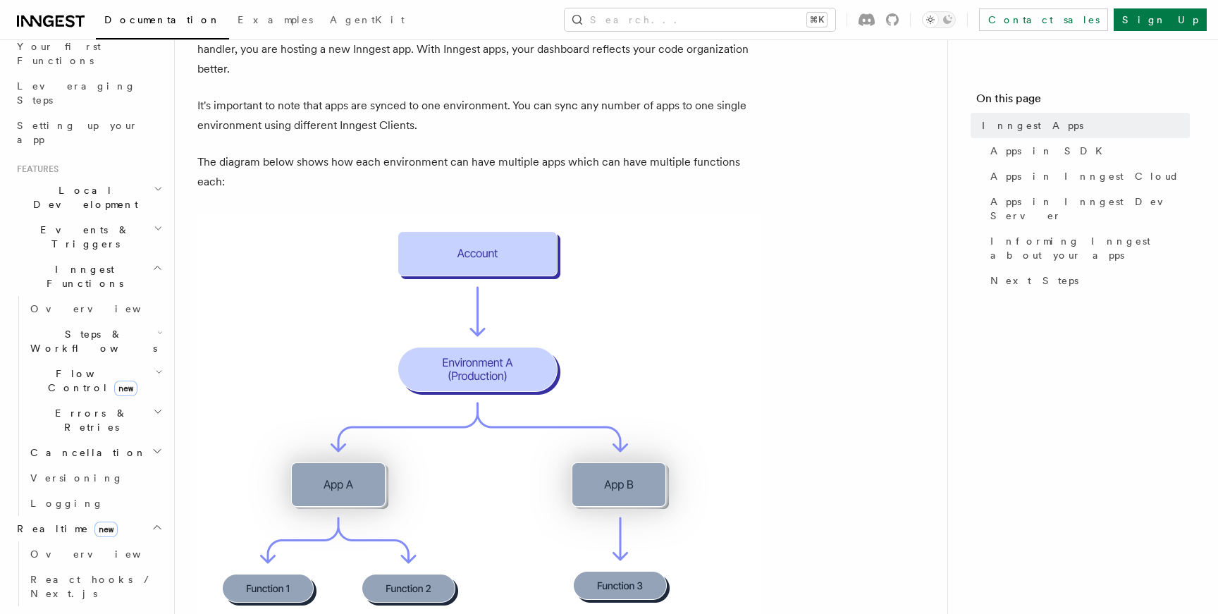
click at [91, 406] on span "Errors & Retries" at bounding box center [89, 420] width 128 height 28
click at [58, 498] on span "Logging" at bounding box center [66, 503] width 73 height 11
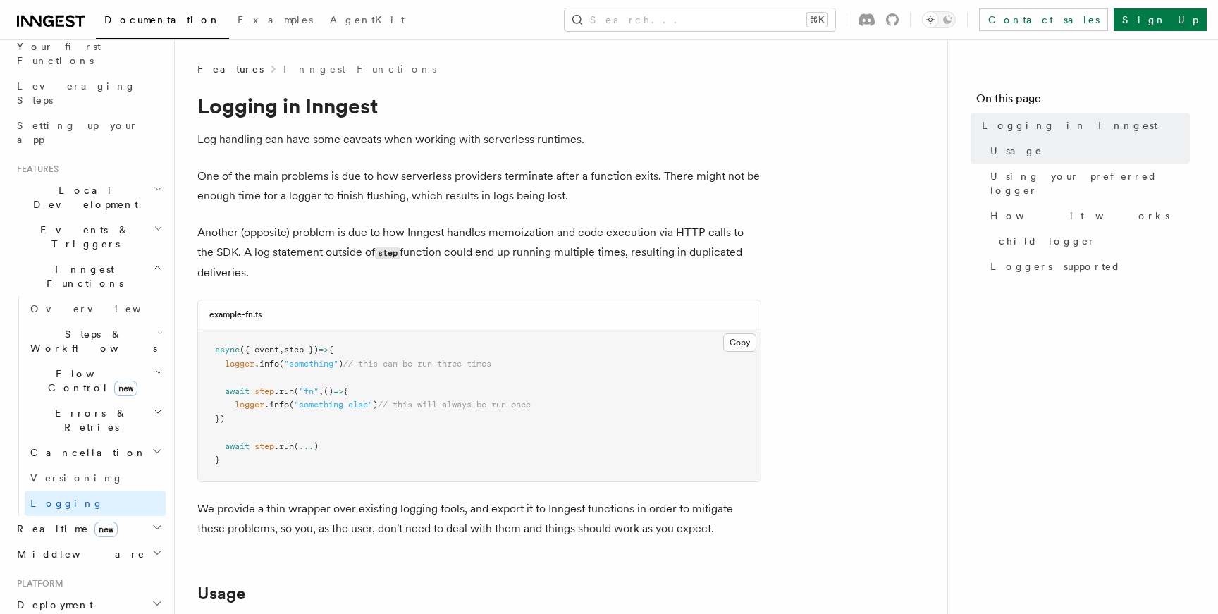
click at [73, 262] on span "Inngest Functions" at bounding box center [81, 276] width 141 height 28
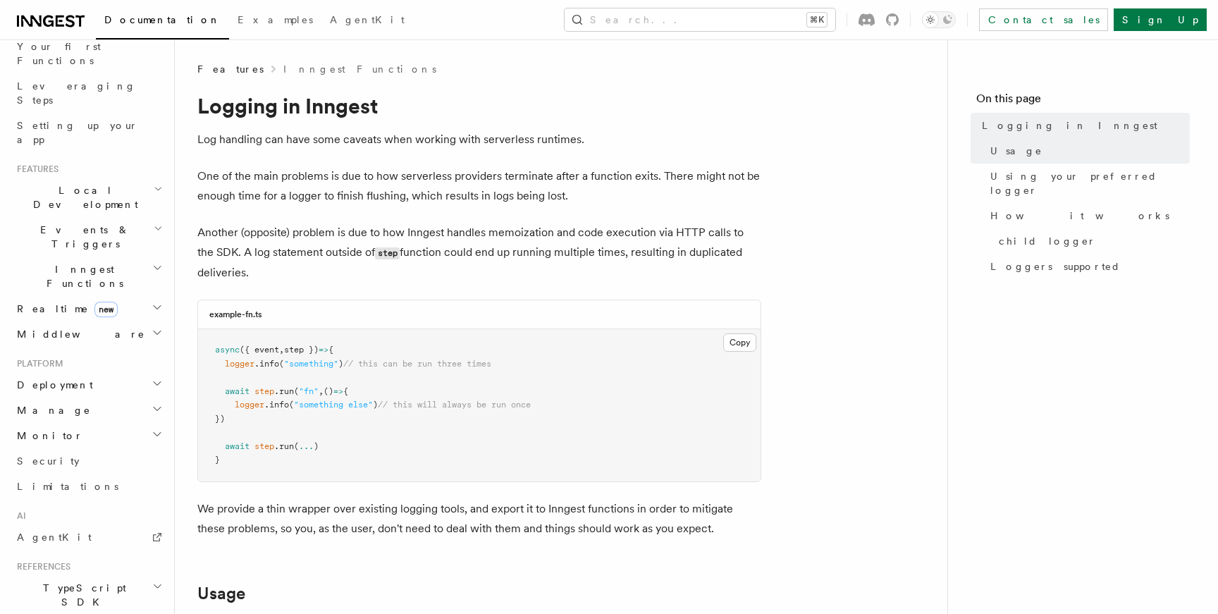
click at [75, 217] on h2 "Events & Triggers" at bounding box center [88, 236] width 154 height 39
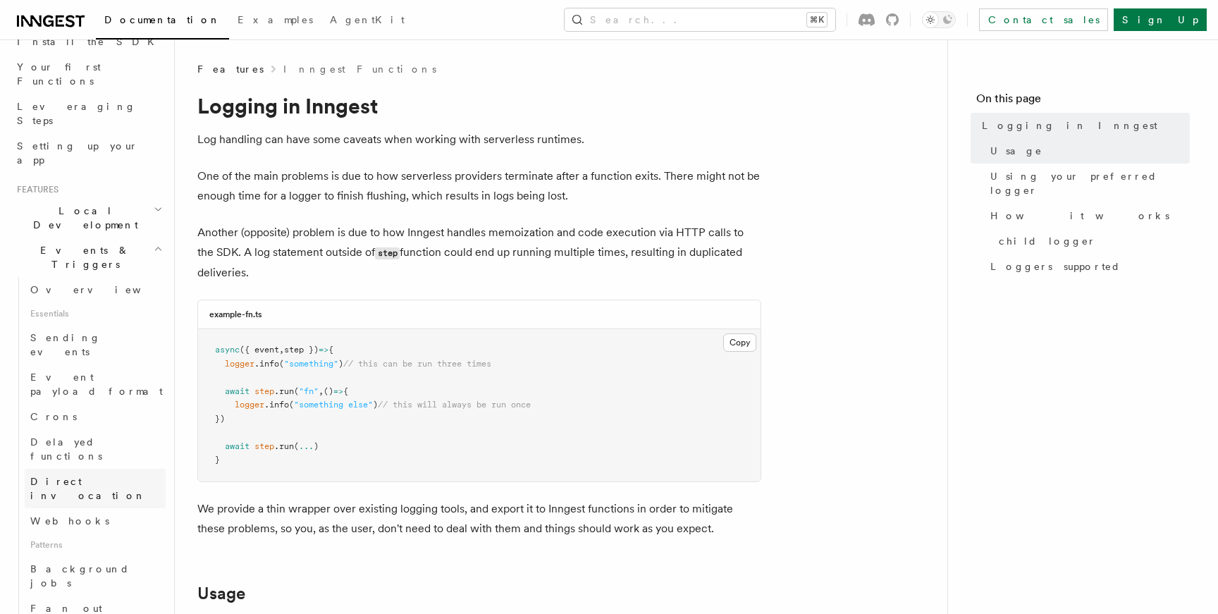
scroll to position [166, 0]
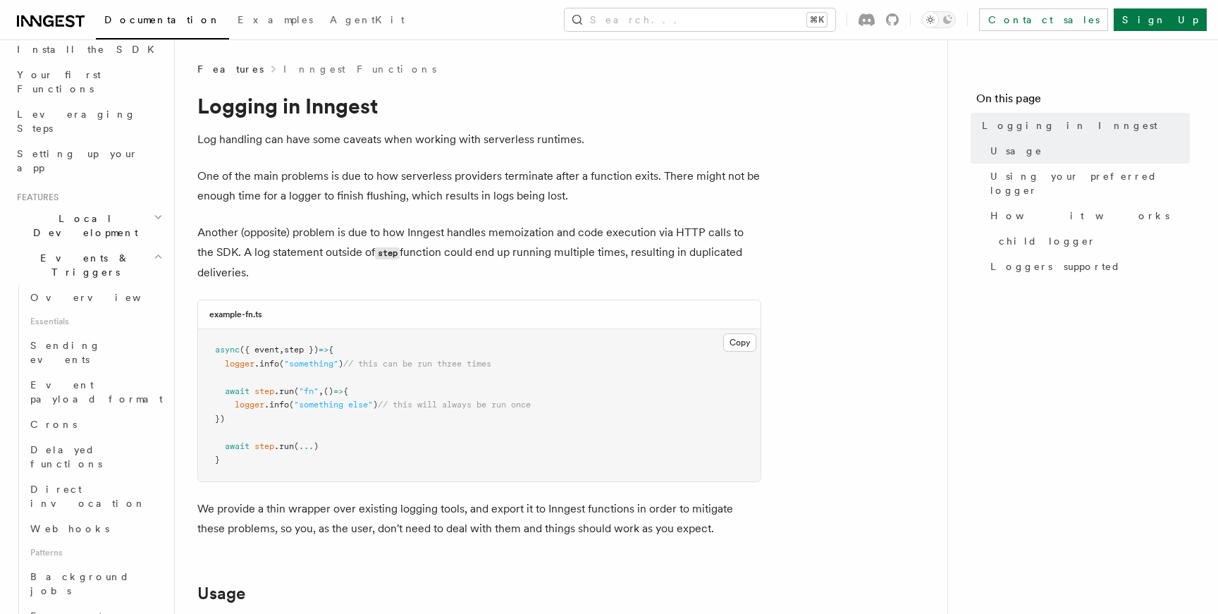
click at [99, 245] on h2 "Events & Triggers" at bounding box center [88, 264] width 154 height 39
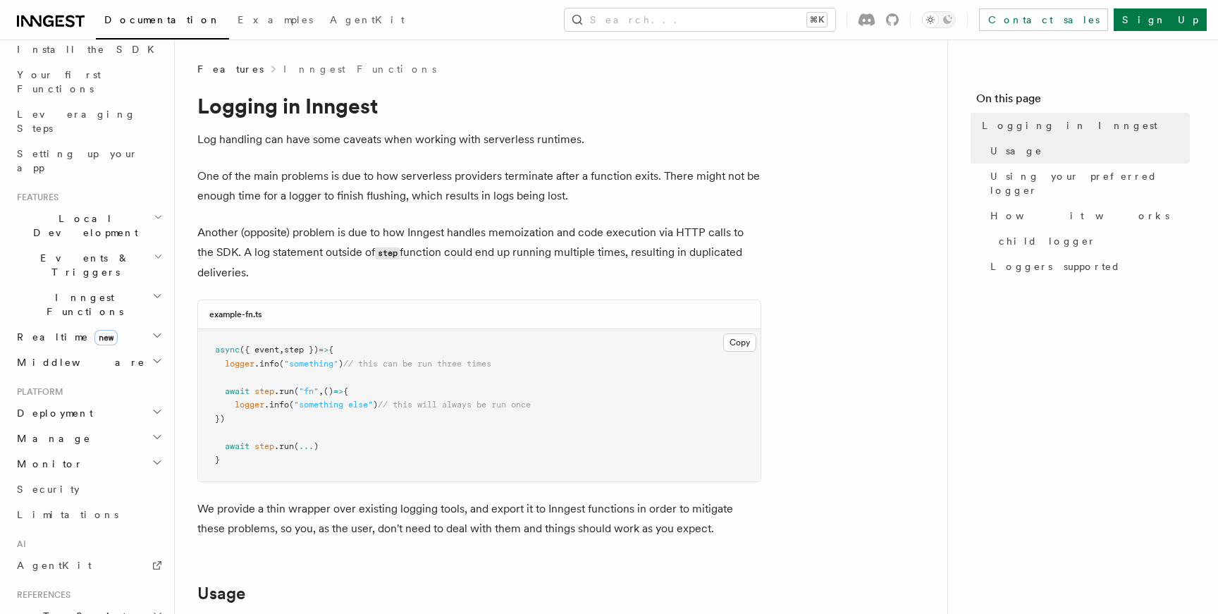
click at [82, 211] on span "Local Development" at bounding box center [82, 225] width 142 height 28
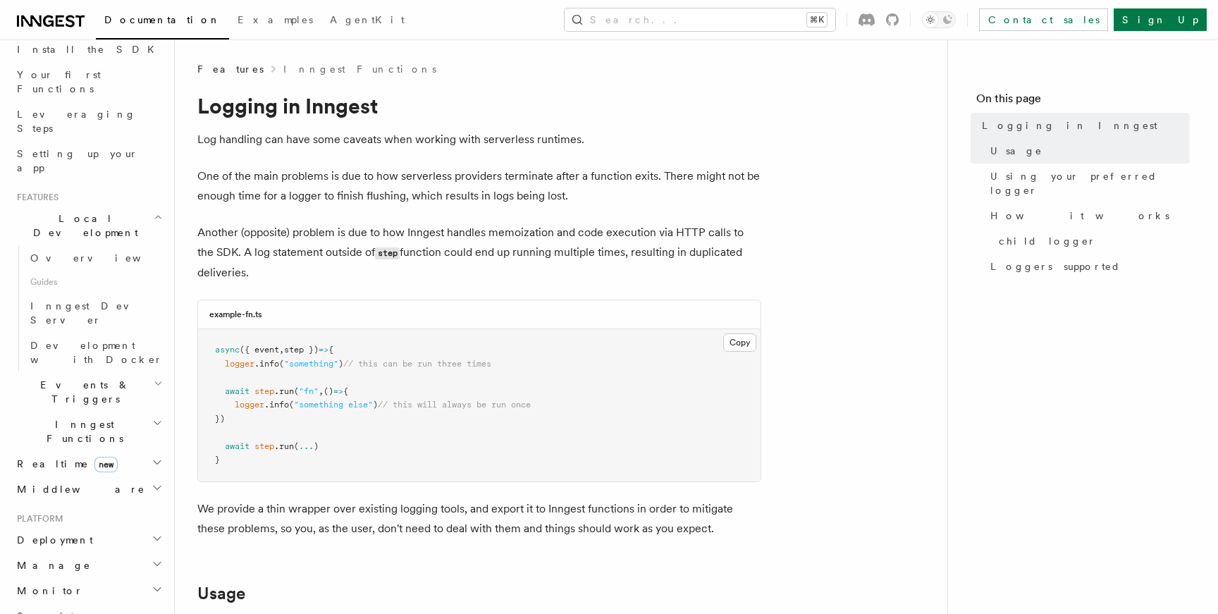
click at [82, 211] on span "Local Development" at bounding box center [82, 225] width 142 height 28
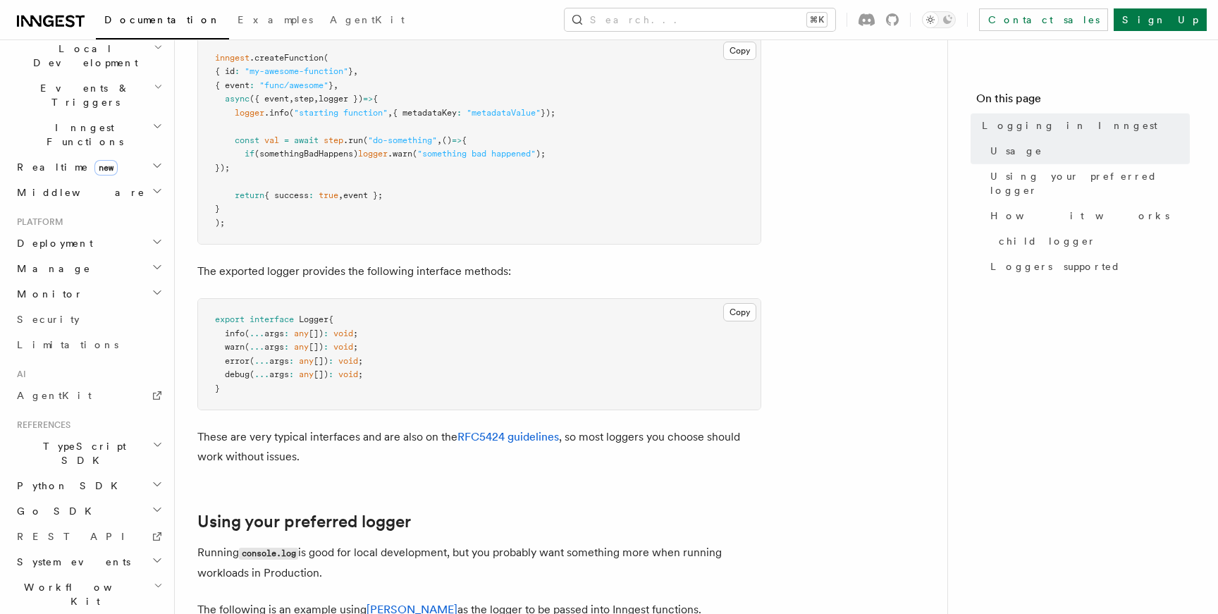
scroll to position [701, 0]
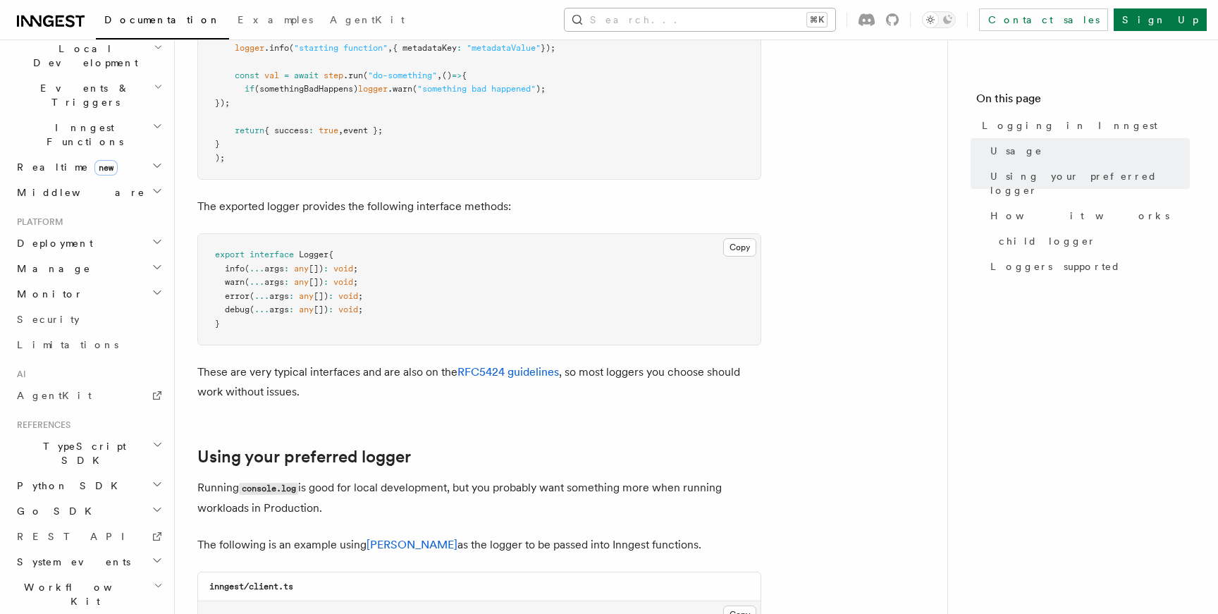
click at [736, 20] on button "Search... ⌘K" at bounding box center [700, 19] width 271 height 23
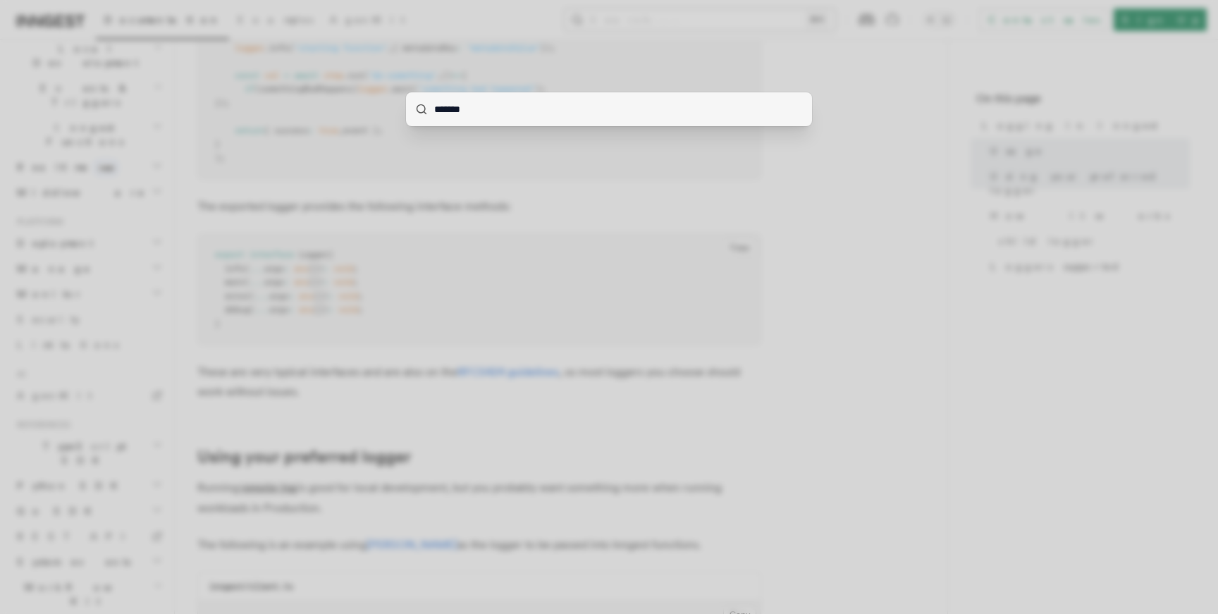
type input "********"
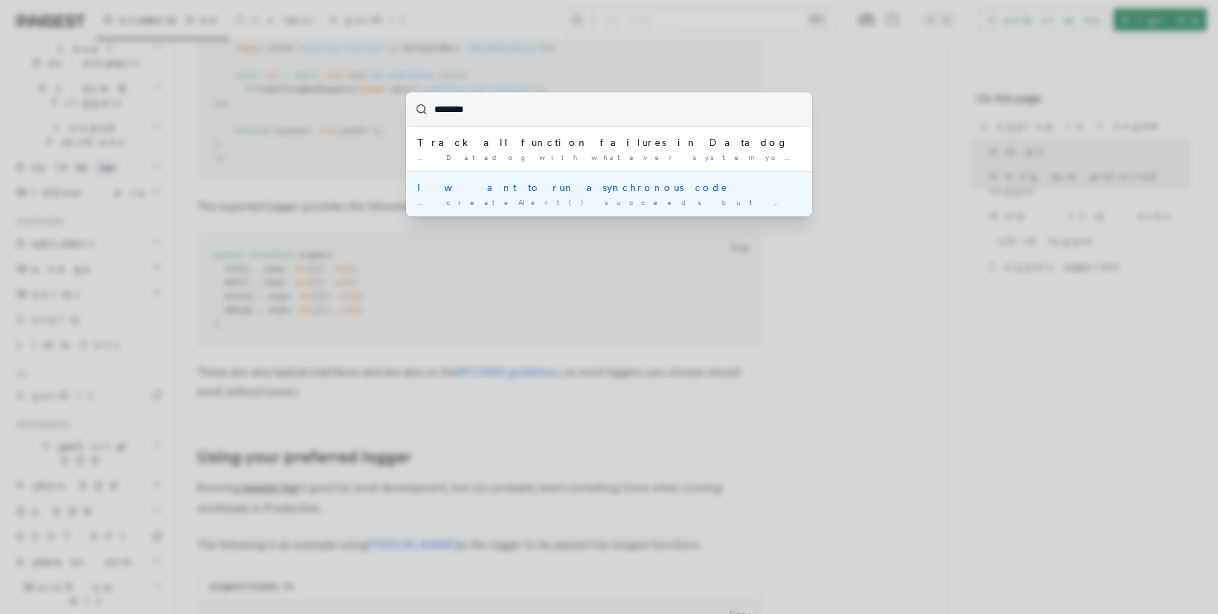
click at [495, 188] on div "I want to run asynchronous code" at bounding box center [608, 187] width 383 height 14
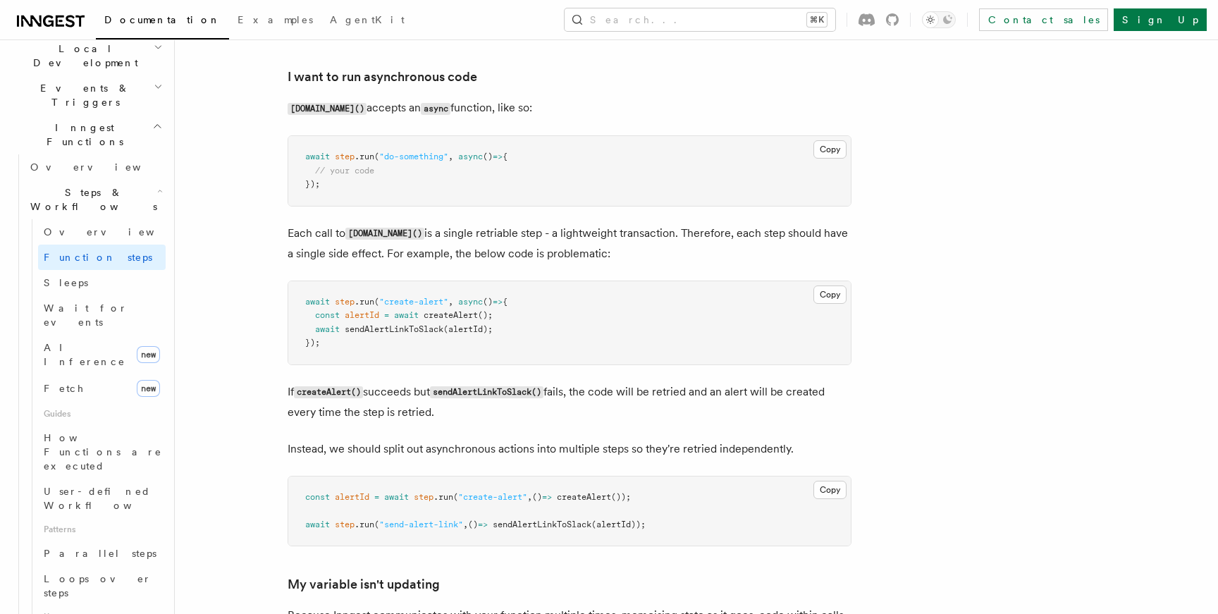
scroll to position [3114, 0]
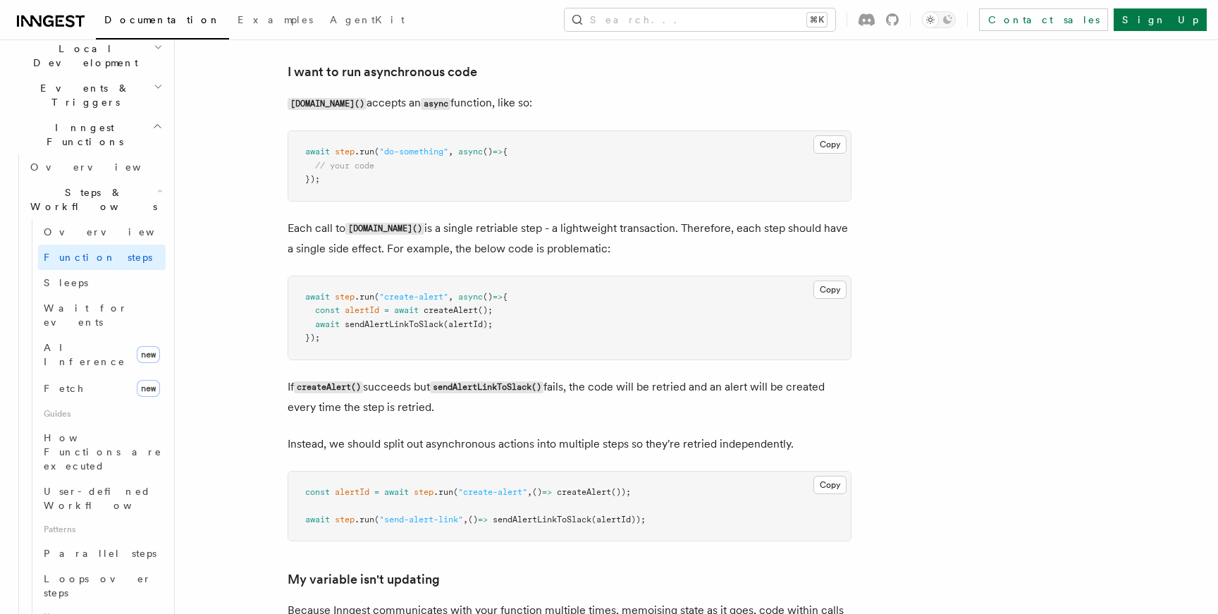
click at [757, 35] on div "Documentation Examples AgentKit Search... ⌘K Contact sales Sign Up" at bounding box center [609, 19] width 1218 height 39
click at [744, 27] on button "Search... ⌘K" at bounding box center [700, 19] width 271 height 23
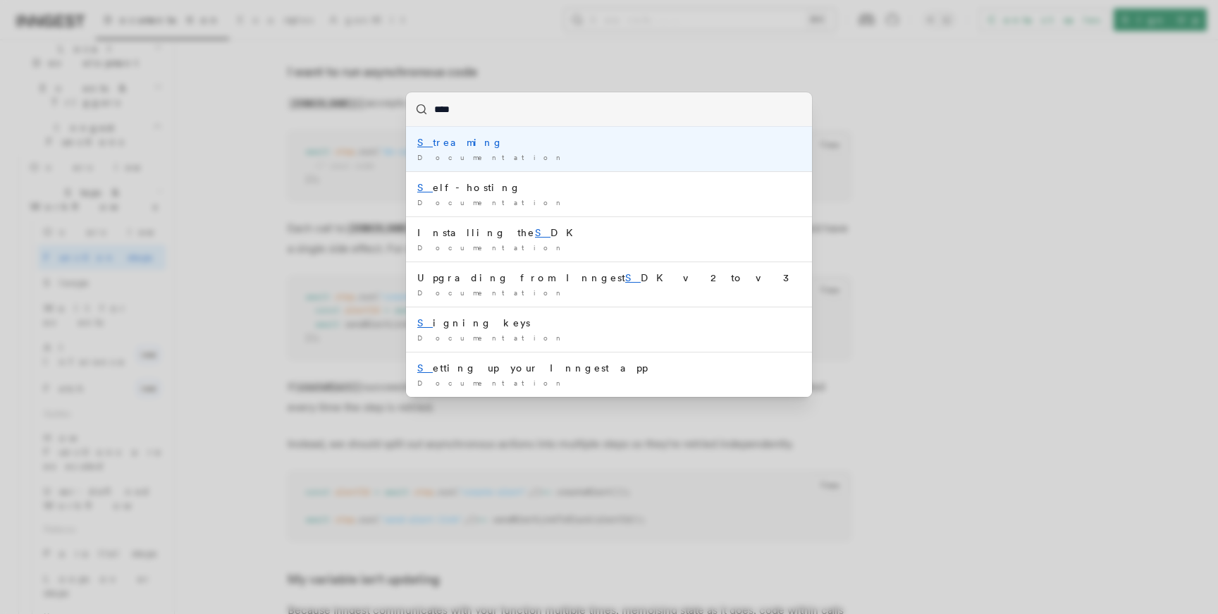
type input "*****"
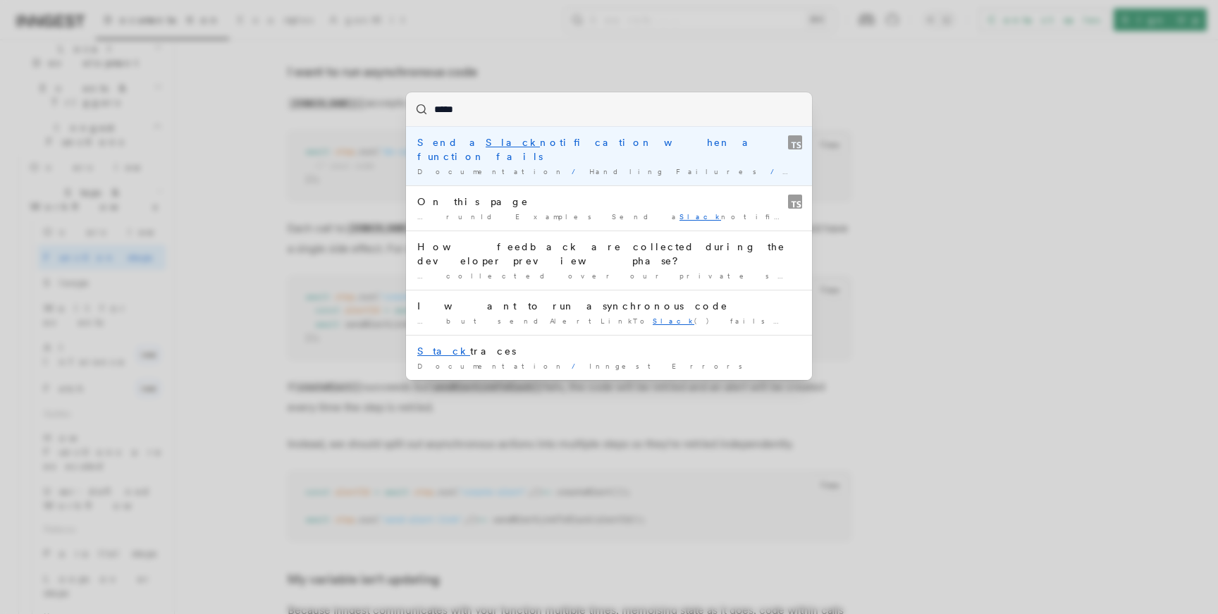
click at [590, 143] on div "Send a Slack notification when a function fails" at bounding box center [608, 149] width 383 height 28
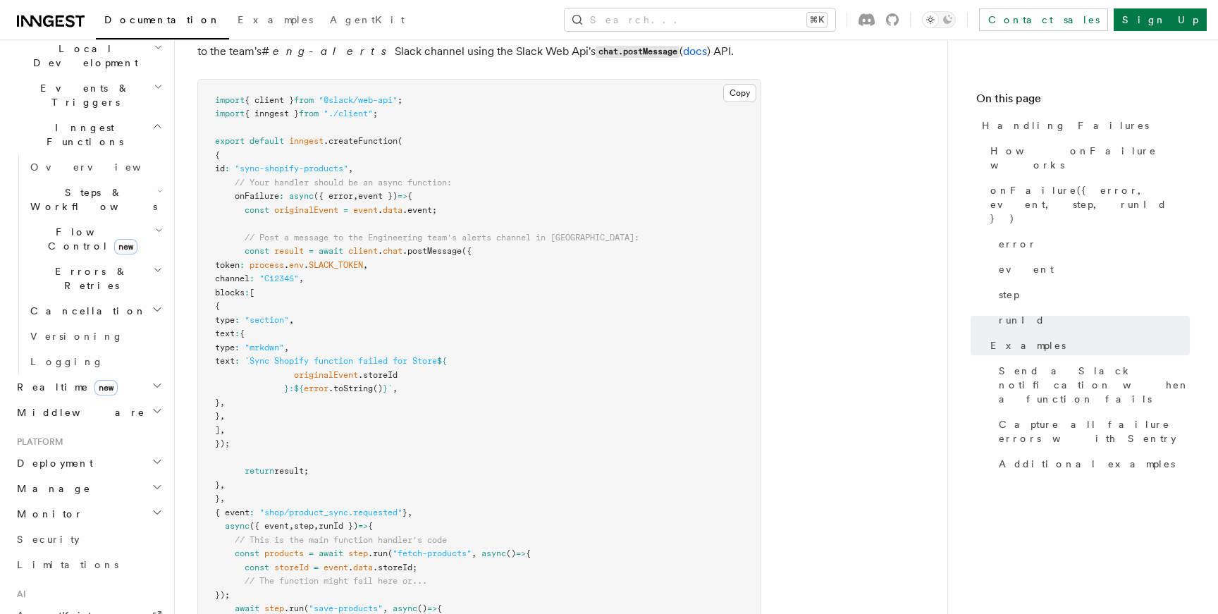
scroll to position [1660, 0]
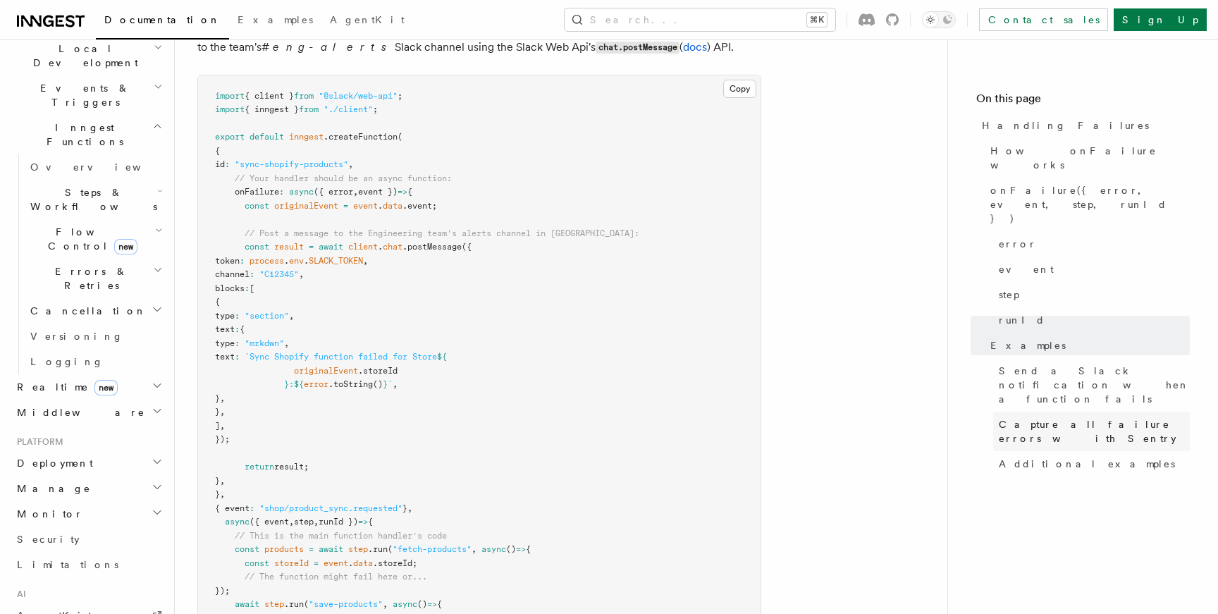
click at [1090, 417] on span "Capture all failure errors with Sentry" at bounding box center [1094, 431] width 191 height 28
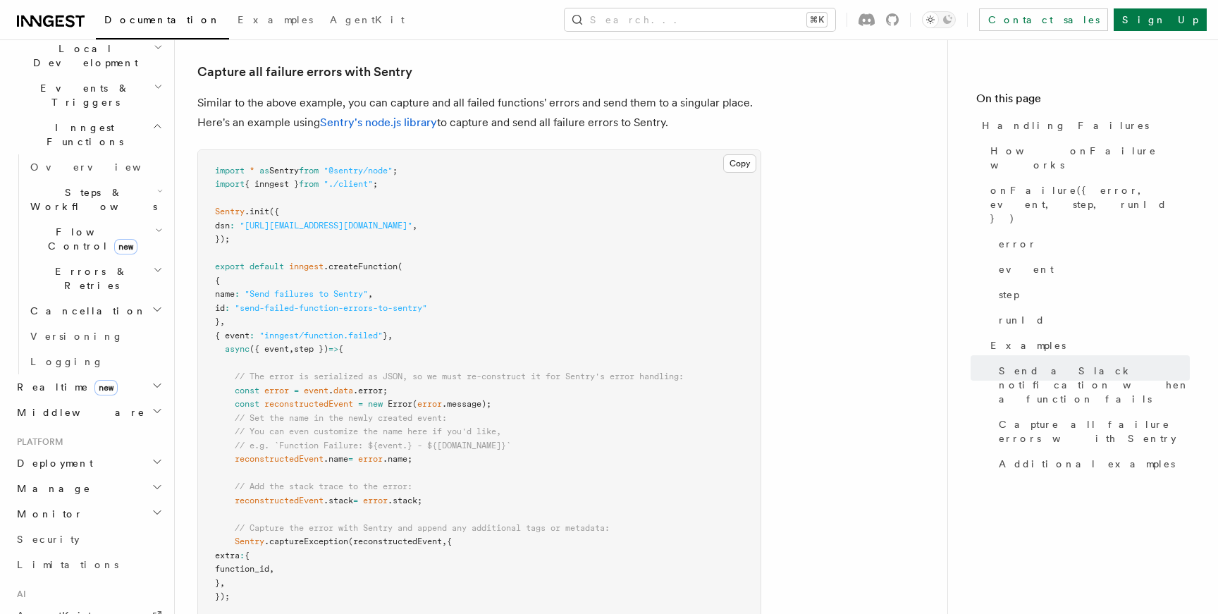
scroll to position [2298, 0]
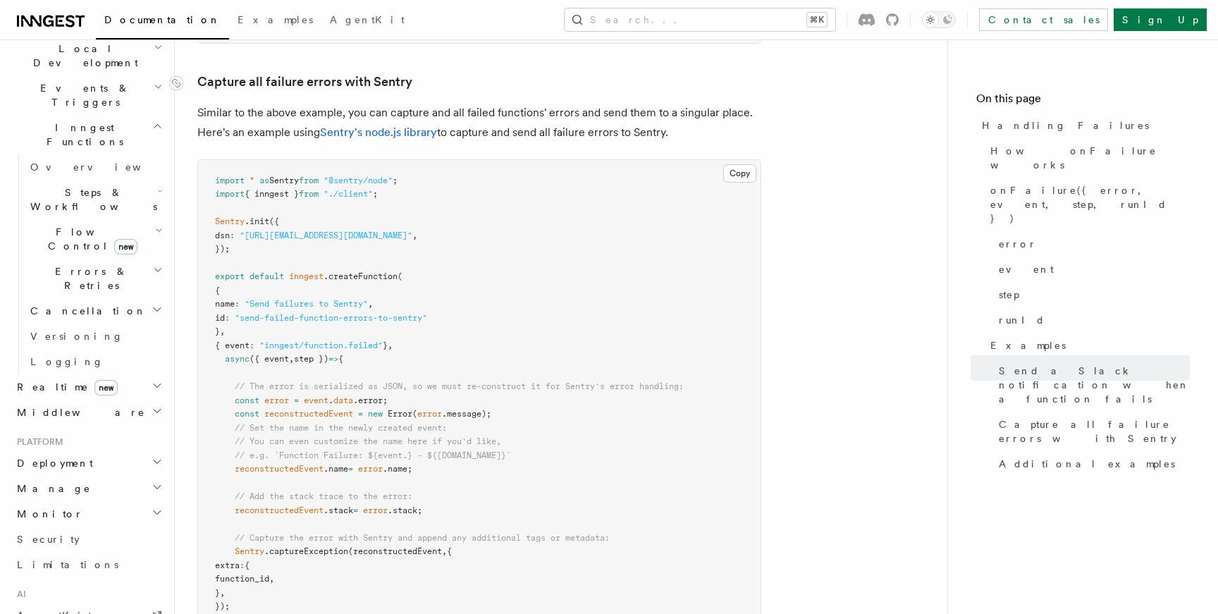
click at [405, 72] on link "Capture all failure errors with Sentry" at bounding box center [304, 82] width 215 height 20
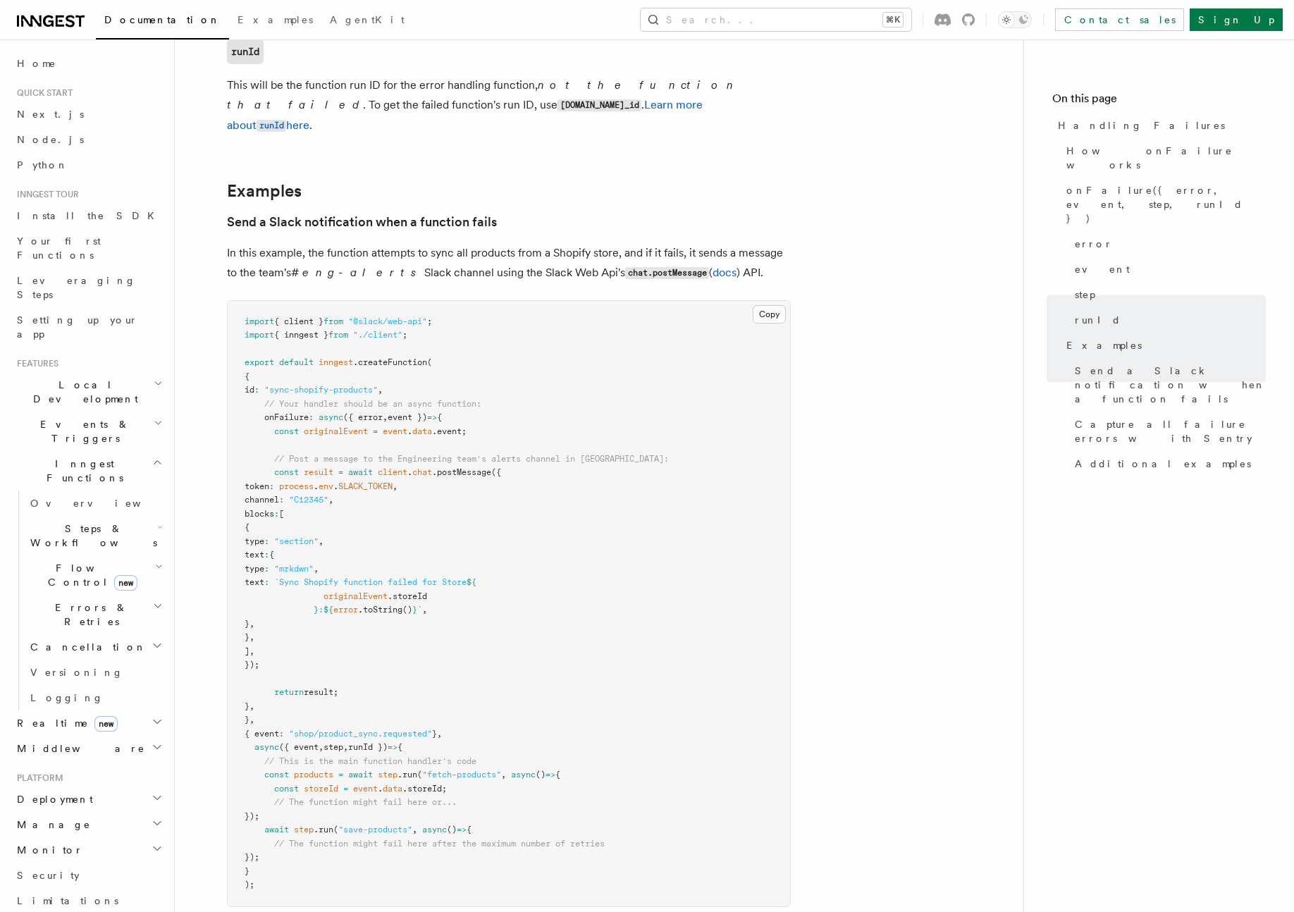
scroll to position [1446, 0]
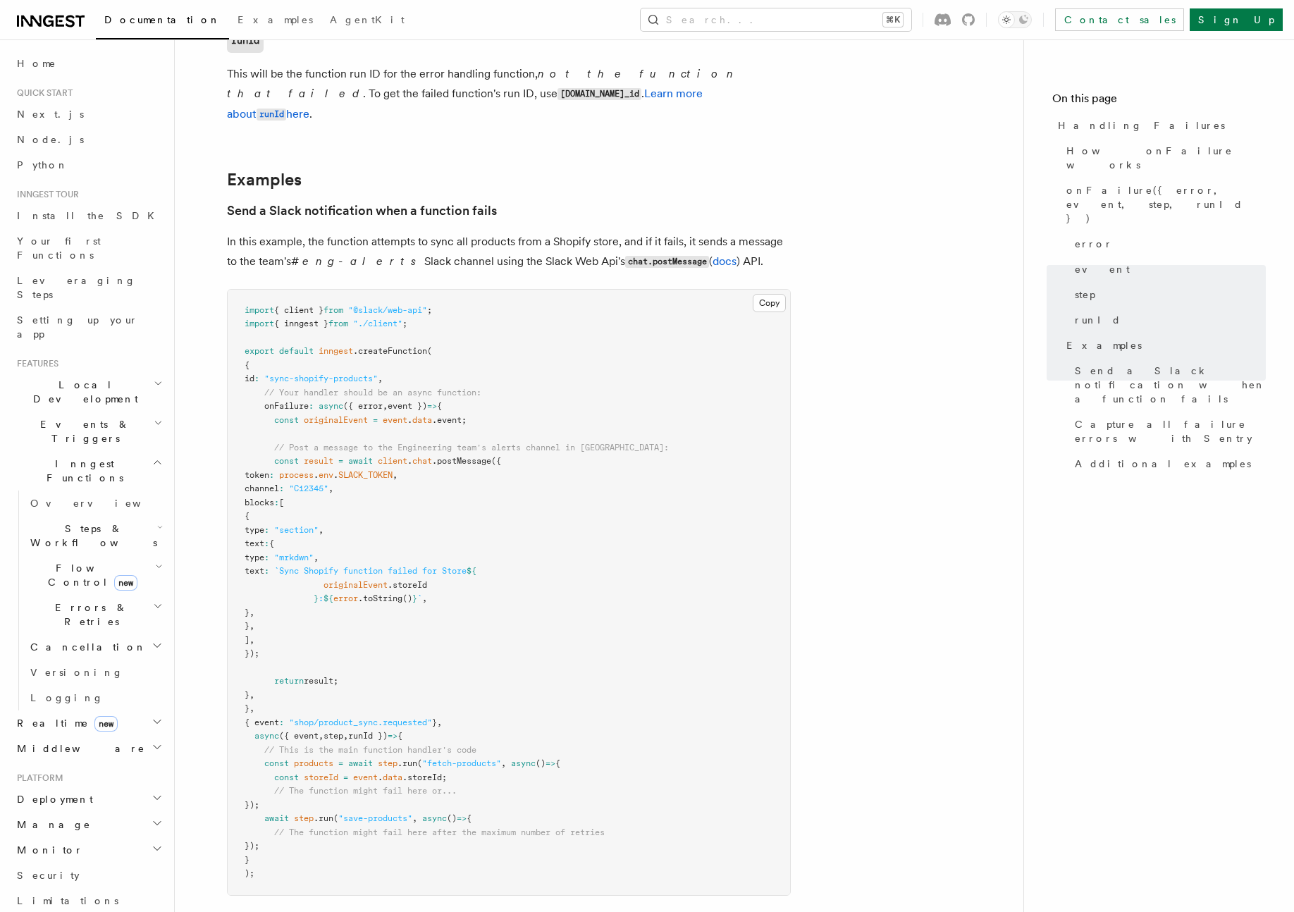
click at [79, 378] on span "Local Development" at bounding box center [82, 392] width 142 height 28
click at [75, 412] on link "Overview" at bounding box center [95, 424] width 141 height 25
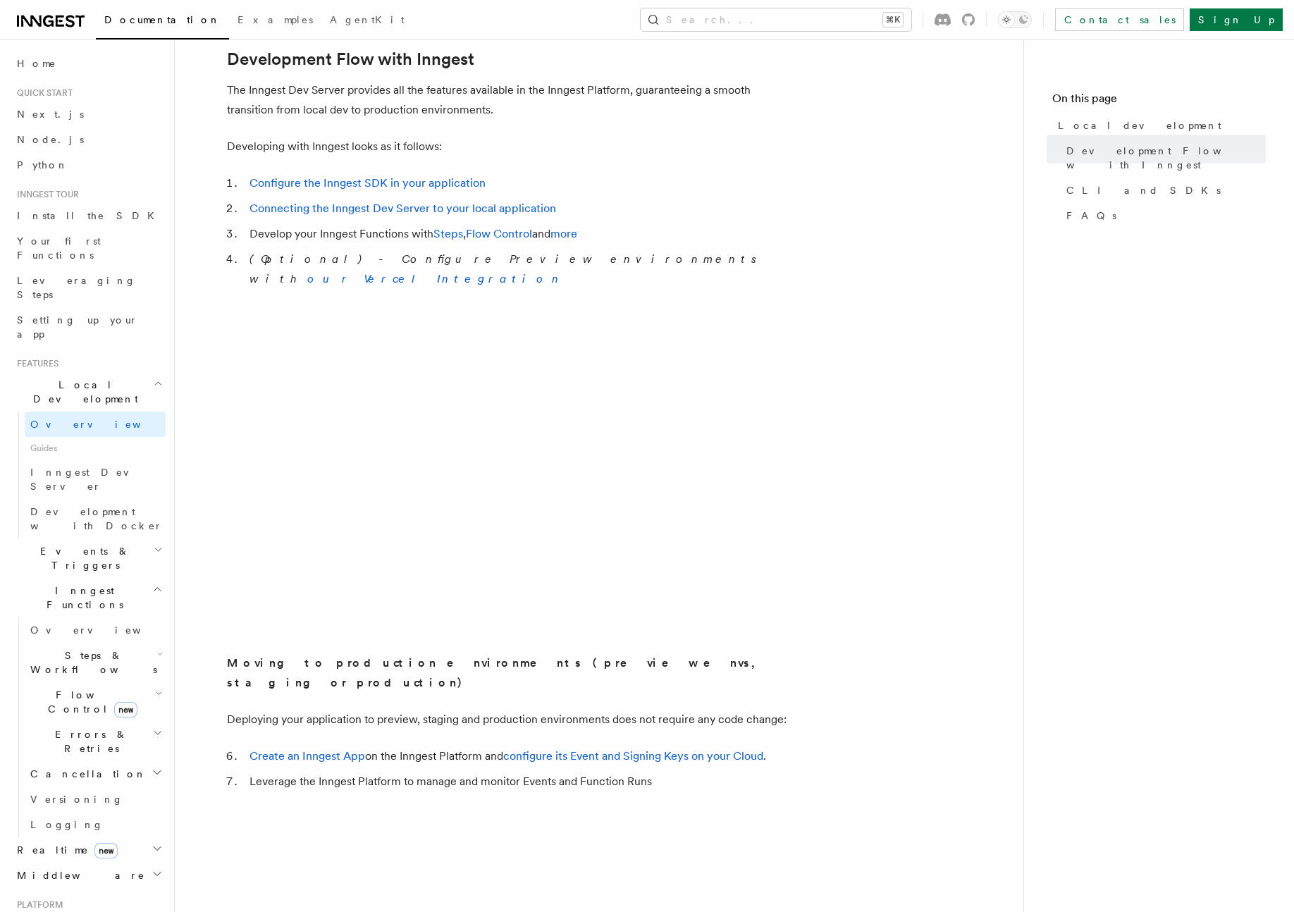
scroll to position [749, 0]
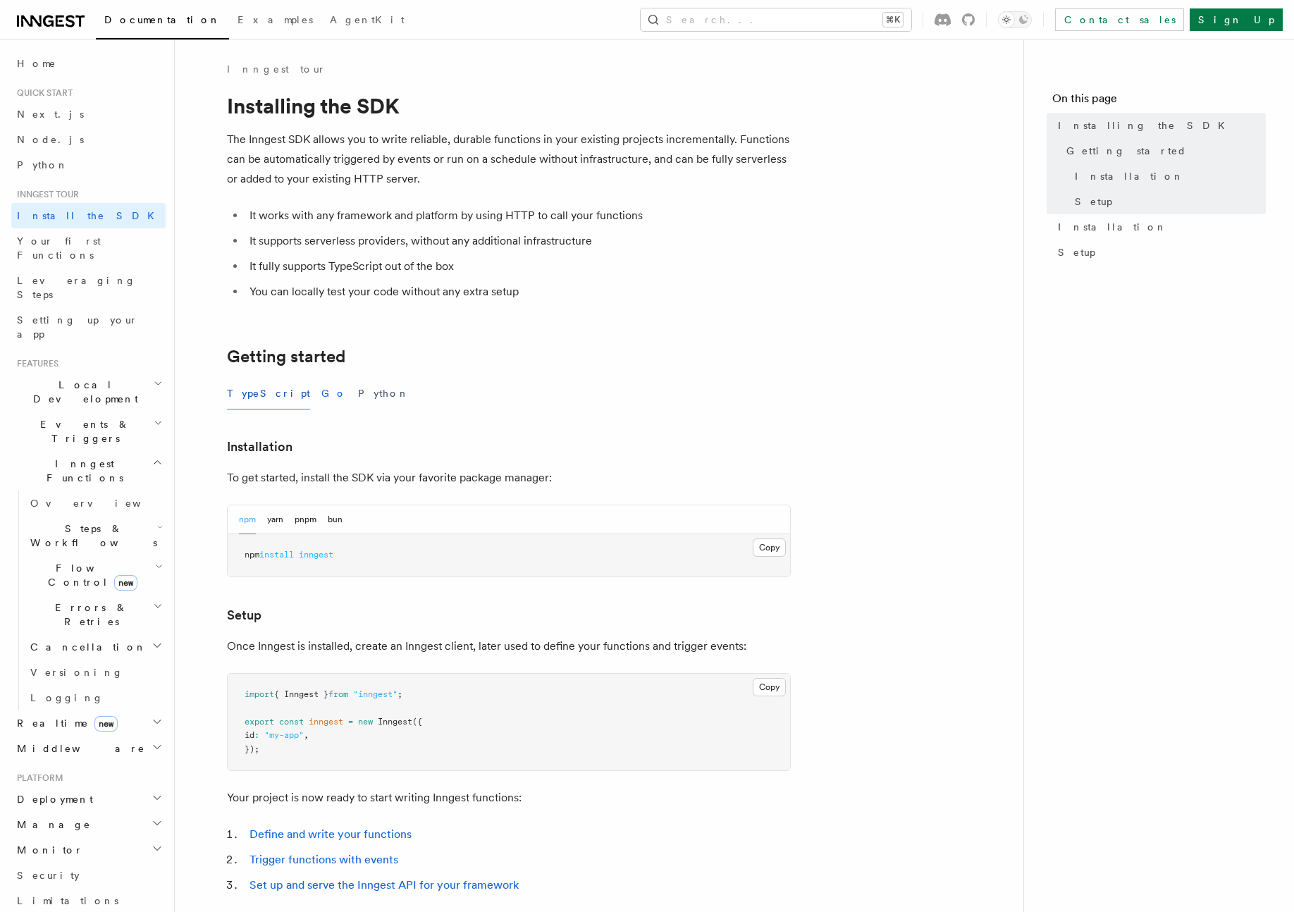
click at [321, 393] on button "Go" at bounding box center [333, 394] width 25 height 32
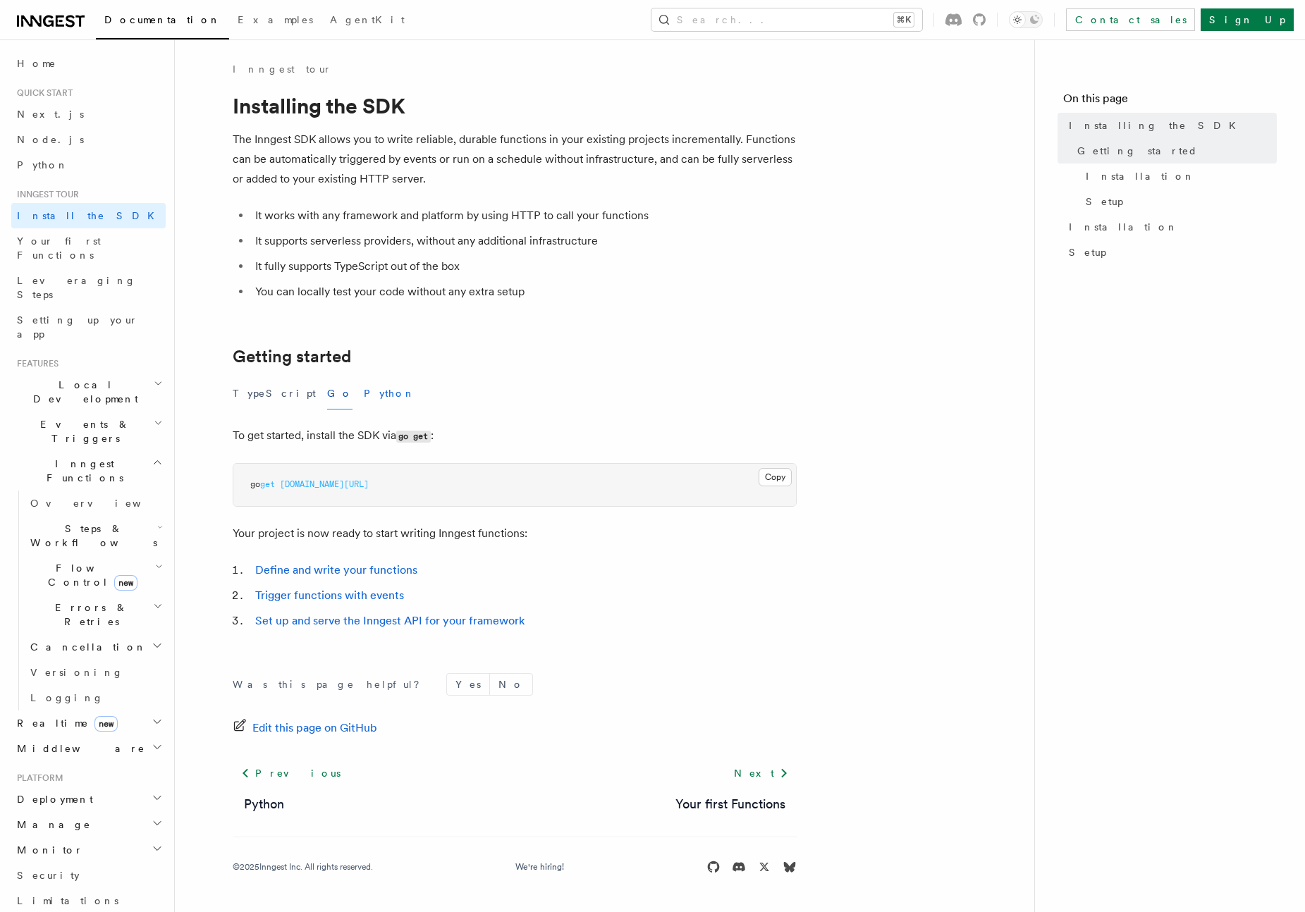
click at [364, 389] on button "Python" at bounding box center [389, 394] width 51 height 32
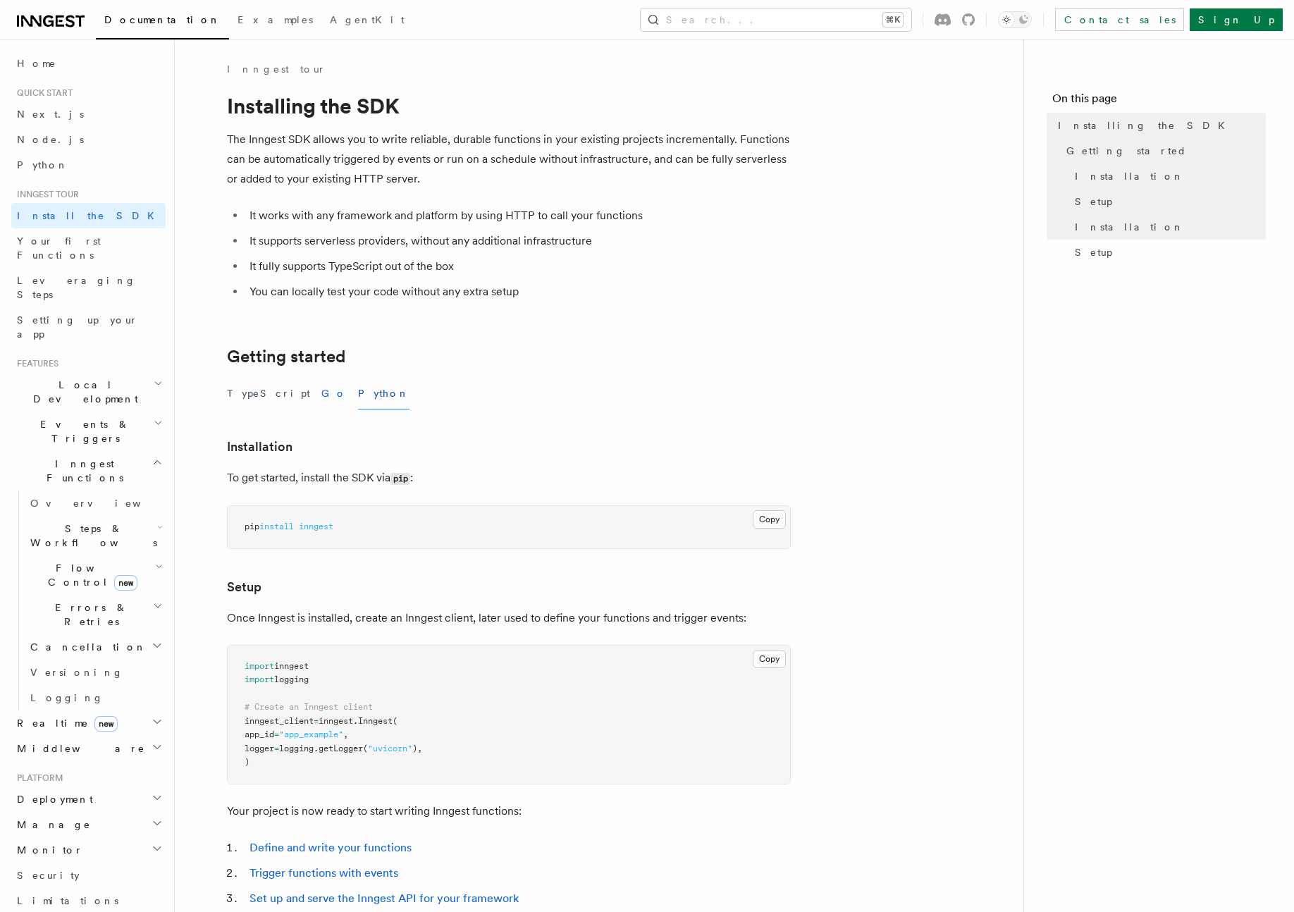
click at [321, 392] on button "Go" at bounding box center [333, 394] width 25 height 32
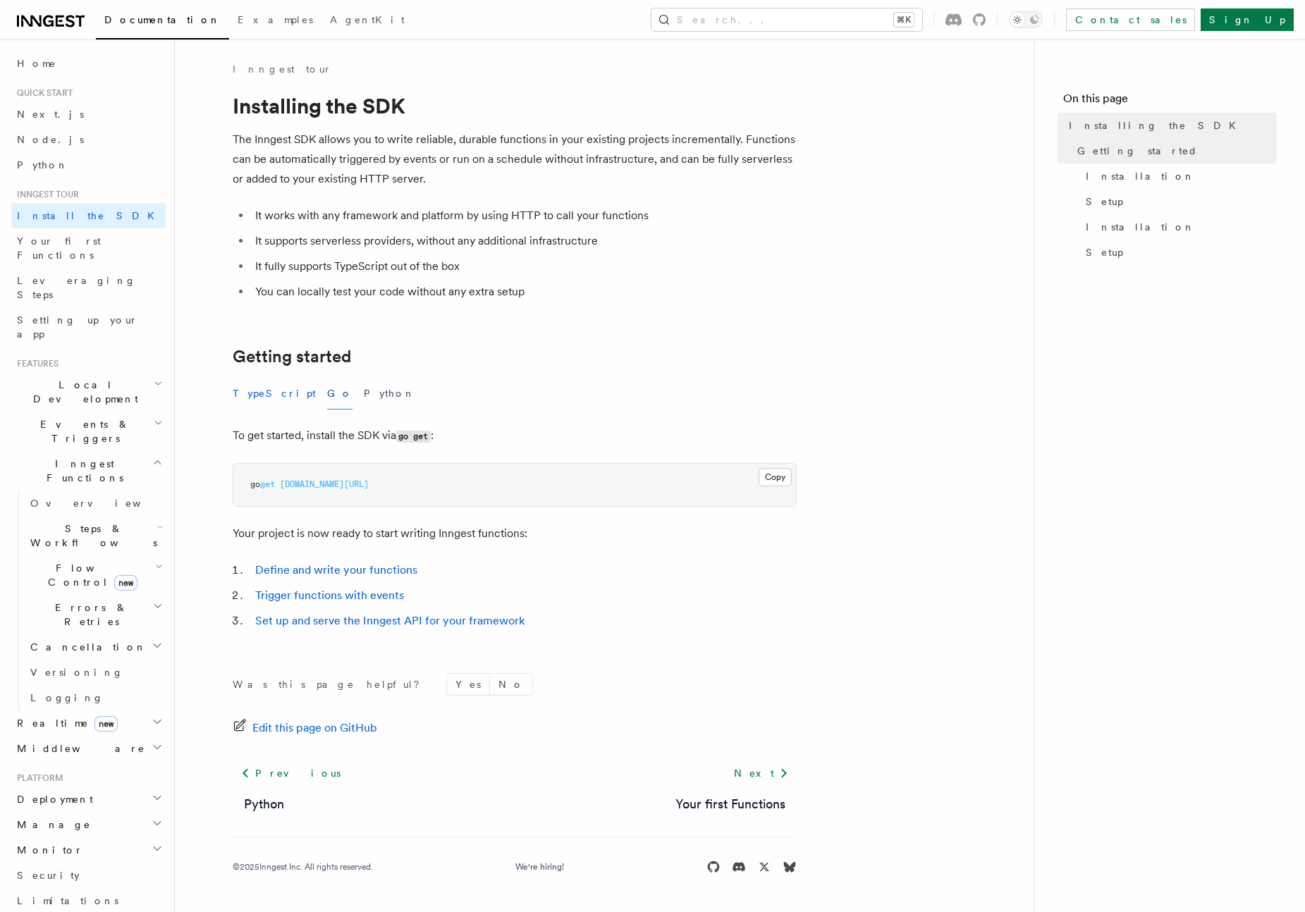
click at [258, 390] on button "TypeScript" at bounding box center [274, 394] width 83 height 32
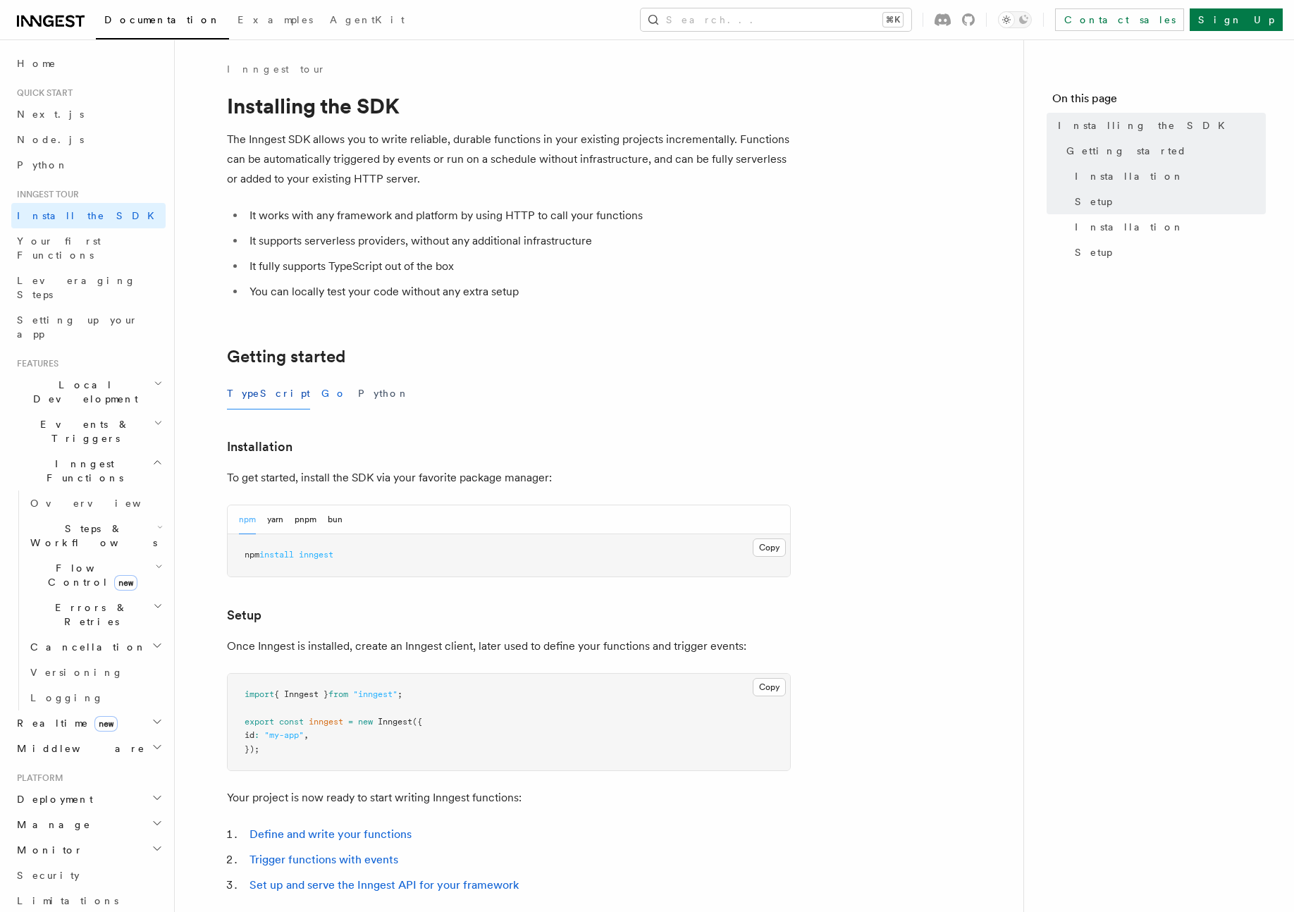
click at [321, 391] on button "Go" at bounding box center [333, 394] width 25 height 32
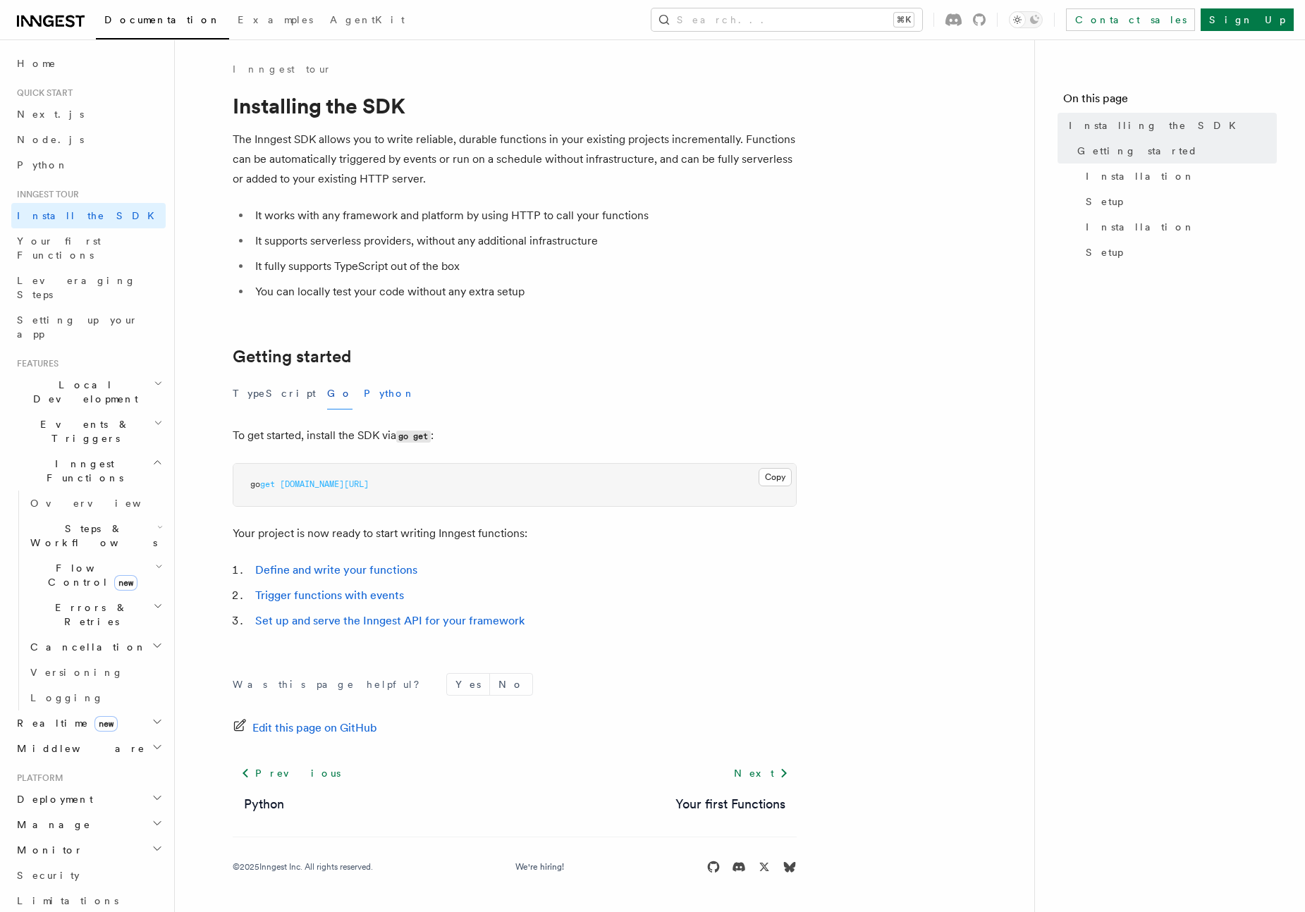
click at [364, 391] on button "Python" at bounding box center [389, 394] width 51 height 32
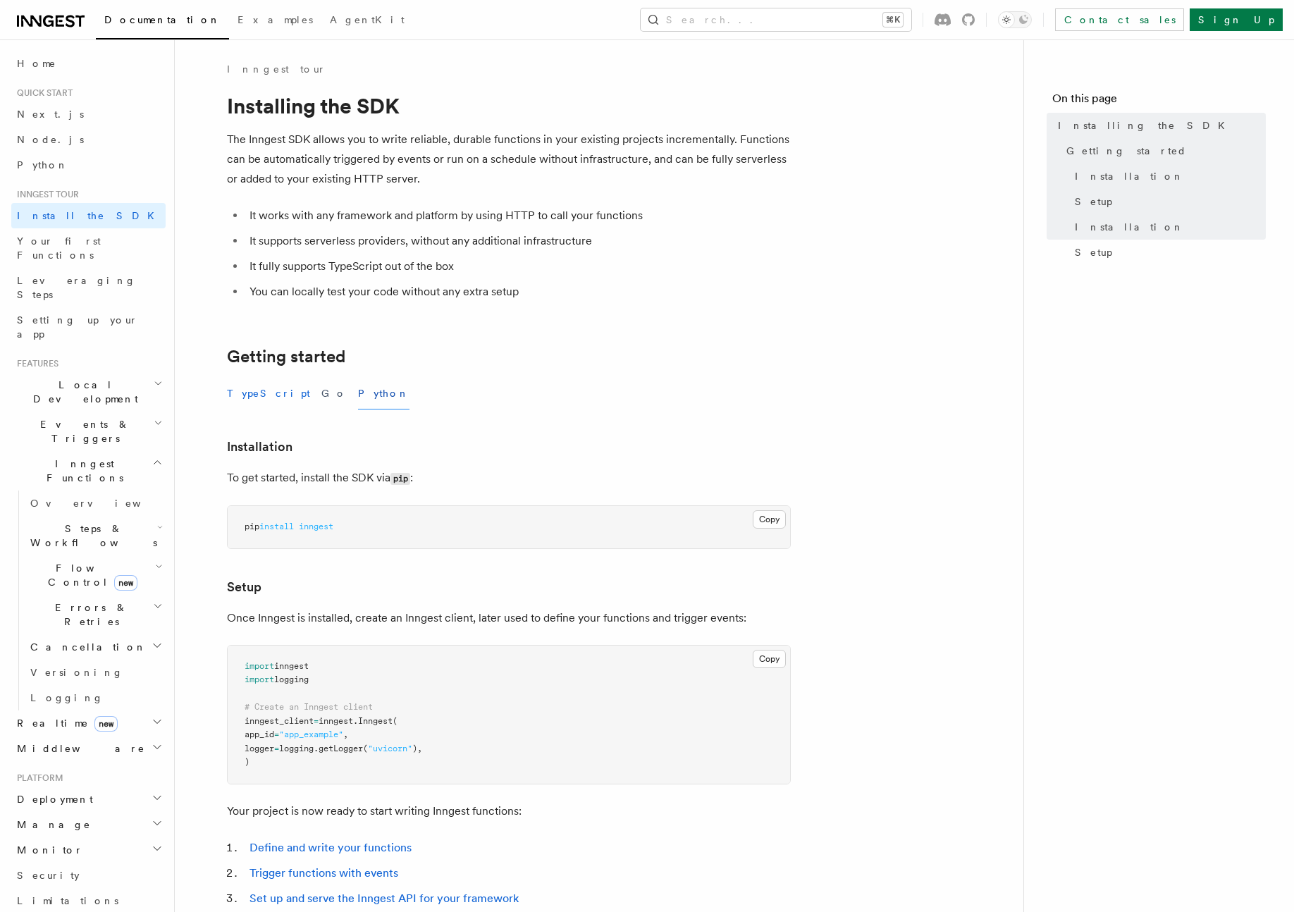
click at [257, 393] on button "TypeScript" at bounding box center [268, 394] width 83 height 32
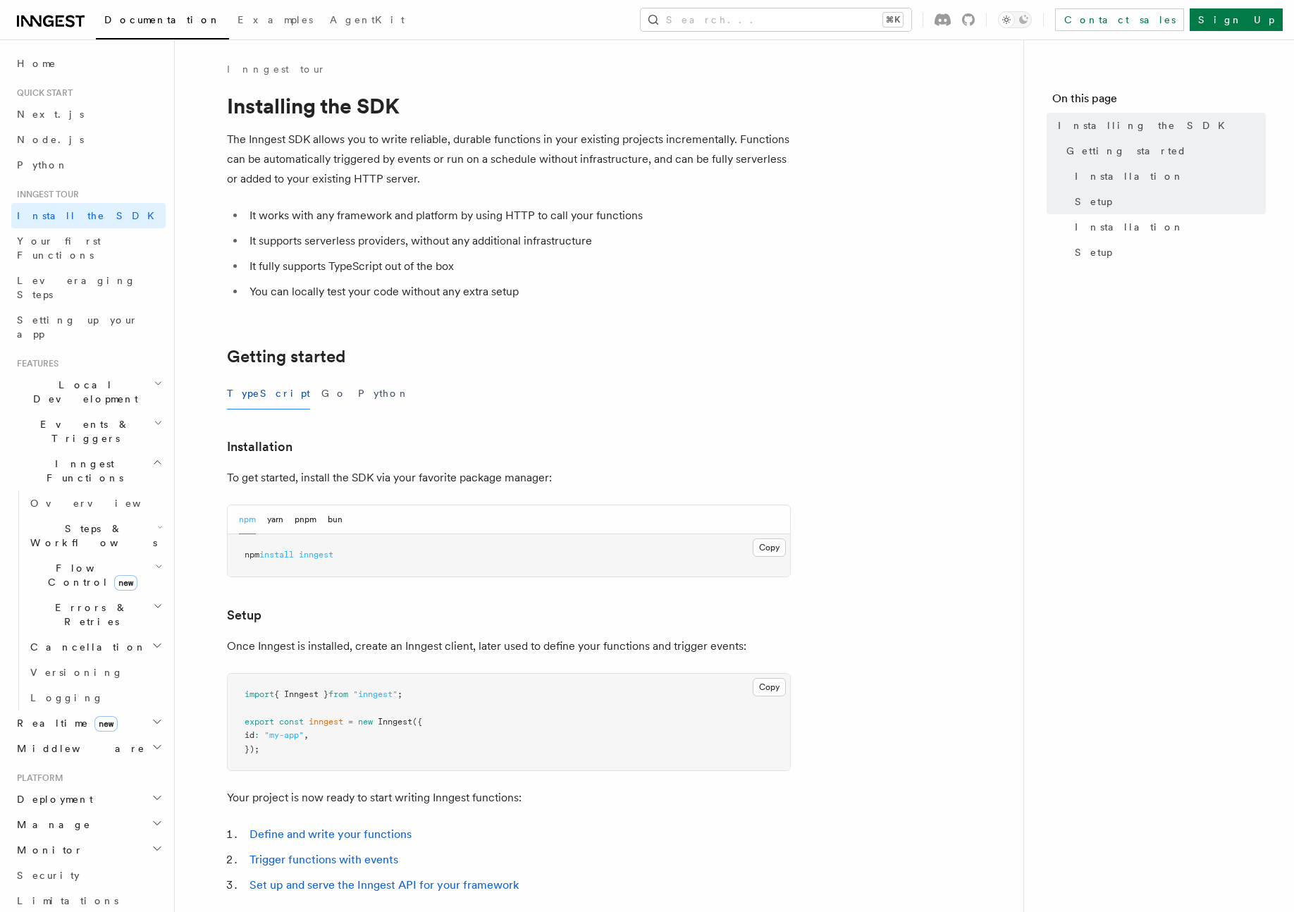
click at [69, 26] on icon at bounding box center [70, 21] width 9 height 12
